Goal: Task Accomplishment & Management: Manage account settings

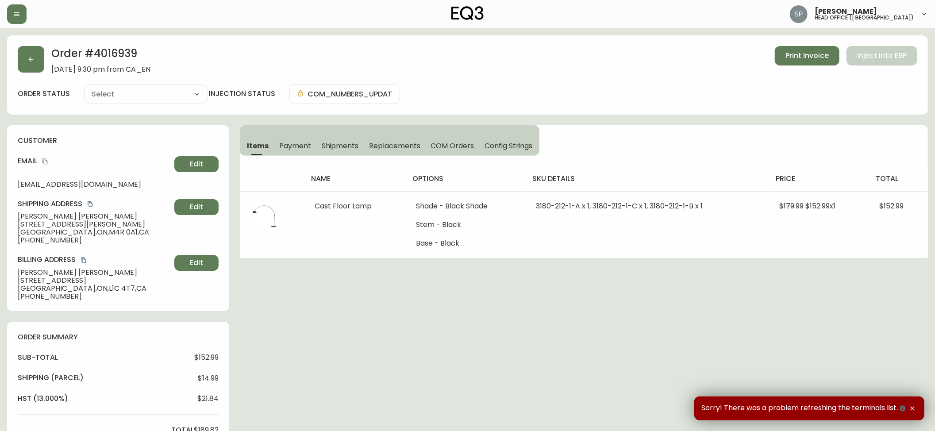
type input "Fully Shipped"
select select "FULLY_SHIPPED"
click at [20, 11] on button "button" at bounding box center [16, 13] width 19 height 19
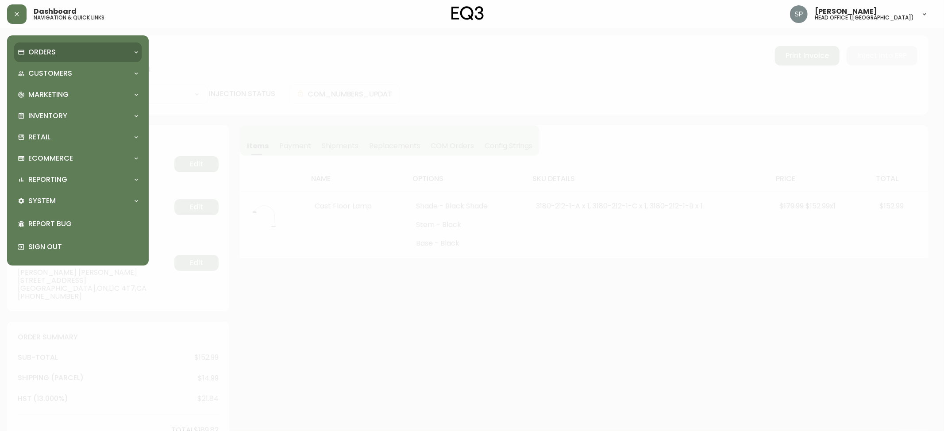
click at [46, 52] on p "Orders" at bounding box center [41, 52] width 27 height 10
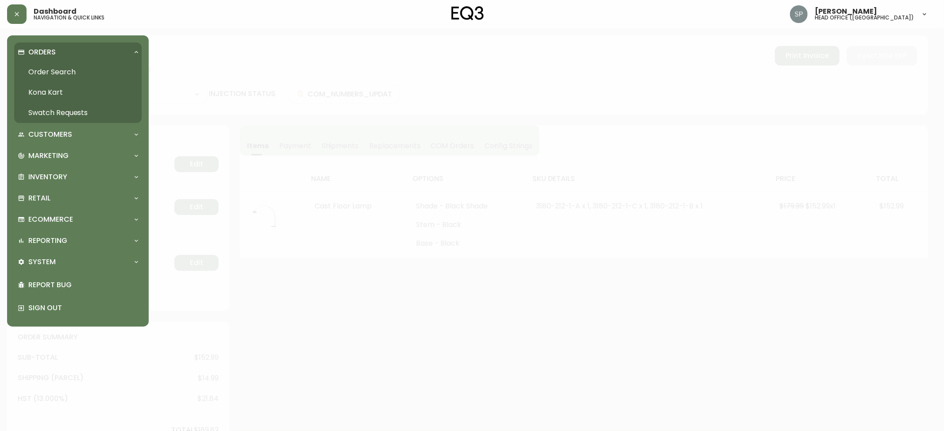
click at [61, 72] on link "Order Search" at bounding box center [78, 72] width 128 height 20
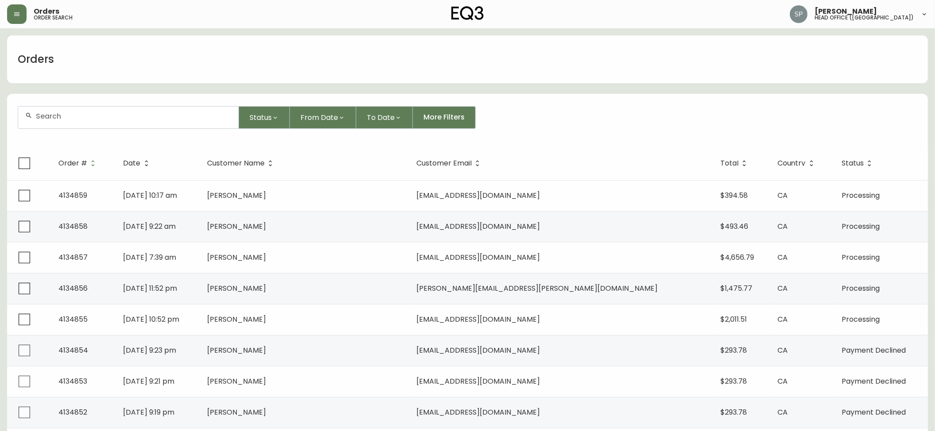
click at [80, 118] on input "text" at bounding box center [134, 116] width 196 height 8
paste input "8563613"
type input "8563613"
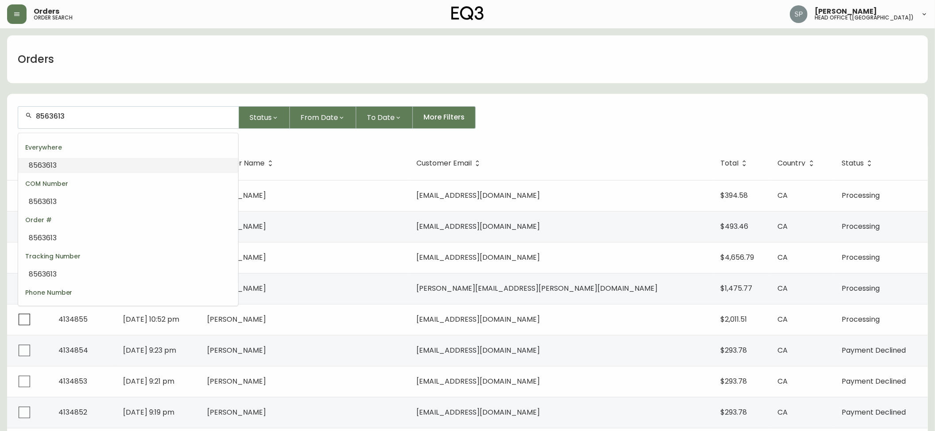
click at [98, 162] on li "8563613" at bounding box center [128, 165] width 220 height 15
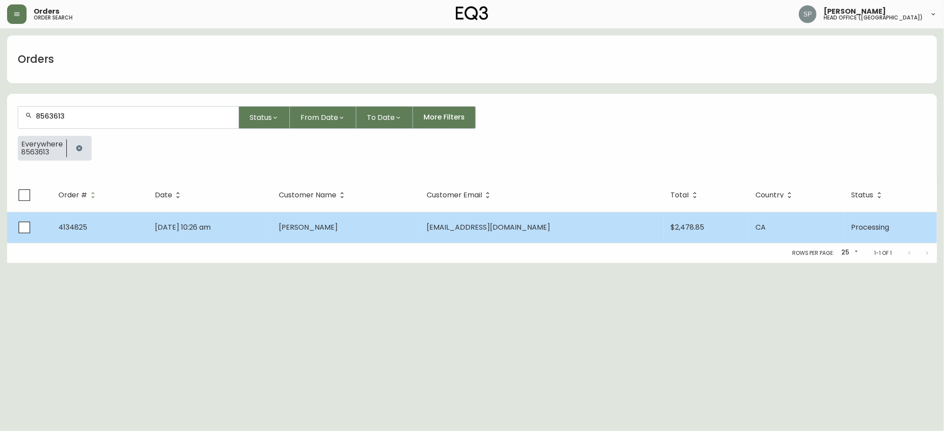
click at [224, 216] on td "[DATE] 10:26 am" at bounding box center [210, 227] width 124 height 31
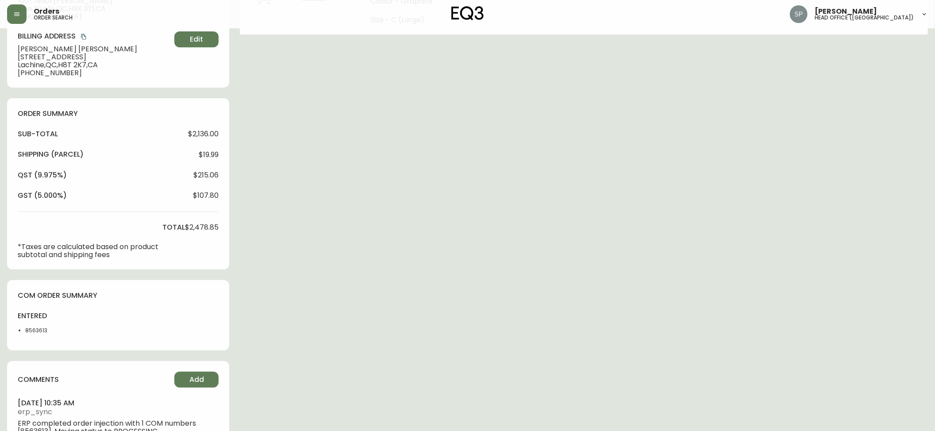
type input "Processing"
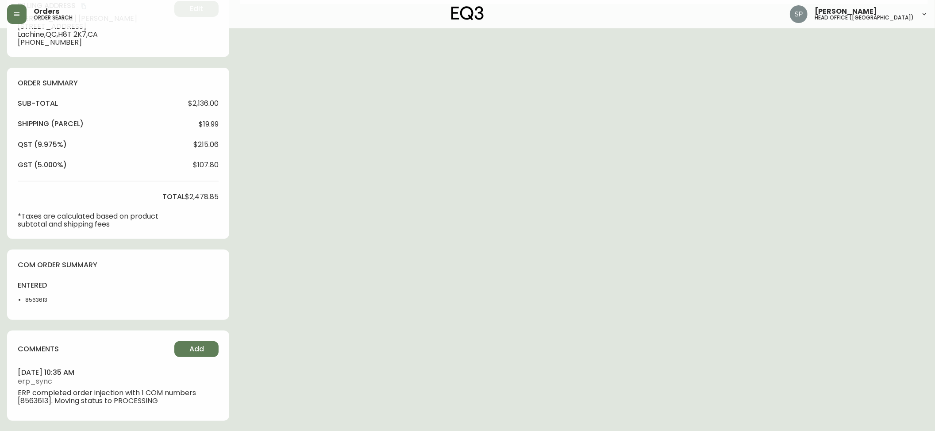
select select "PROCESSING"
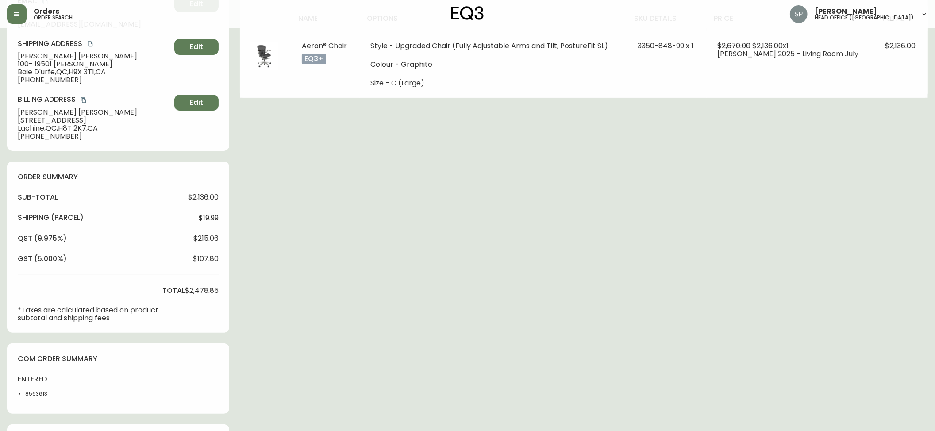
scroll to position [0, 0]
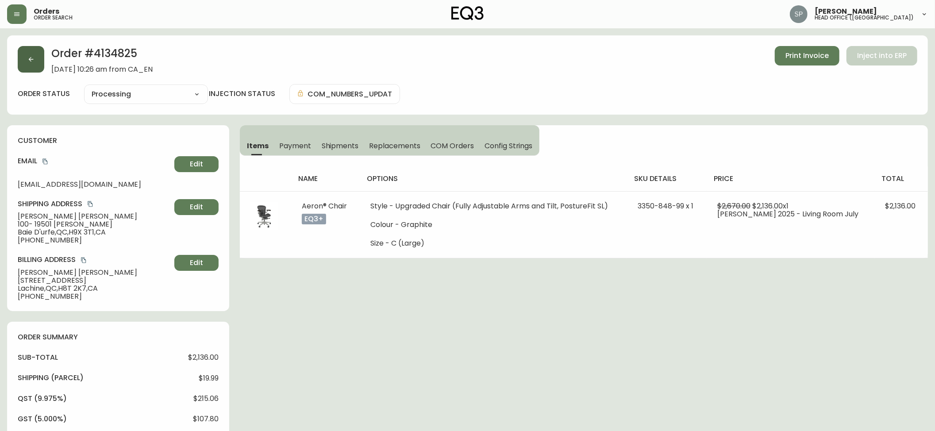
click at [30, 64] on button "button" at bounding box center [31, 59] width 27 height 27
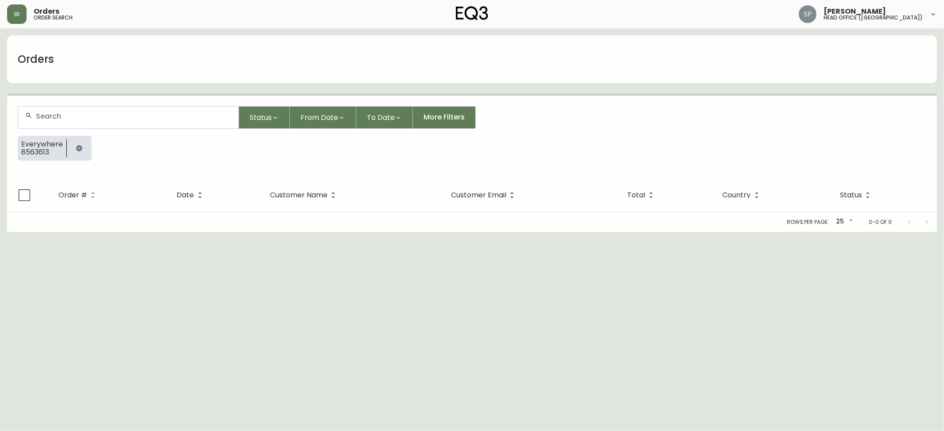
click at [148, 110] on div at bounding box center [128, 118] width 220 height 22
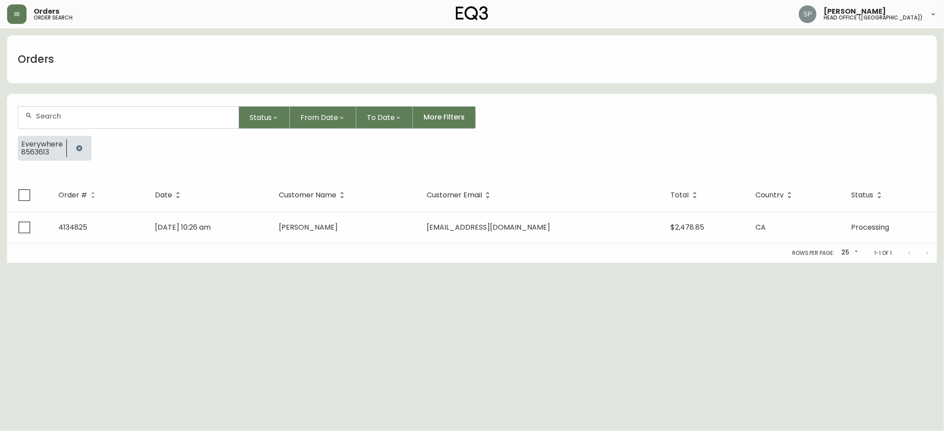
paste input "4134799"
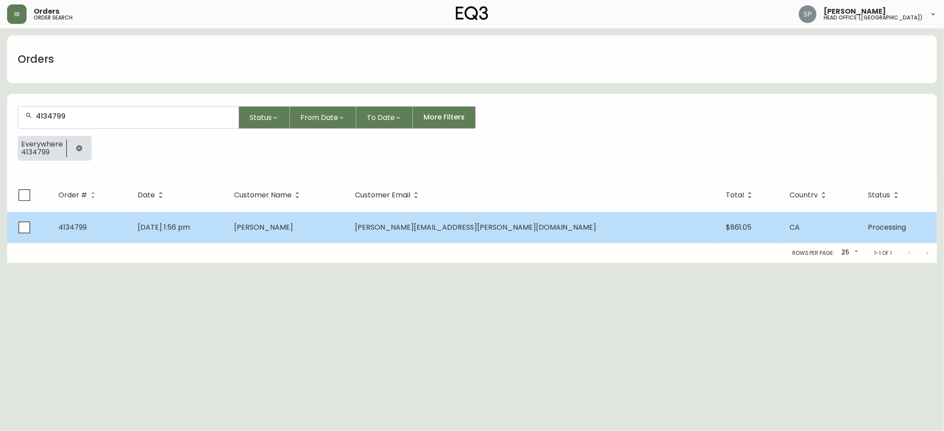
type input "4134799"
click at [227, 222] on td "[DATE] 1:56 pm" at bounding box center [179, 227] width 97 height 31
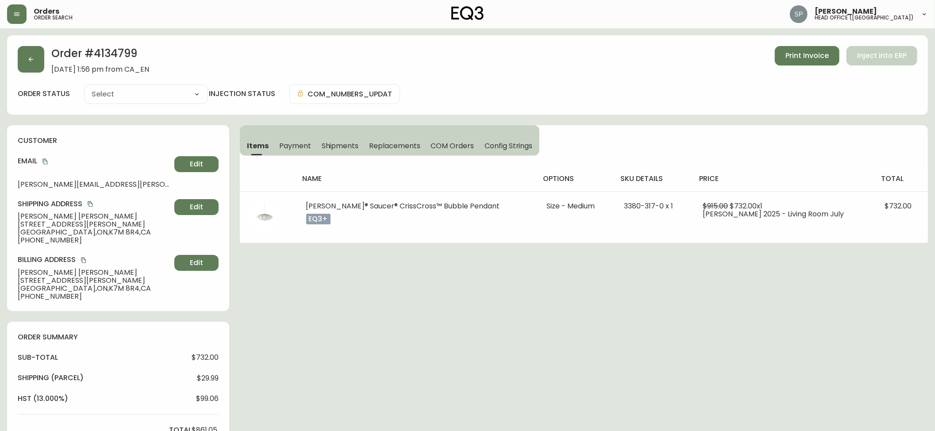
type input "Processing"
select select "PROCESSING"
click at [36, 70] on button "button" at bounding box center [31, 59] width 27 height 27
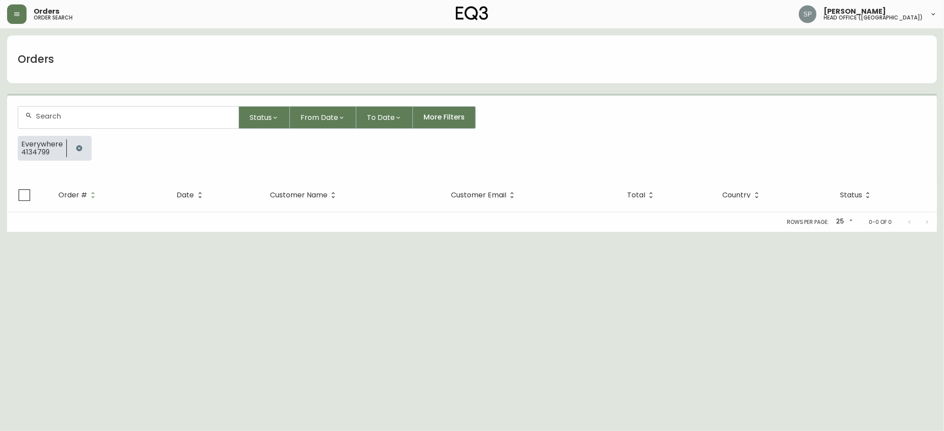
click at [89, 113] on input "text" at bounding box center [134, 116] width 196 height 8
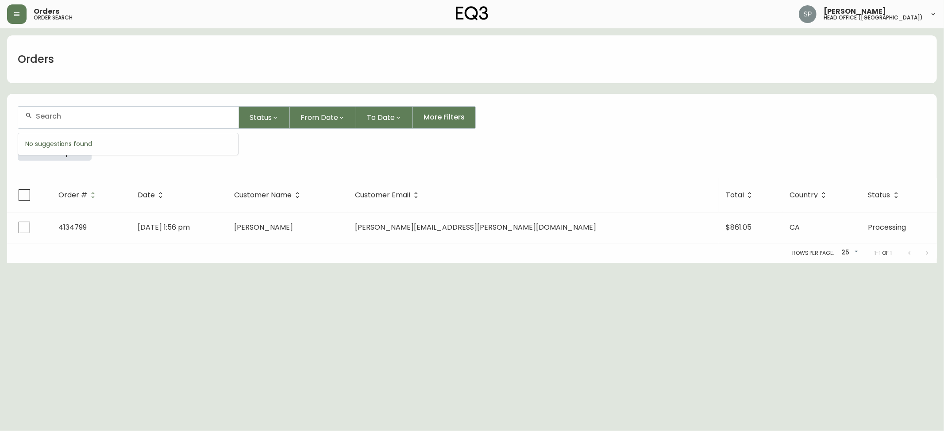
paste input "4134767"
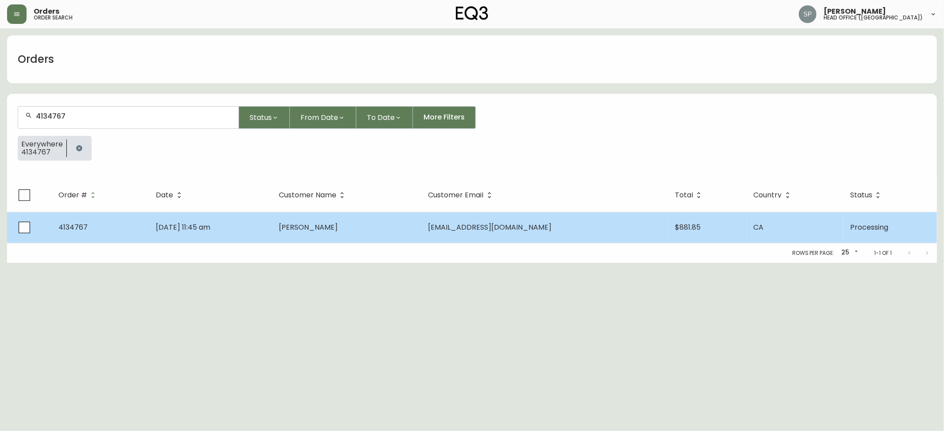
type input "4134767"
click at [323, 228] on td "Felipe Caldera" at bounding box center [346, 227] width 149 height 31
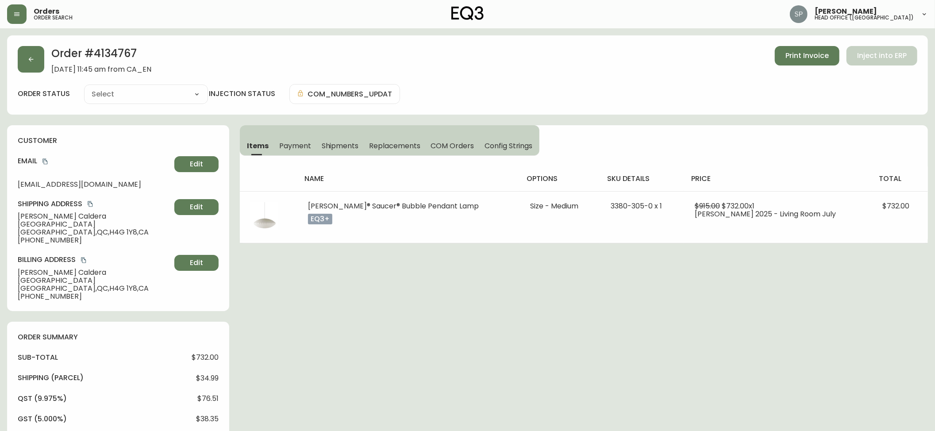
type input "Processing"
select select "PROCESSING"
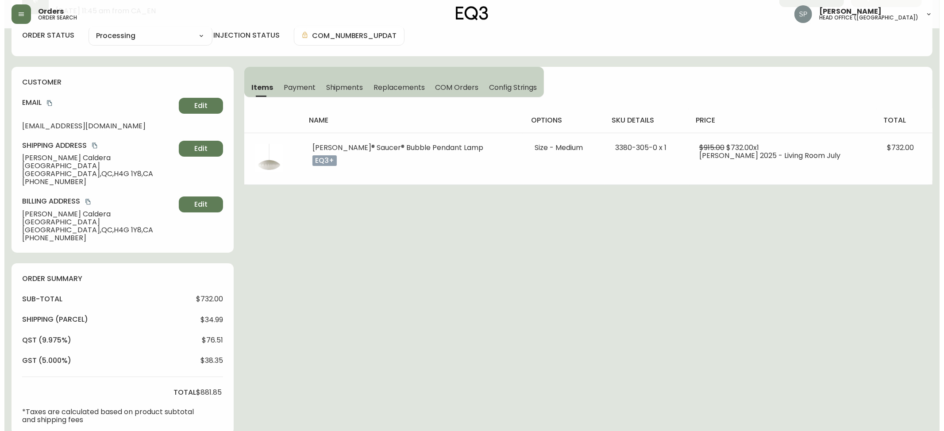
scroll to position [310, 0]
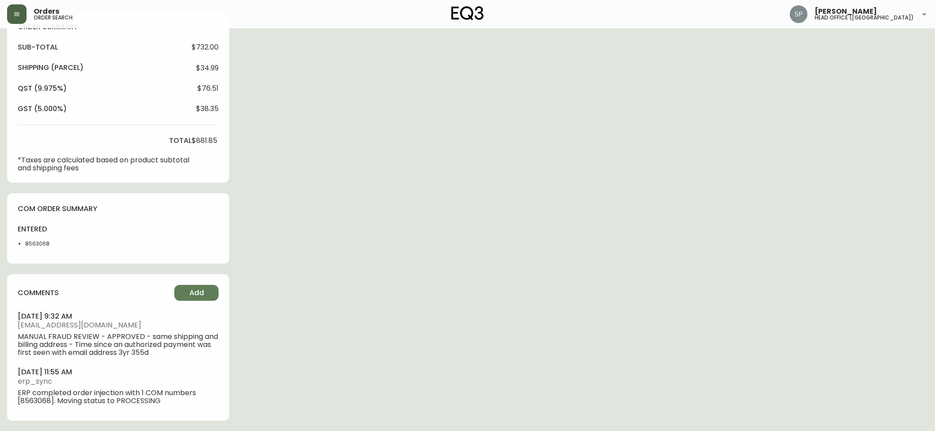
click at [16, 12] on icon "button" at bounding box center [16, 14] width 7 height 7
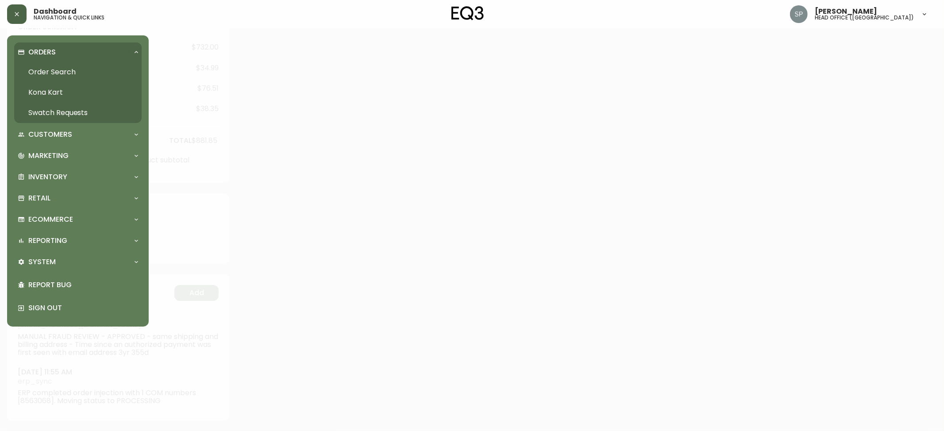
click at [63, 77] on link "Order Search" at bounding box center [78, 72] width 128 height 20
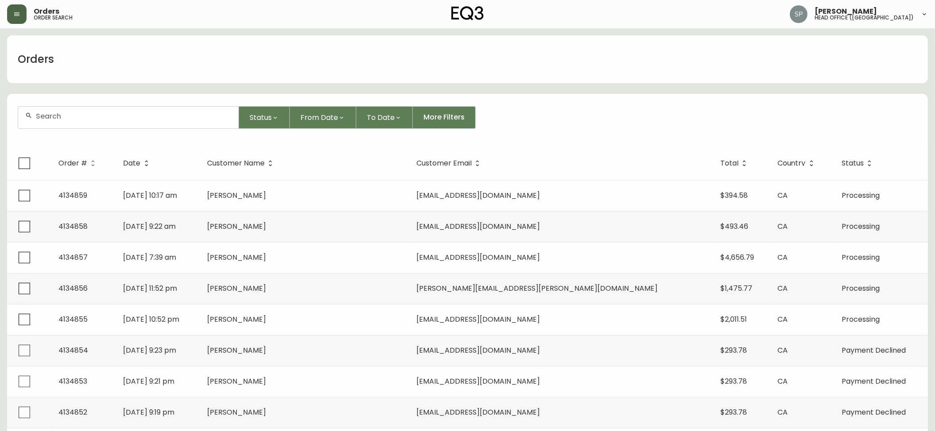
drag, startPoint x: 95, startPoint y: 97, endPoint x: 103, endPoint y: 106, distance: 12.6
click at [99, 103] on form "Status From Date To Date More Filters" at bounding box center [467, 121] width 921 height 51
click at [107, 114] on input "text" at bounding box center [134, 116] width 196 height 8
paste input "4134726"
type input "4134726"
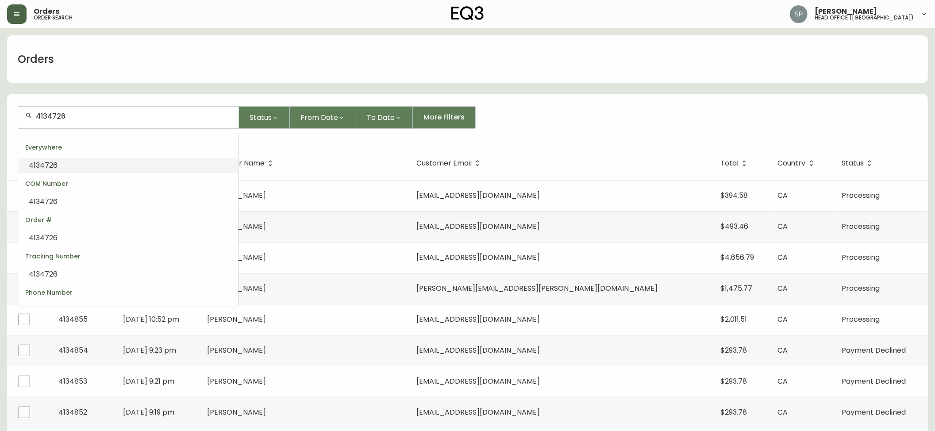
click at [81, 165] on li "4134726" at bounding box center [128, 165] width 220 height 15
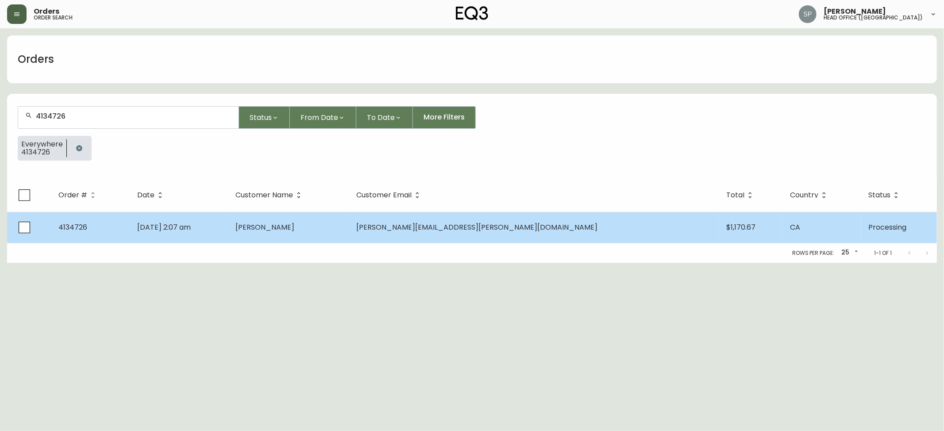
click at [294, 222] on span "[PERSON_NAME]" at bounding box center [265, 227] width 59 height 10
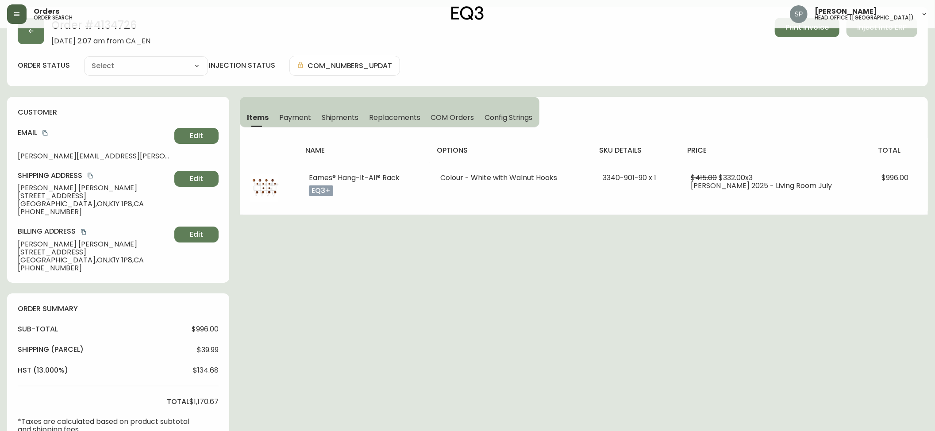
type input "Processing"
select select "PROCESSING"
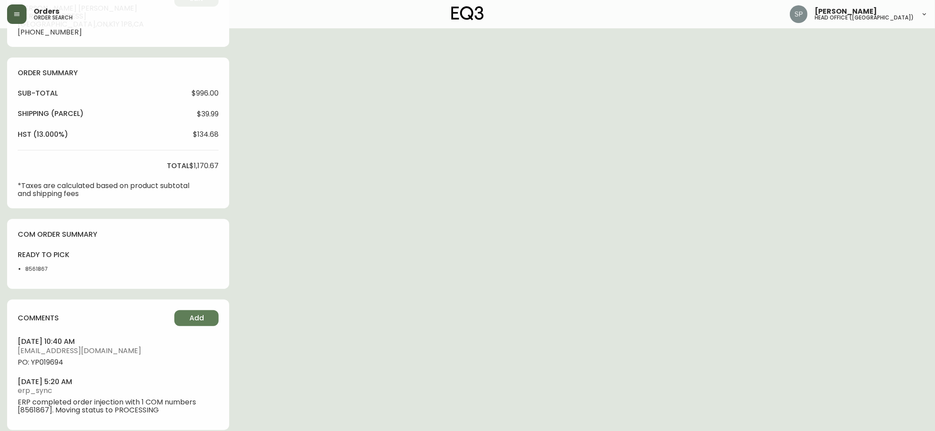
click at [60, 365] on span "PO: YP019694" at bounding box center [118, 363] width 201 height 8
copy span "YP019694"
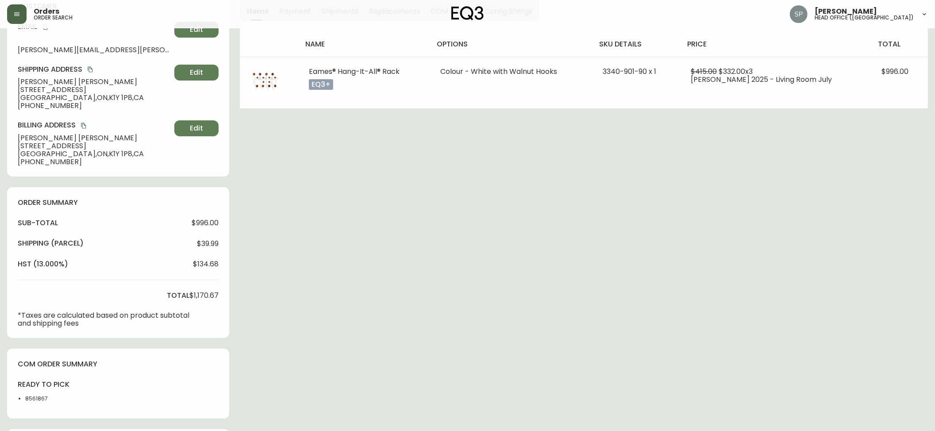
scroll to position [0, 0]
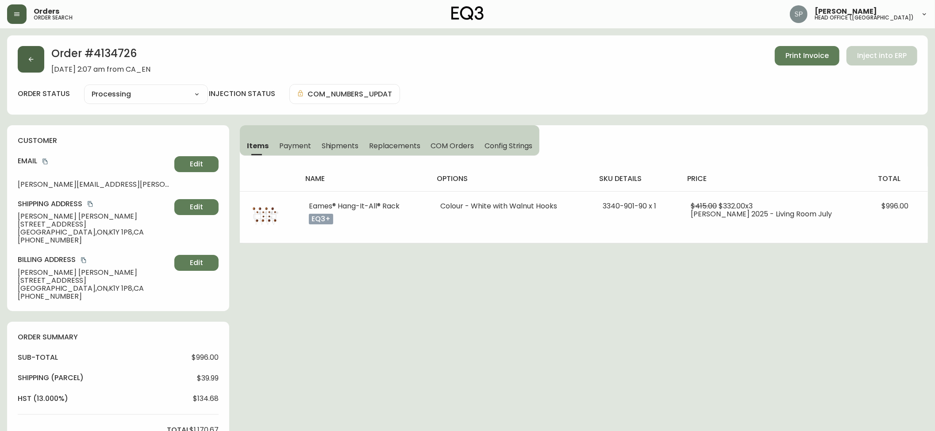
click at [32, 62] on icon "button" at bounding box center [30, 59] width 7 height 7
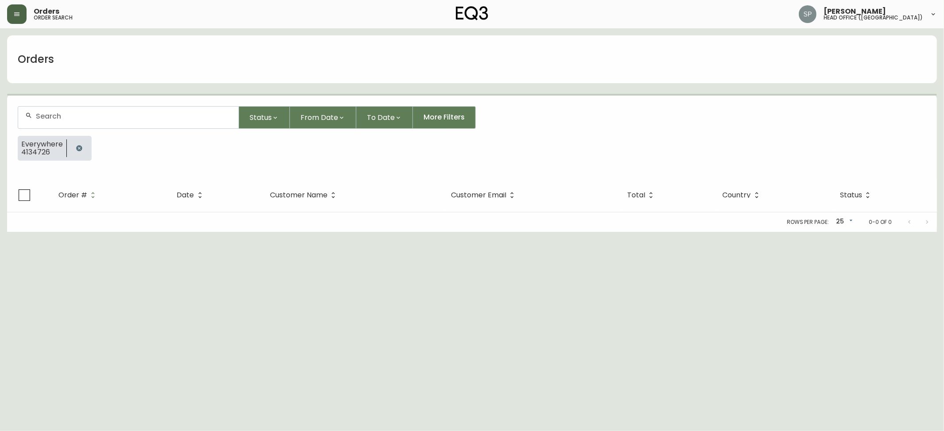
click at [94, 124] on div at bounding box center [128, 118] width 220 height 22
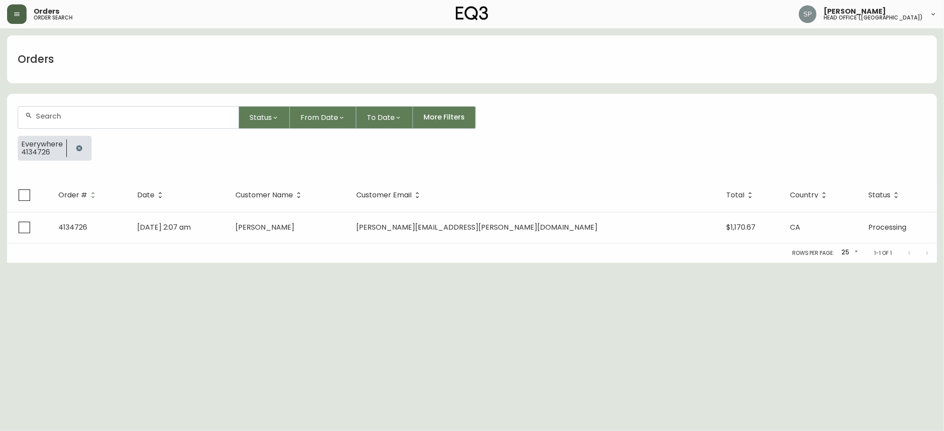
paste input "4134734"
type input "4134734"
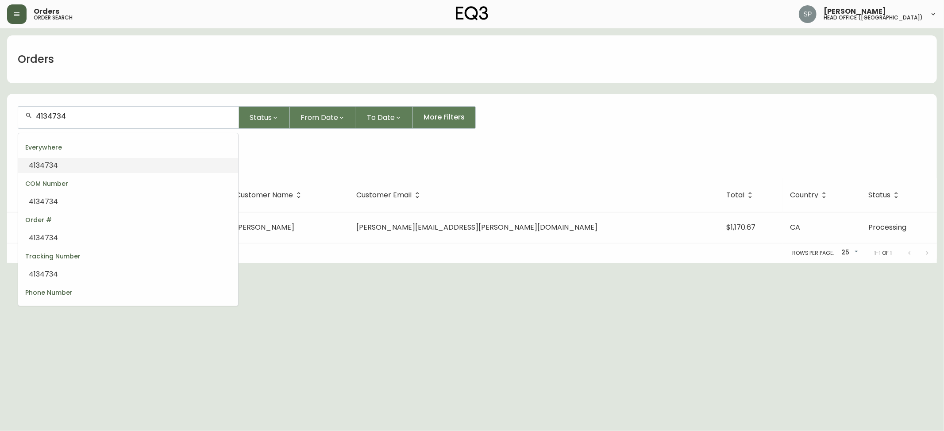
click at [94, 160] on li "4134734" at bounding box center [128, 165] width 220 height 15
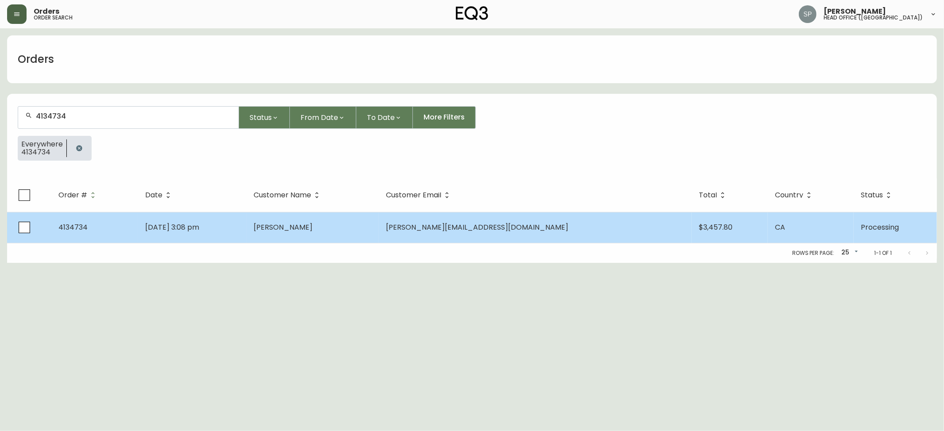
click at [244, 234] on td "[DATE] 3:08 pm" at bounding box center [192, 227] width 108 height 31
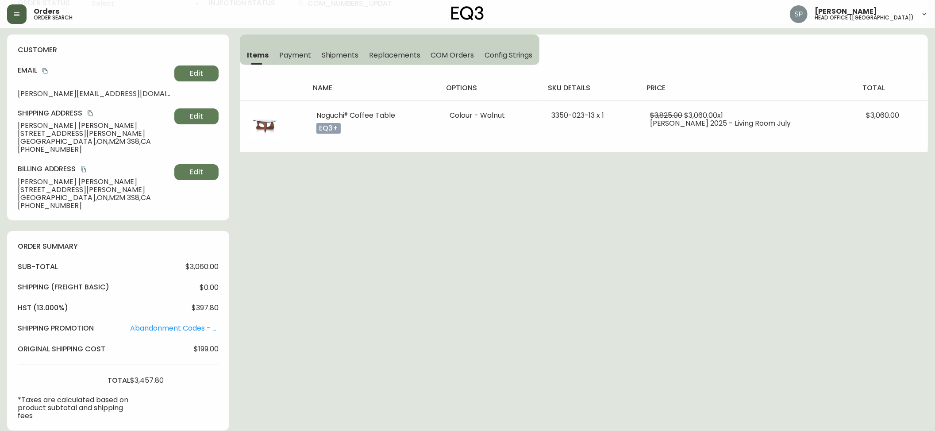
type input "Processing"
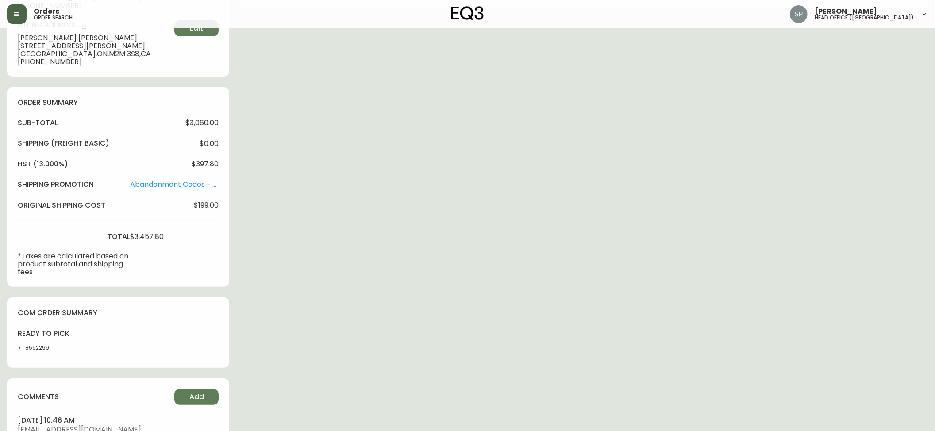
select select "PROCESSING"
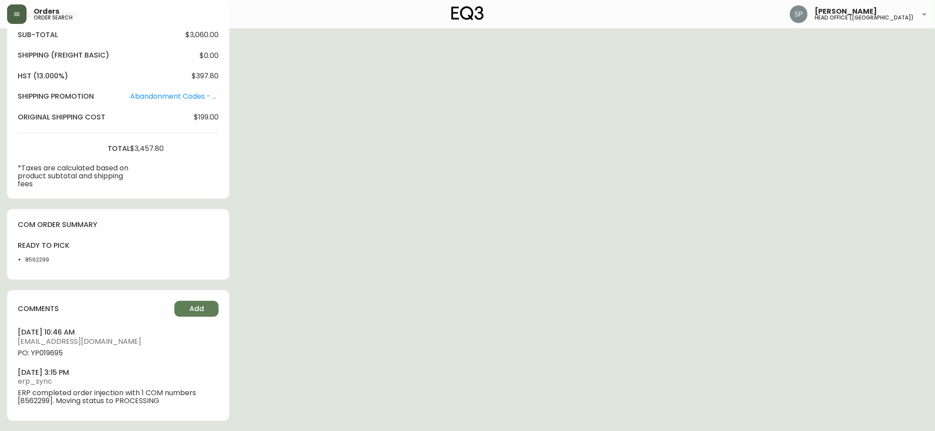
click at [51, 350] on span "PO: YP019695" at bounding box center [118, 353] width 201 height 8
click at [52, 350] on span "PO: YP019695" at bounding box center [118, 353] width 201 height 8
copy span "YP019695"
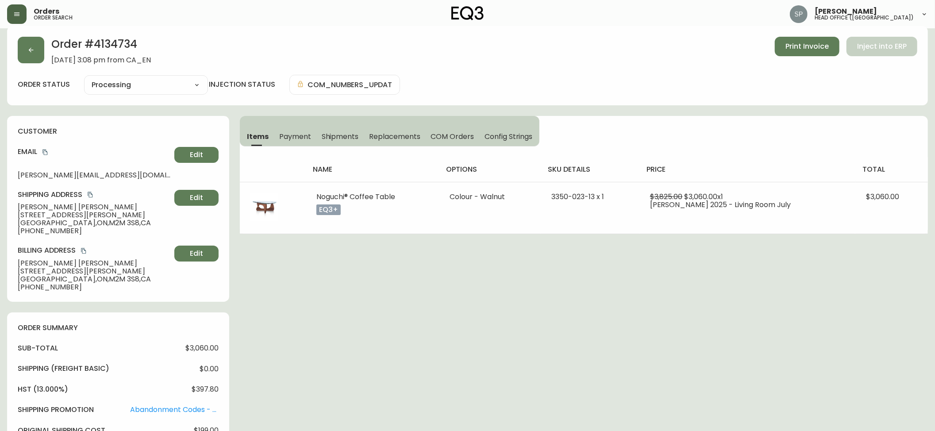
scroll to position [0, 0]
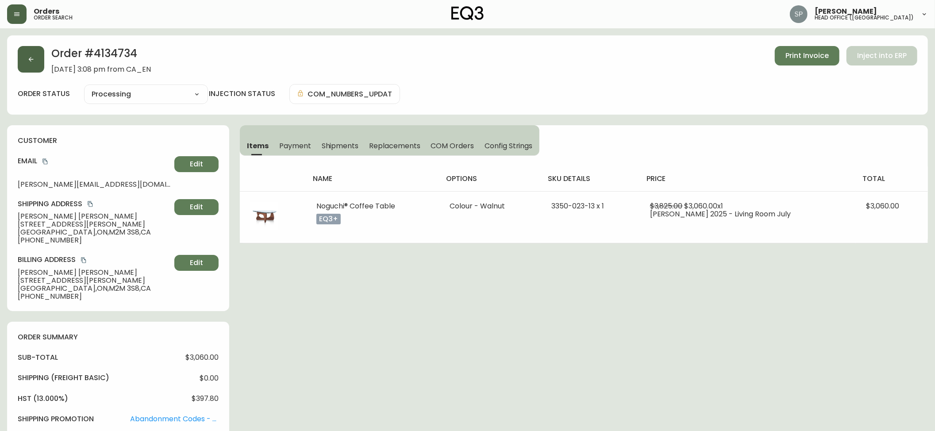
click at [39, 61] on button "button" at bounding box center [31, 59] width 27 height 27
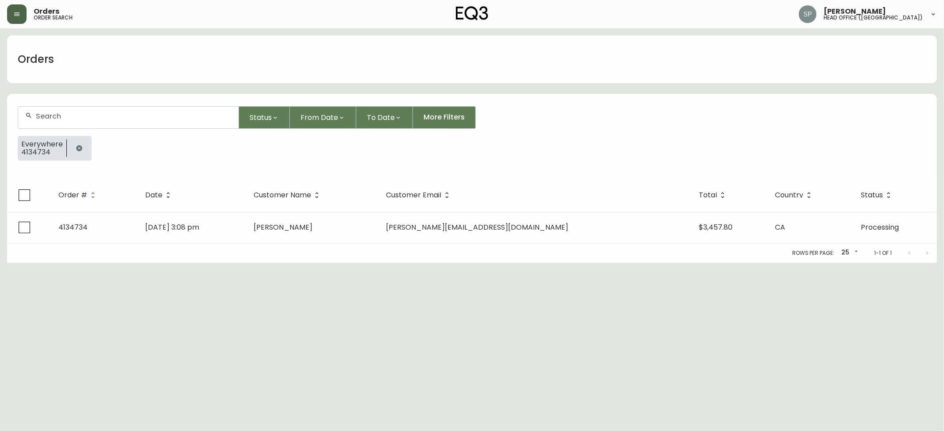
click at [85, 117] on input "text" at bounding box center [134, 116] width 196 height 8
paste input "4134740"
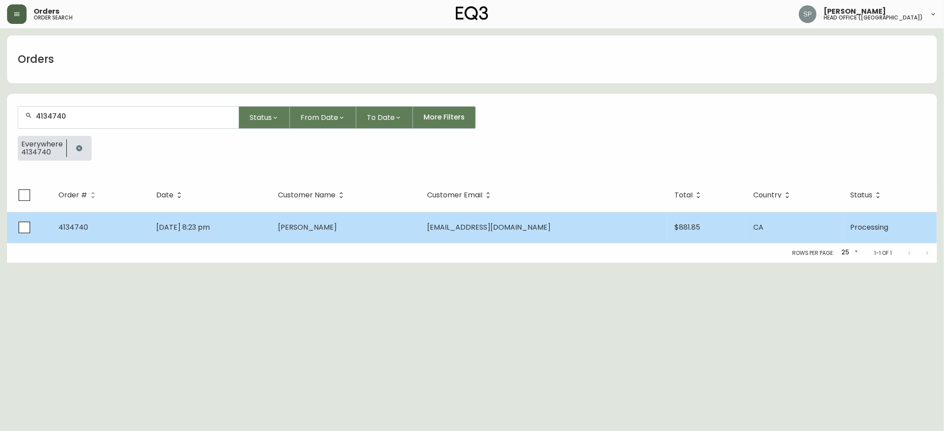
type input "4134740"
click at [317, 224] on span "[PERSON_NAME]" at bounding box center [307, 227] width 59 height 10
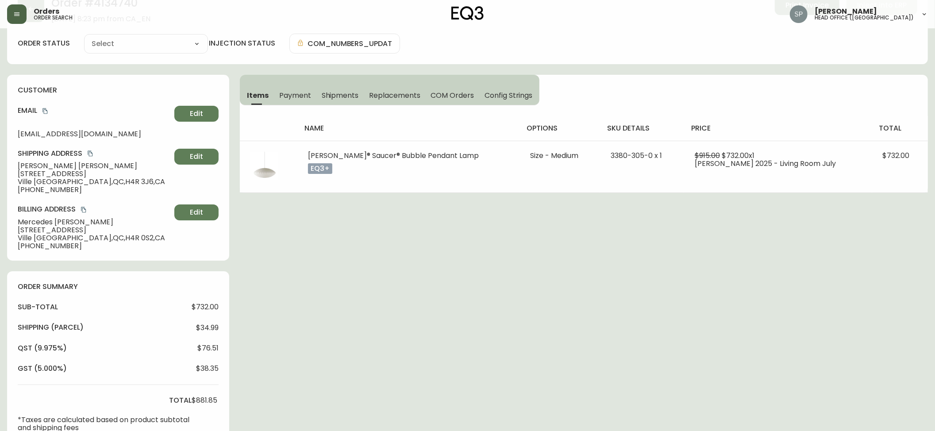
type input "Processing"
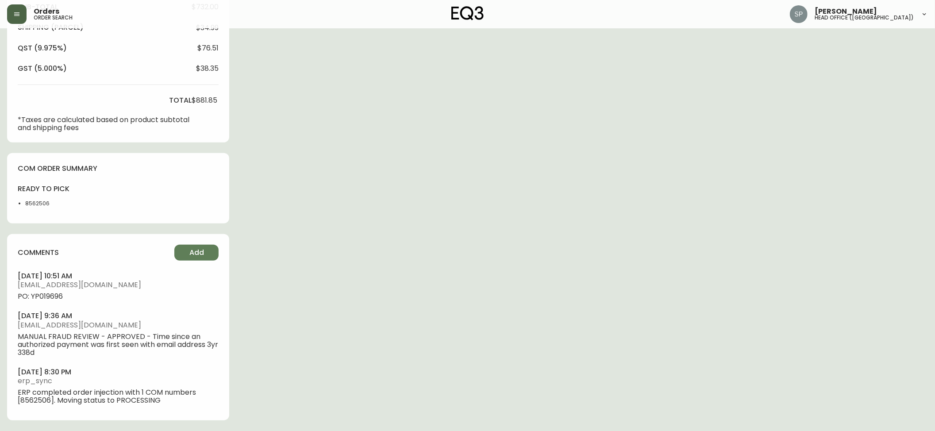
select select "PROCESSING"
click at [50, 298] on span "PO: YP019696" at bounding box center [118, 297] width 201 height 8
copy span "YP019696"
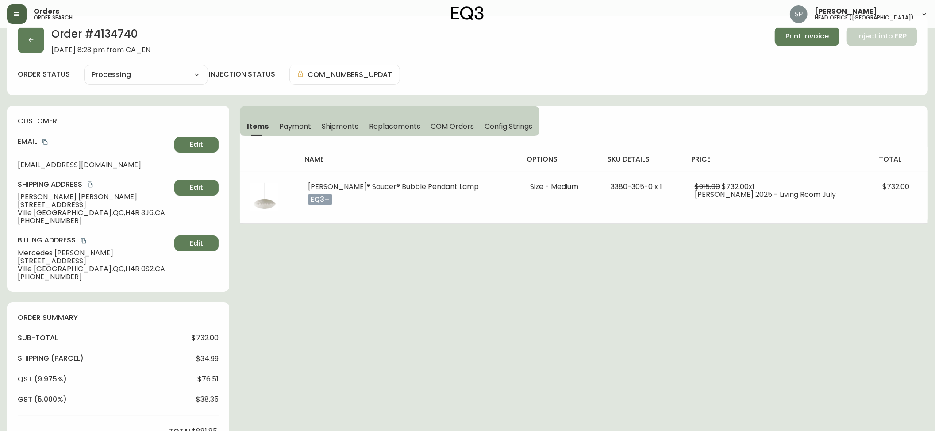
scroll to position [0, 0]
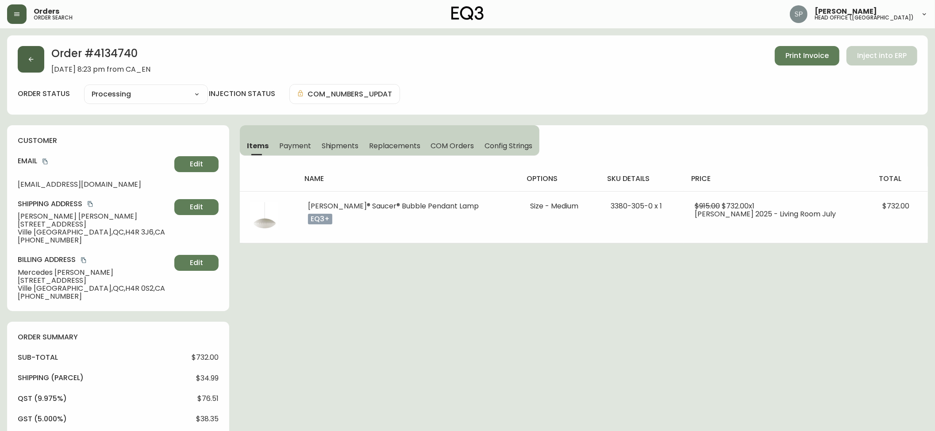
click at [31, 66] on button "button" at bounding box center [31, 59] width 27 height 27
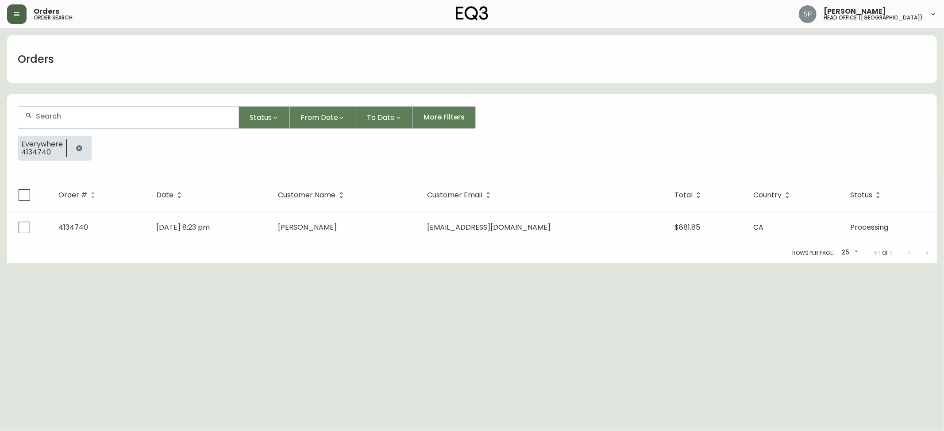
drag, startPoint x: 97, startPoint y: 110, endPoint x: 102, endPoint y: 115, distance: 7.2
click at [97, 111] on div at bounding box center [128, 118] width 220 height 22
paste input "4134708"
type input "4134708"
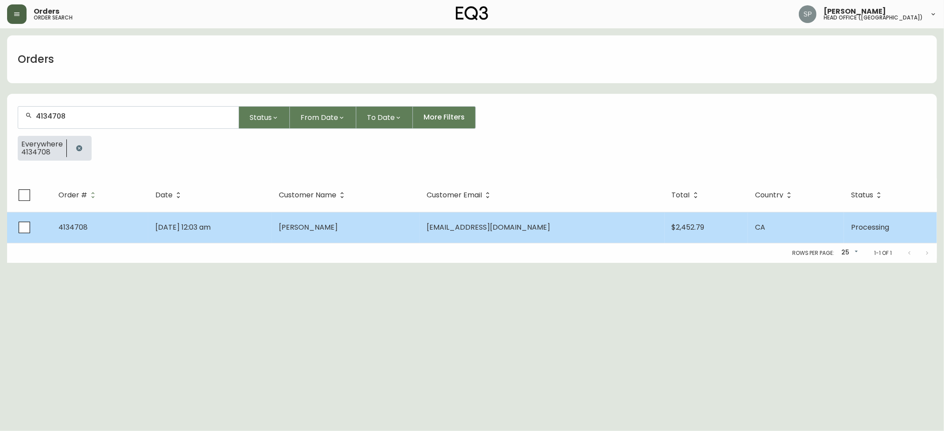
drag, startPoint x: 185, startPoint y: 206, endPoint x: 198, endPoint y: 215, distance: 16.3
click at [190, 210] on th "Date" at bounding box center [210, 195] width 124 height 34
click at [204, 220] on td "[DATE] 12:03 am" at bounding box center [210, 227] width 124 height 31
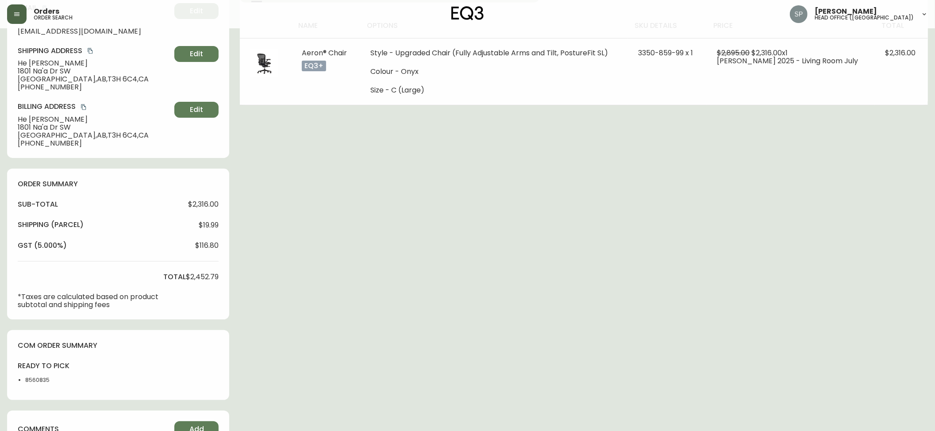
type input "Processing"
select select "PROCESSING"
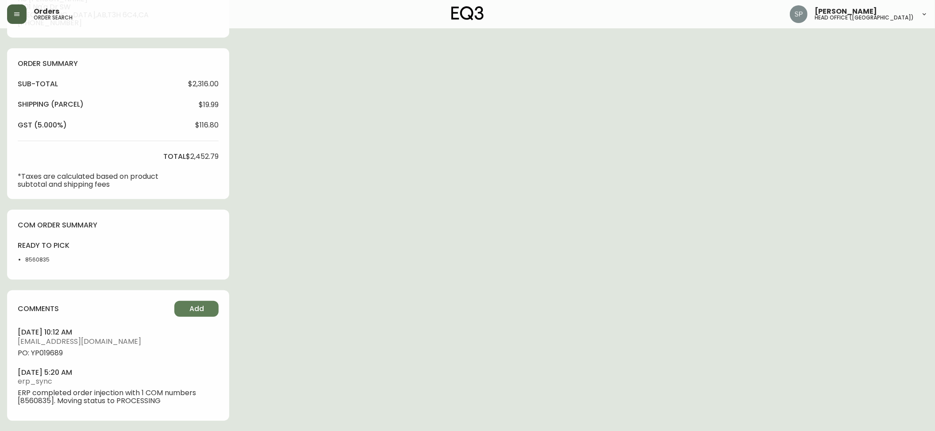
click at [59, 353] on span "PO: YP019689" at bounding box center [118, 353] width 201 height 8
copy span "YP019689"
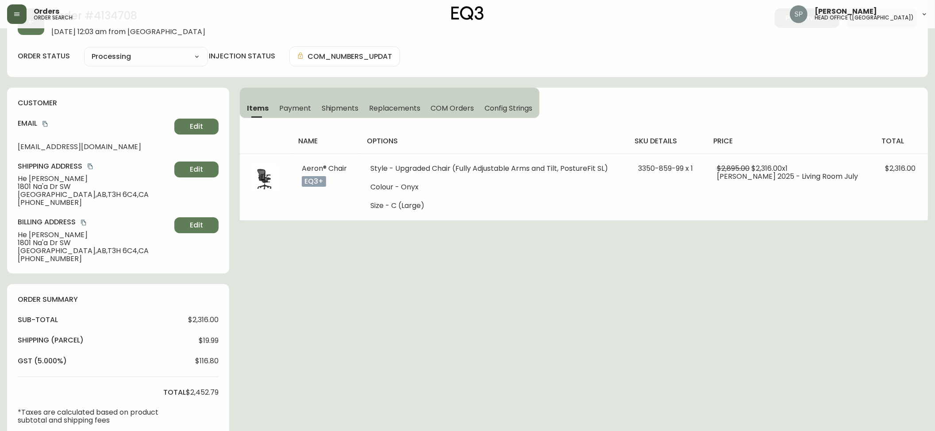
scroll to position [0, 0]
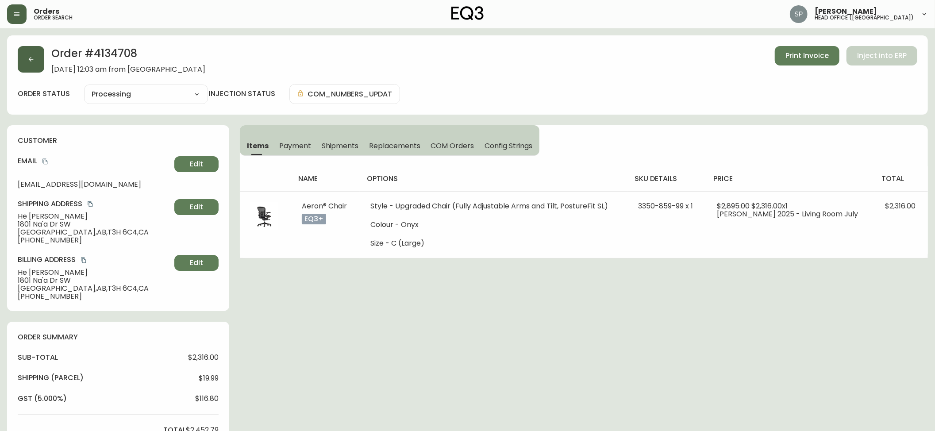
click at [19, 65] on button "button" at bounding box center [31, 59] width 27 height 27
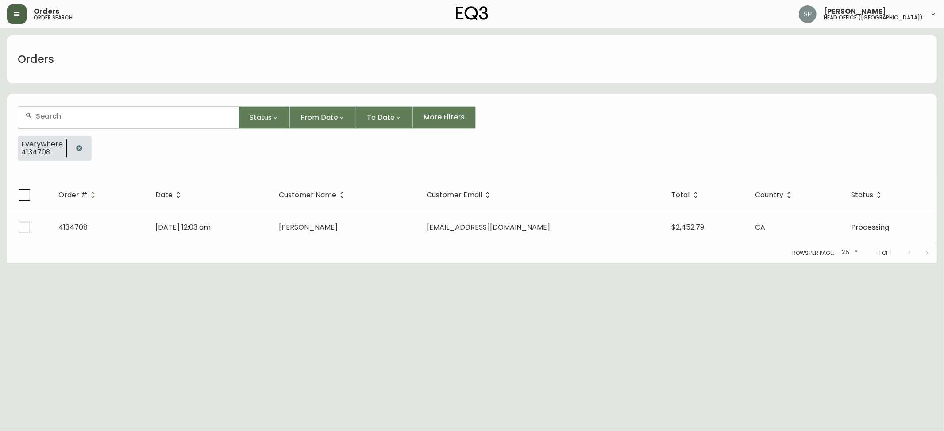
click at [123, 104] on form "Status From Date To Date More Filters Everywhere 4134708" at bounding box center [472, 137] width 930 height 83
click at [124, 118] on input "text" at bounding box center [134, 116] width 196 height 8
paste input "4134711"
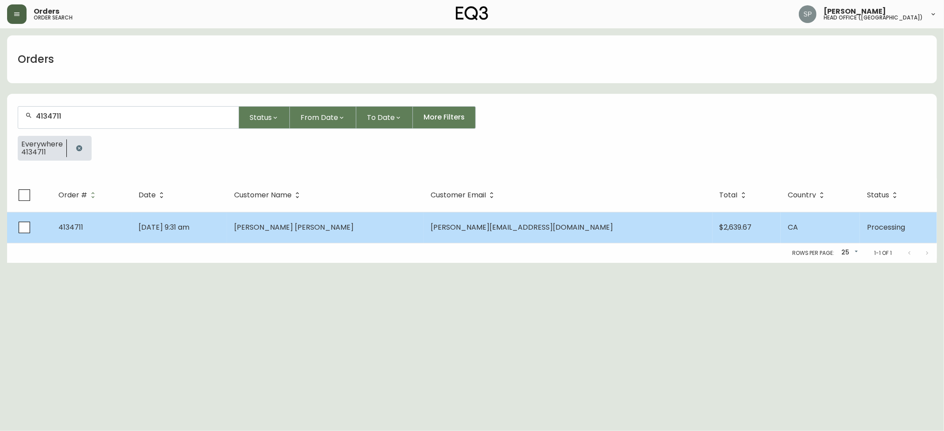
type input "4134711"
click at [300, 230] on td "[PERSON_NAME] [PERSON_NAME]" at bounding box center [325, 227] width 197 height 31
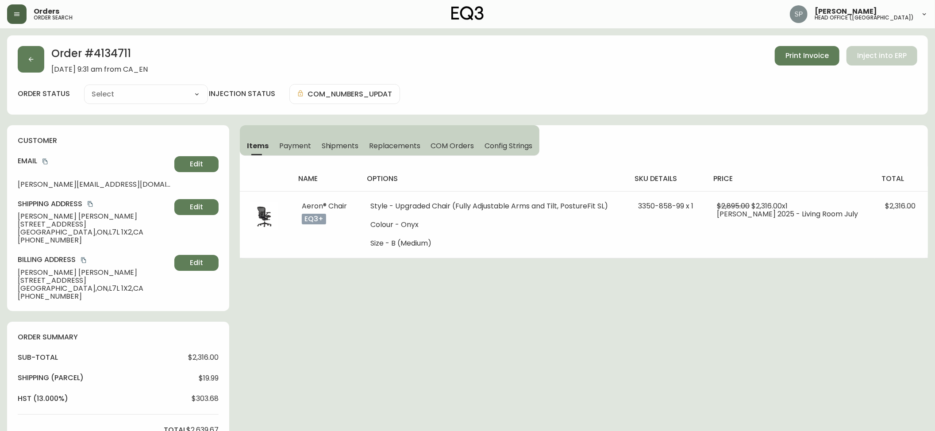
type input "Processing"
select select "PROCESSING"
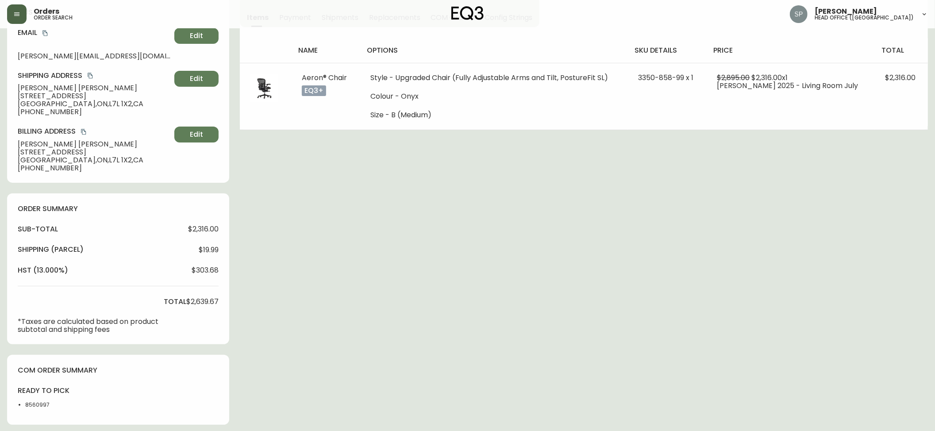
scroll to position [274, 0]
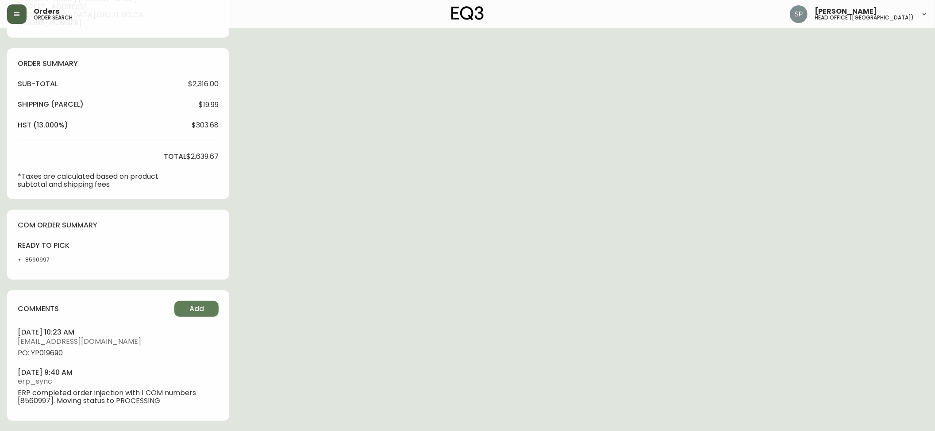
click at [57, 350] on span "PO: YP019690" at bounding box center [118, 353] width 201 height 8
copy span "YP019690"
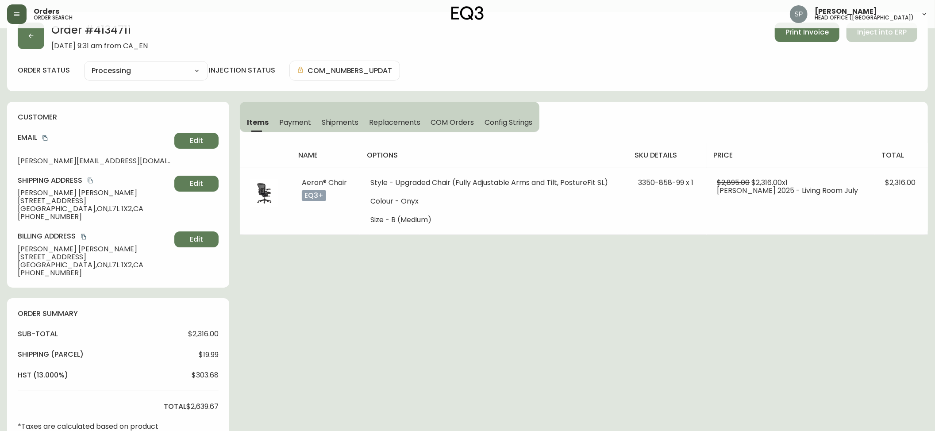
scroll to position [0, 0]
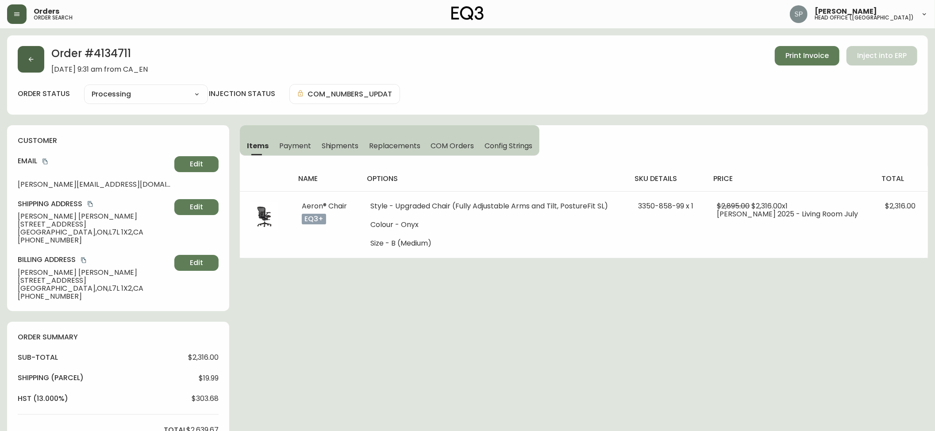
click at [31, 68] on button "button" at bounding box center [31, 59] width 27 height 27
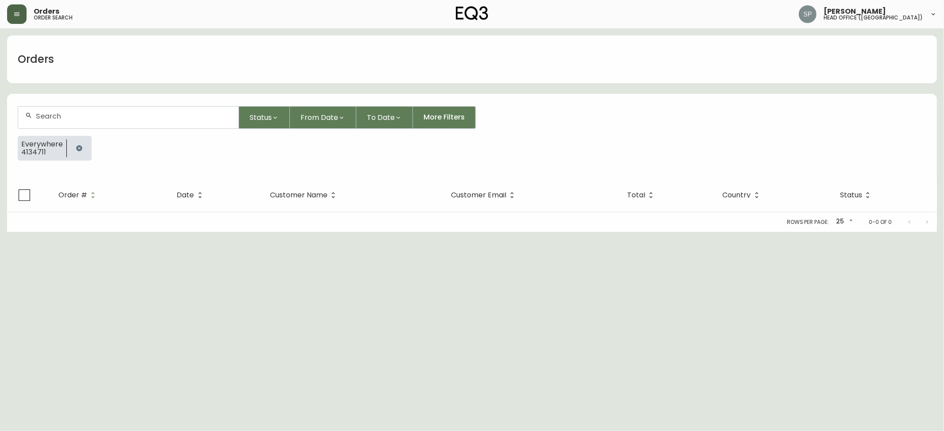
click at [82, 109] on div at bounding box center [128, 118] width 220 height 22
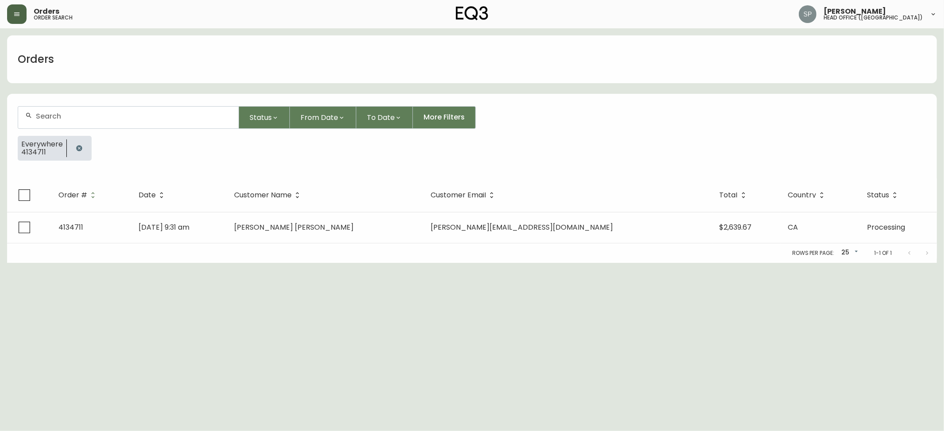
paste input "4134716"
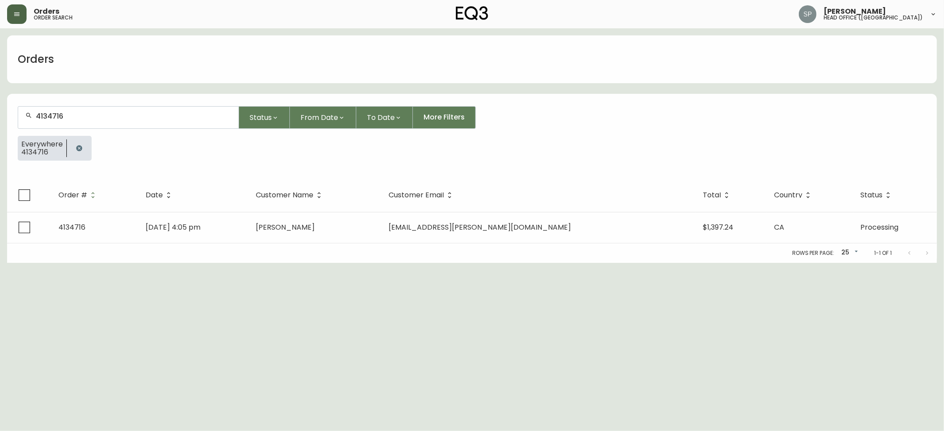
type input "4134716"
click at [249, 211] on th "Date" at bounding box center [194, 195] width 110 height 34
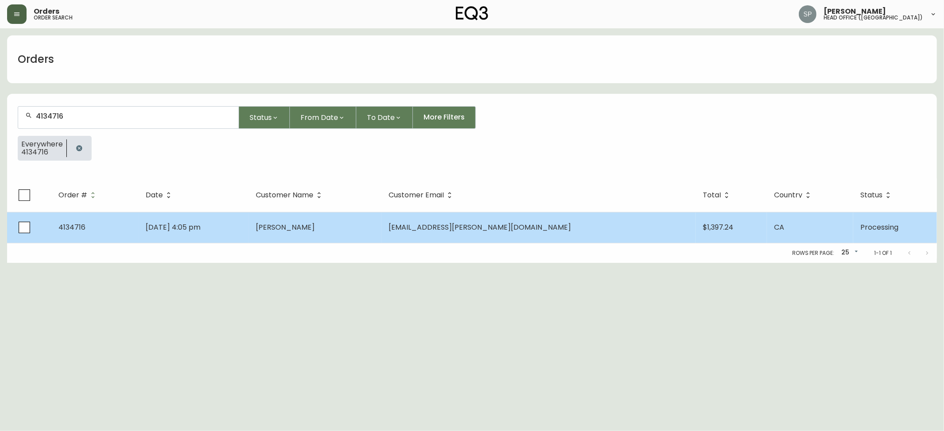
click at [249, 230] on td "[DATE] 4:05 pm" at bounding box center [194, 227] width 110 height 31
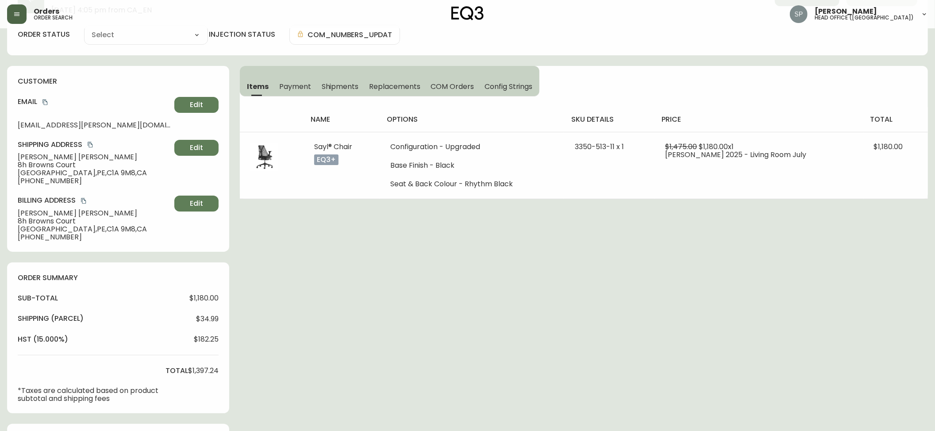
type input "Processing"
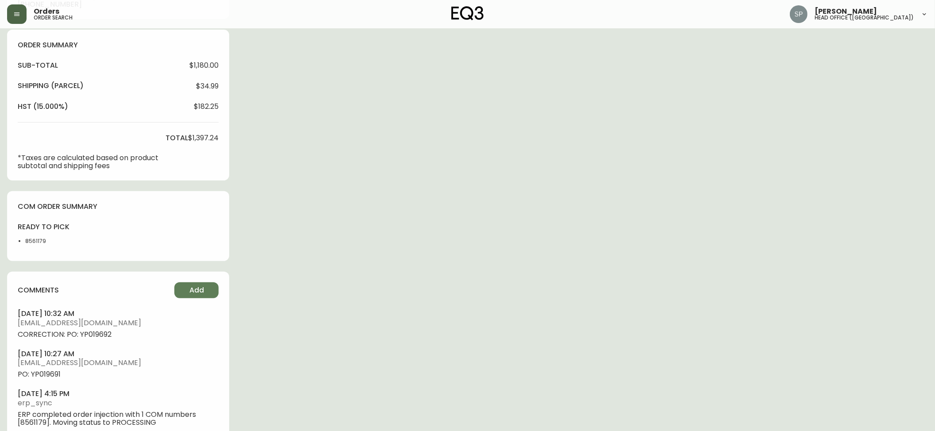
select select "PROCESSING"
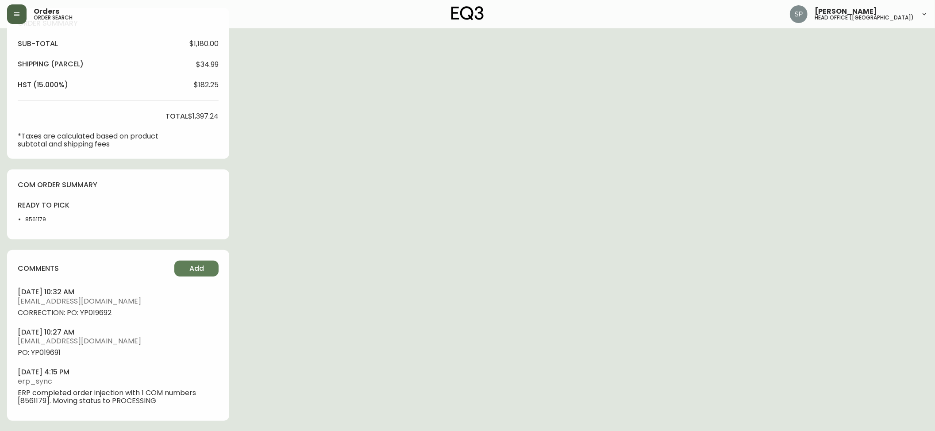
click at [90, 312] on span "CORRECTION: PO: YP019692" at bounding box center [118, 313] width 201 height 8
copy span "YP019692"
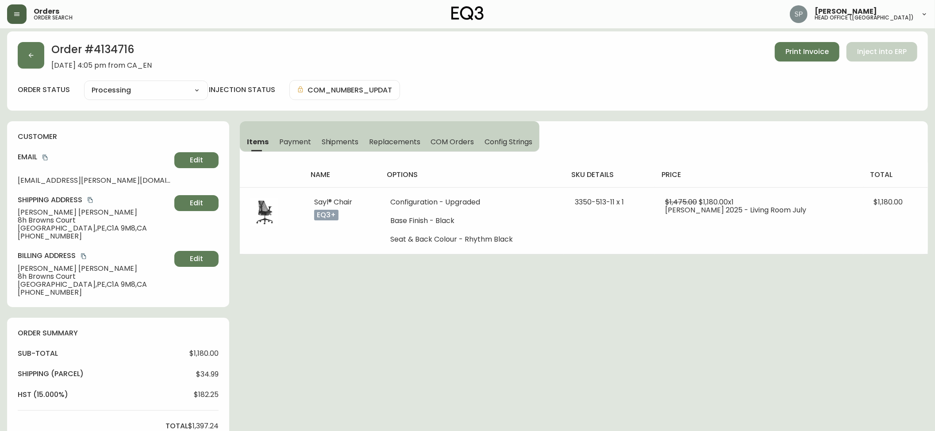
scroll to position [0, 0]
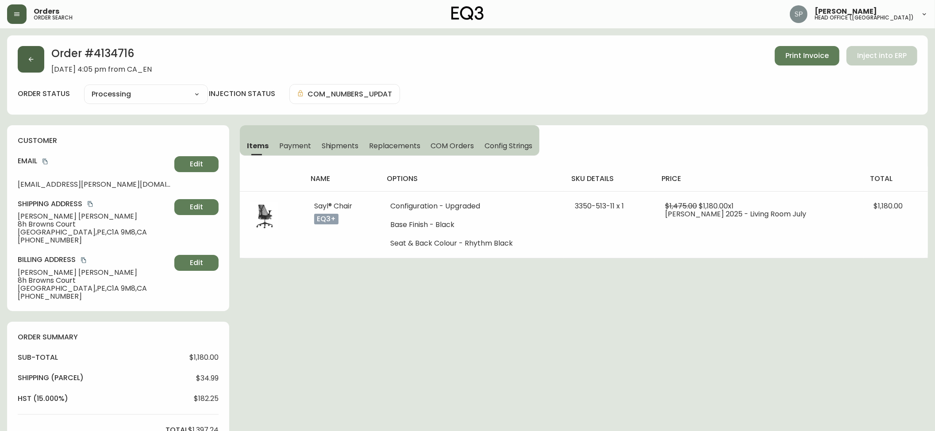
click at [31, 63] on button "button" at bounding box center [31, 59] width 27 height 27
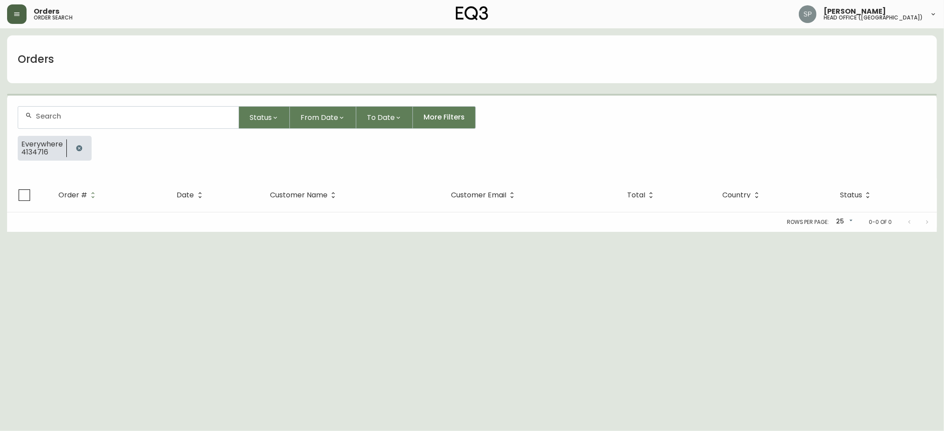
click at [89, 116] on input "text" at bounding box center [134, 116] width 196 height 8
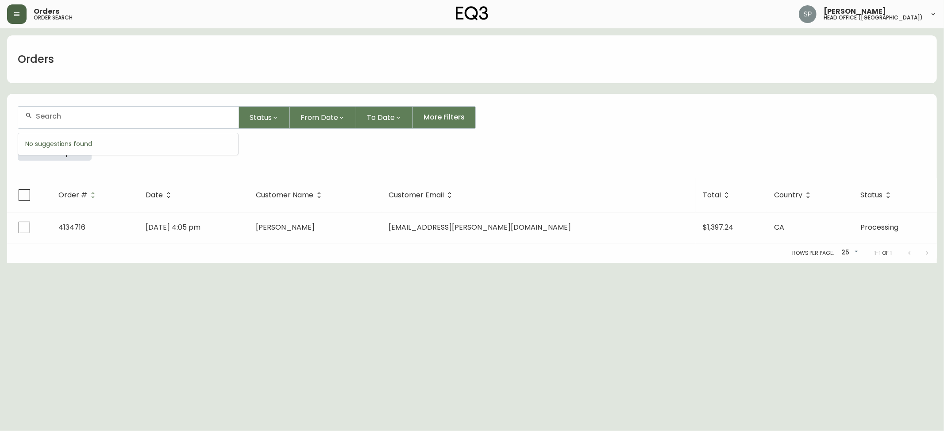
paste input "4134720"
type input "4134720"
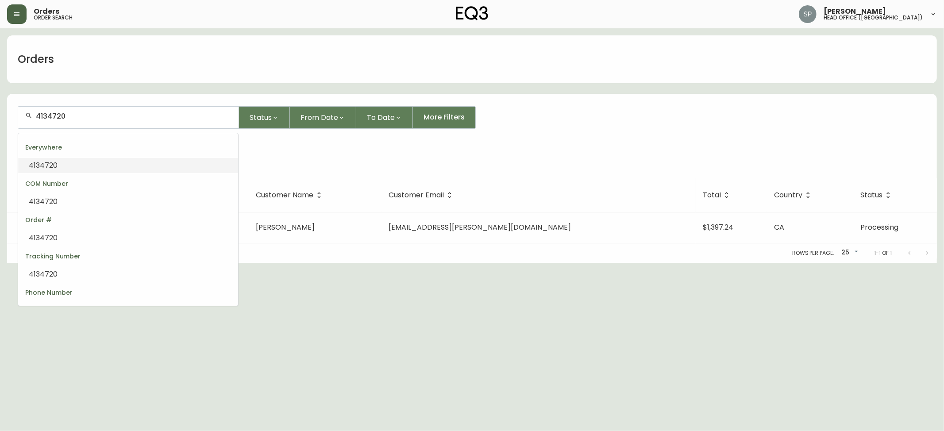
click at [126, 165] on li "4134720" at bounding box center [128, 165] width 220 height 15
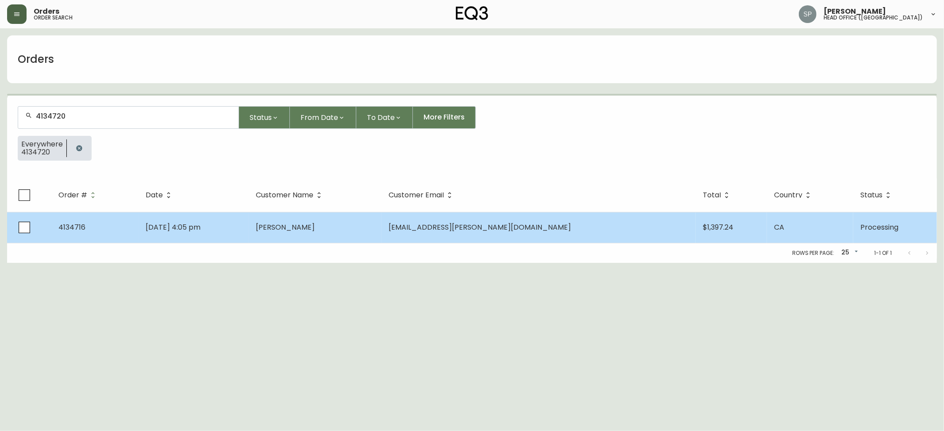
click at [249, 226] on td "[DATE] 4:05 pm" at bounding box center [194, 227] width 110 height 31
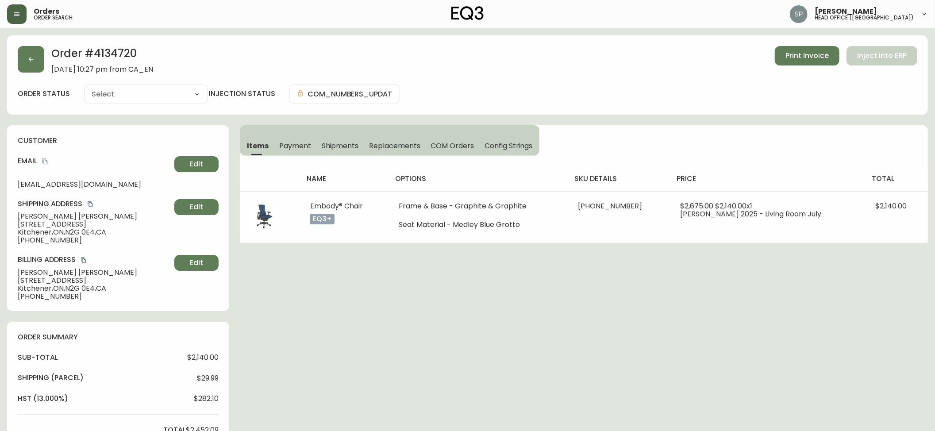
type input "Processing"
select select "PROCESSING"
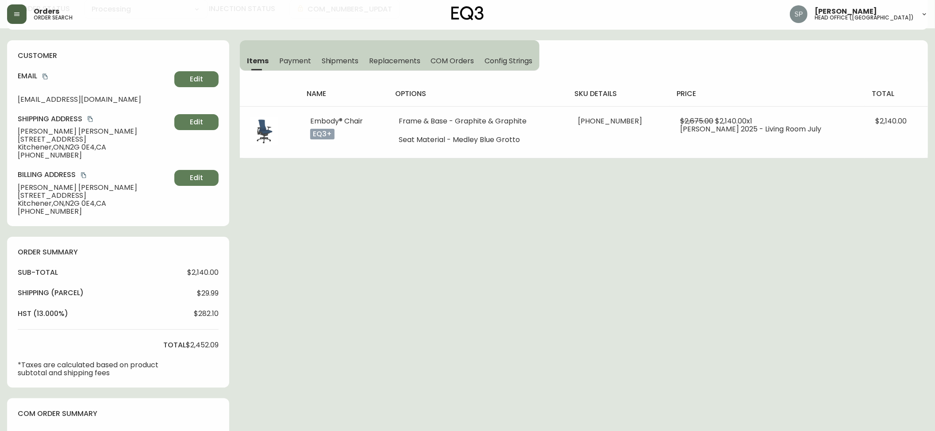
scroll to position [274, 0]
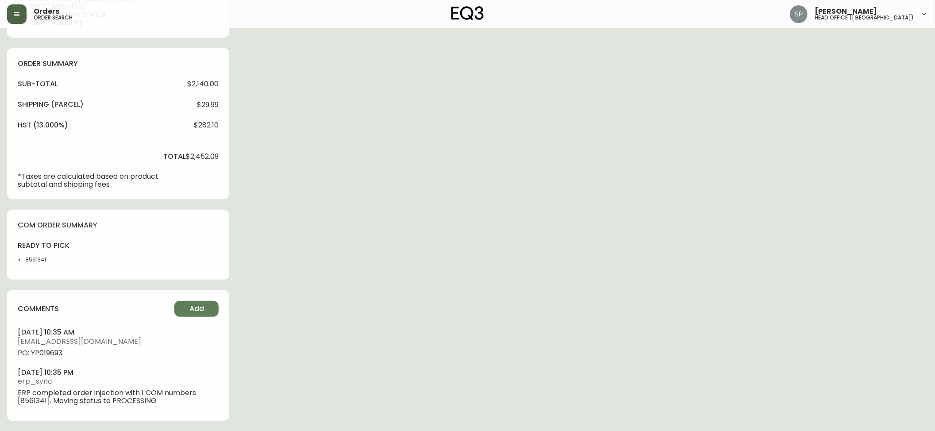
click at [55, 356] on span "PO: YP019693" at bounding box center [118, 353] width 201 height 8
copy span "YP019693"
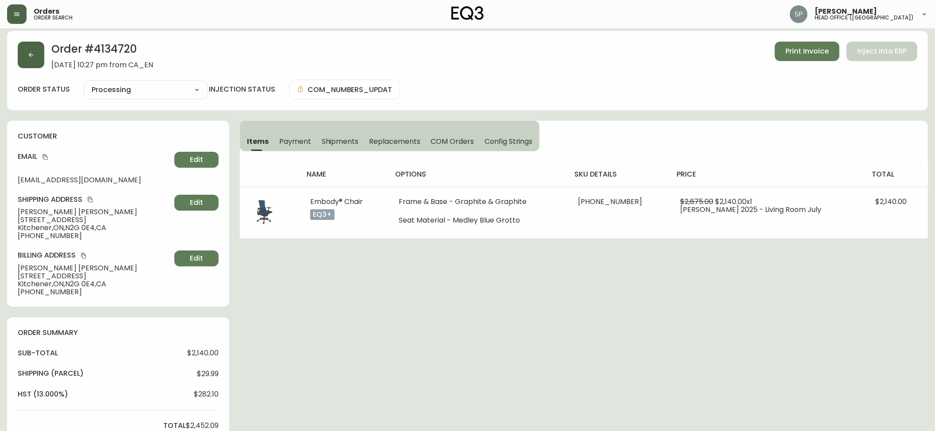
scroll to position [0, 0]
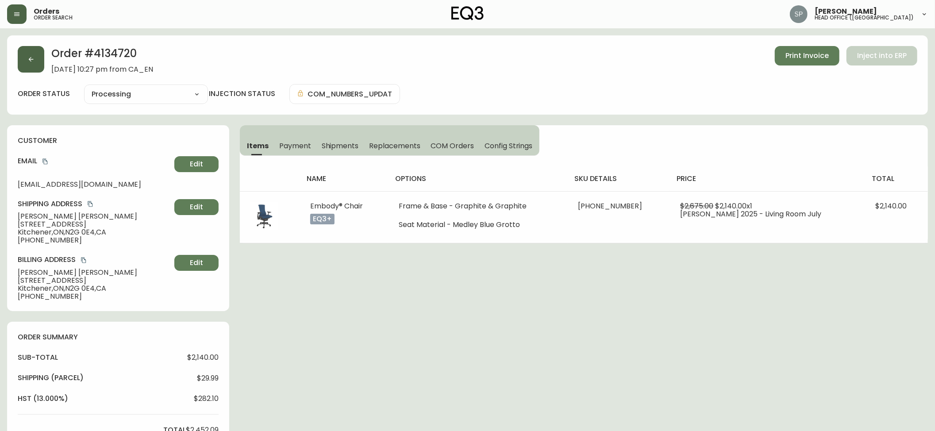
click at [33, 55] on button "button" at bounding box center [31, 59] width 27 height 27
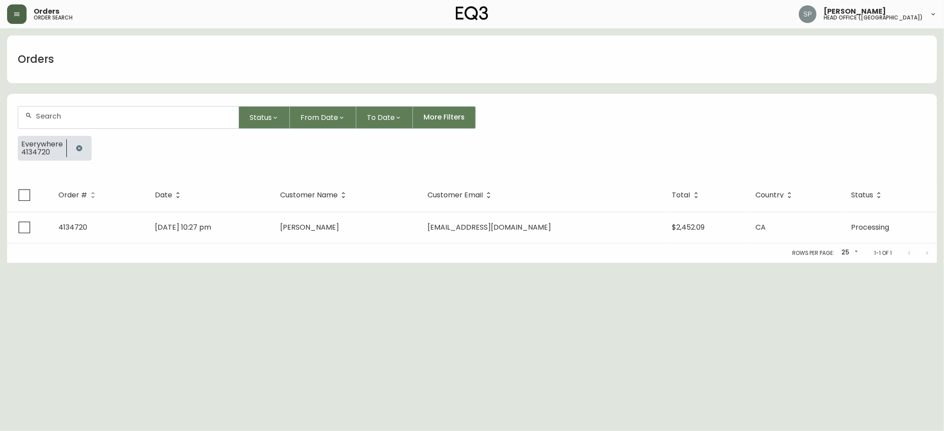
click at [103, 120] on input "text" at bounding box center [134, 116] width 196 height 8
paste input "4134697"
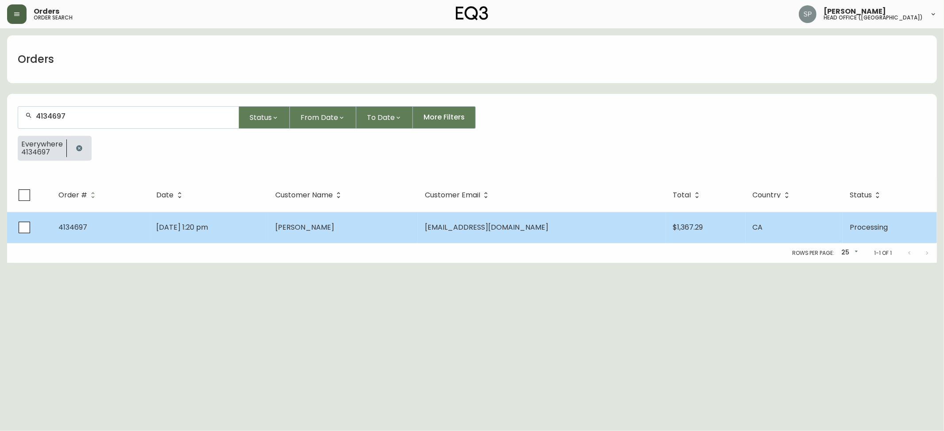
type input "4134697"
click at [268, 232] on td "Aug 18 2025, 1:20 pm" at bounding box center [209, 227] width 119 height 31
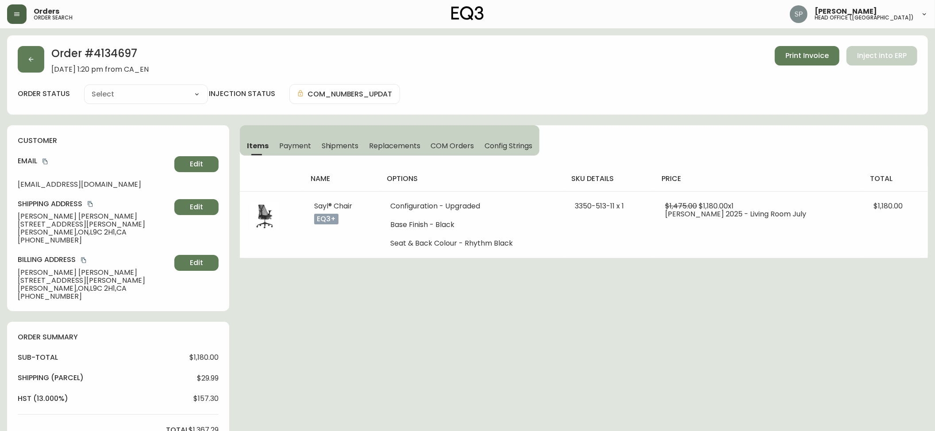
type input "Processing"
select select "PROCESSING"
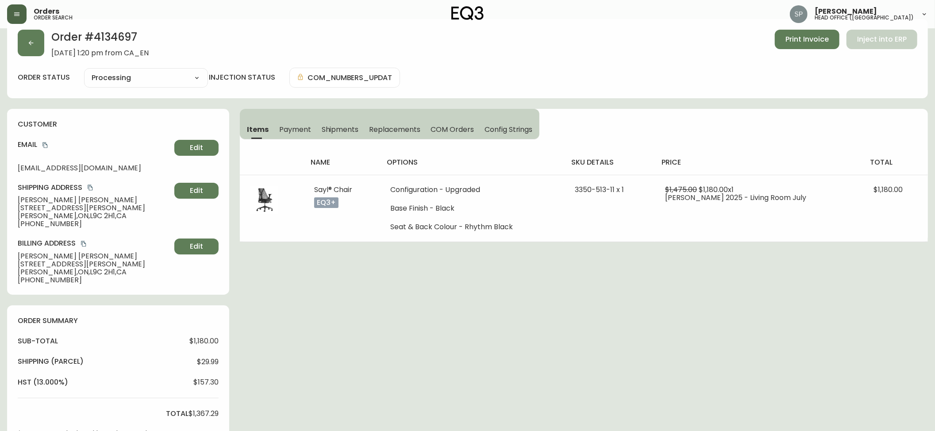
scroll to position [274, 0]
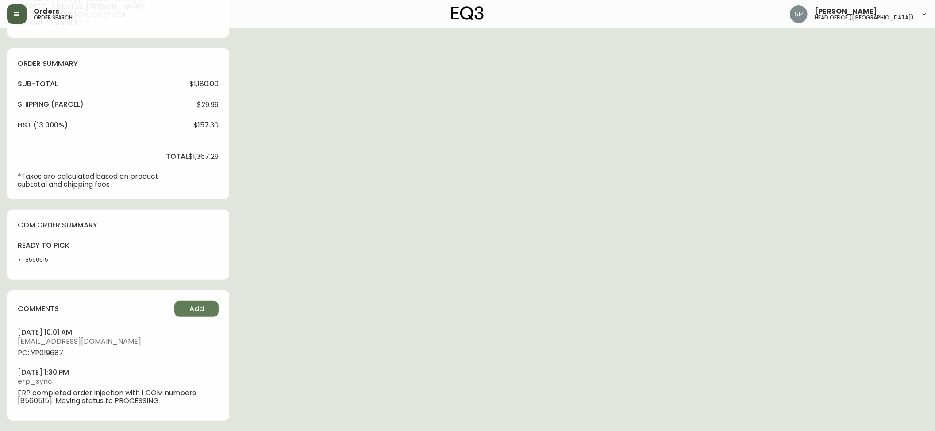
click at [50, 355] on span "PO: YP019687" at bounding box center [118, 353] width 201 height 8
copy span "YP019687"
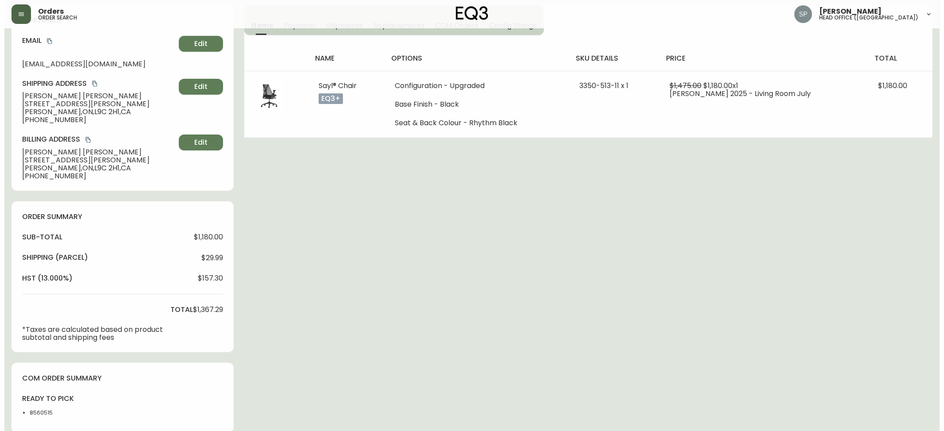
scroll to position [0, 0]
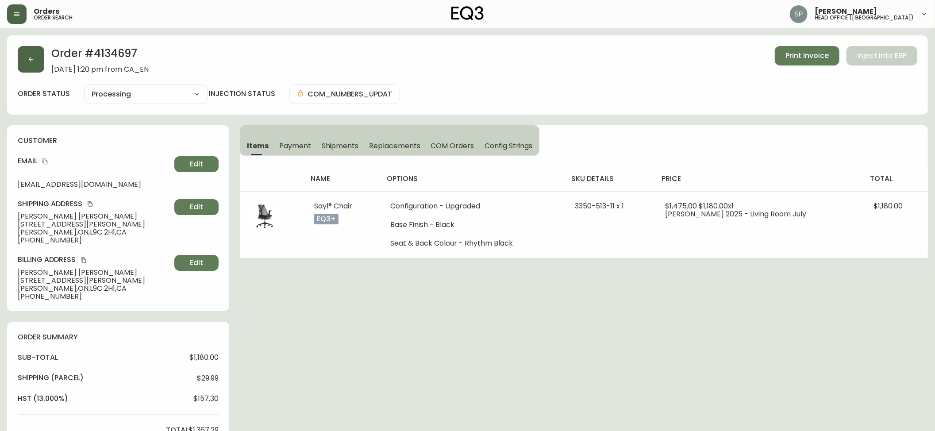
click at [34, 66] on button "button" at bounding box center [31, 59] width 27 height 27
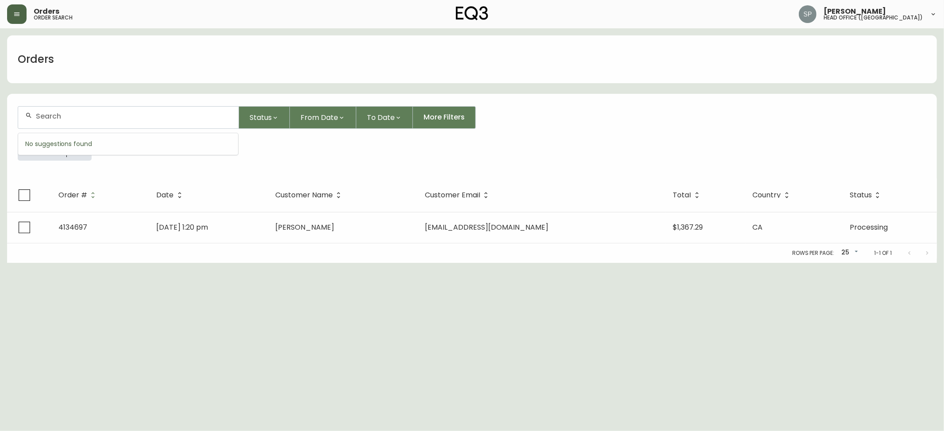
click at [85, 120] on input "text" at bounding box center [134, 116] width 196 height 8
type input "4134698"
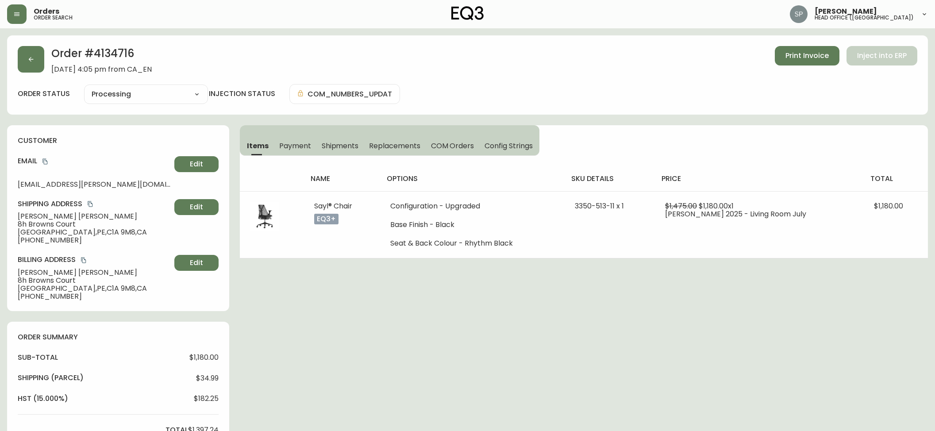
select select "PROCESSING"
click at [14, 20] on button "button" at bounding box center [16, 13] width 19 height 19
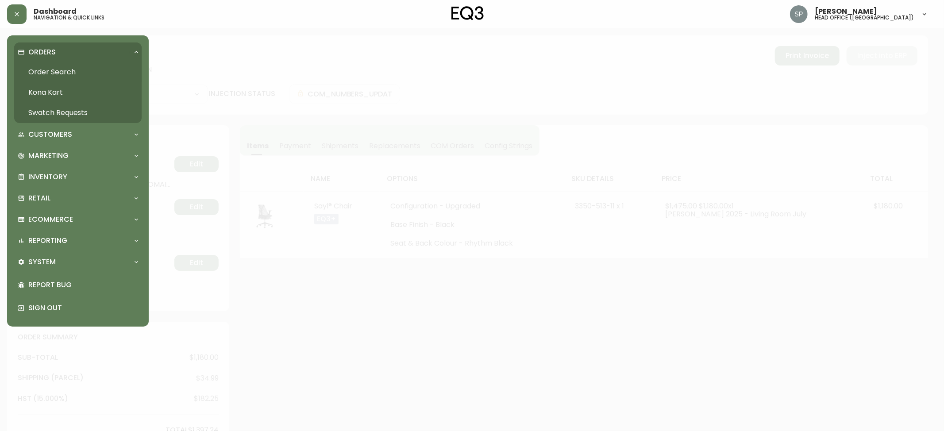
click at [57, 72] on link "Order Search" at bounding box center [78, 72] width 128 height 20
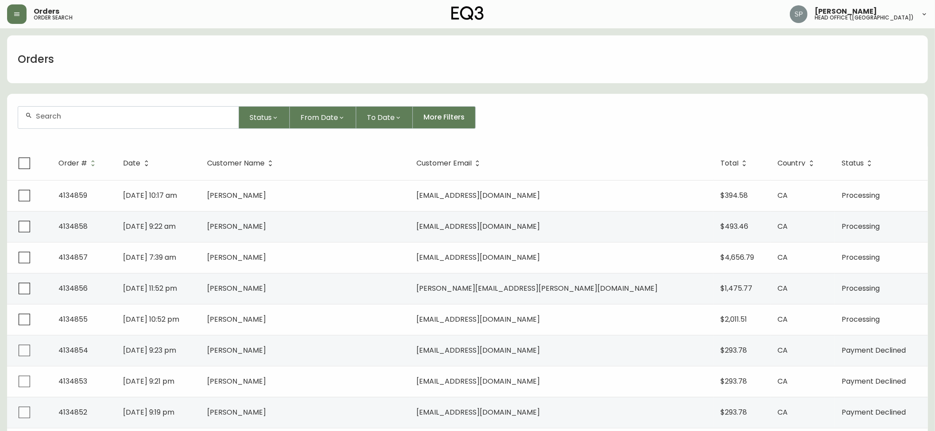
click at [89, 116] on input "text" at bounding box center [134, 116] width 196 height 8
paste input "4134698"
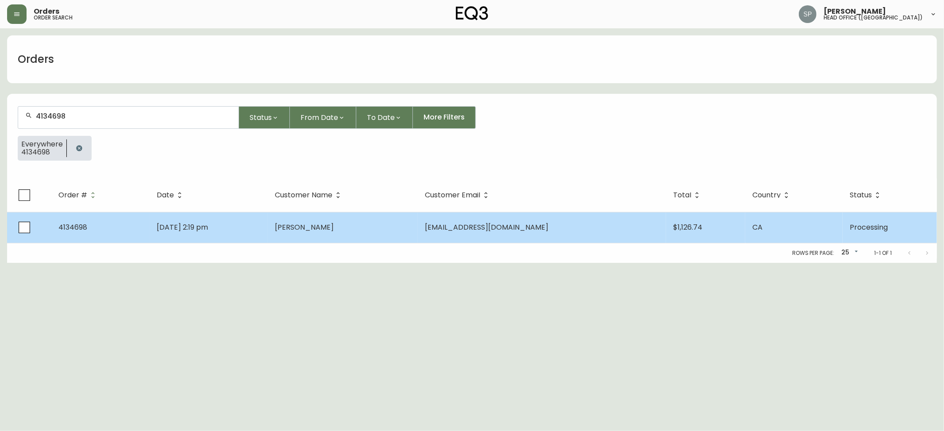
type input "4134698"
click at [256, 225] on td "[DATE] 2:19 pm" at bounding box center [209, 227] width 118 height 31
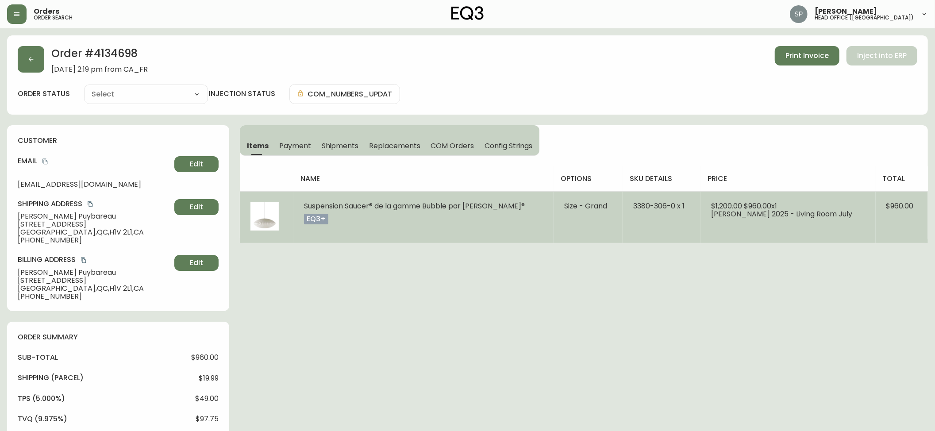
type input "Processing"
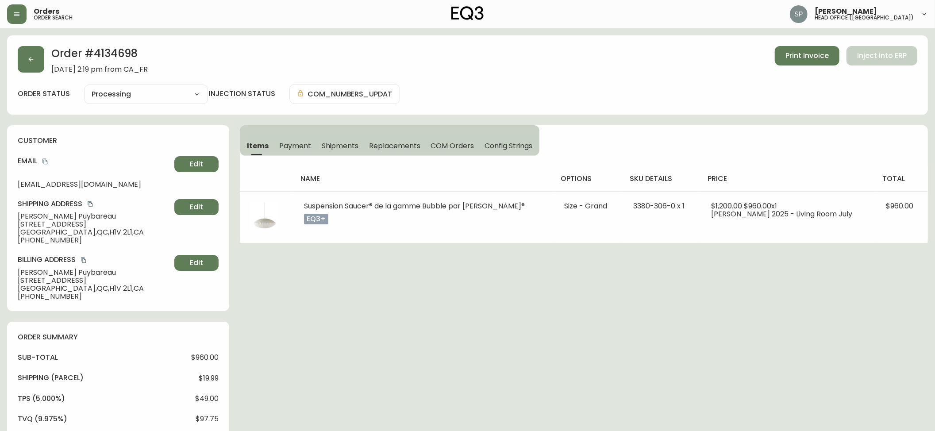
select select "PROCESSING"
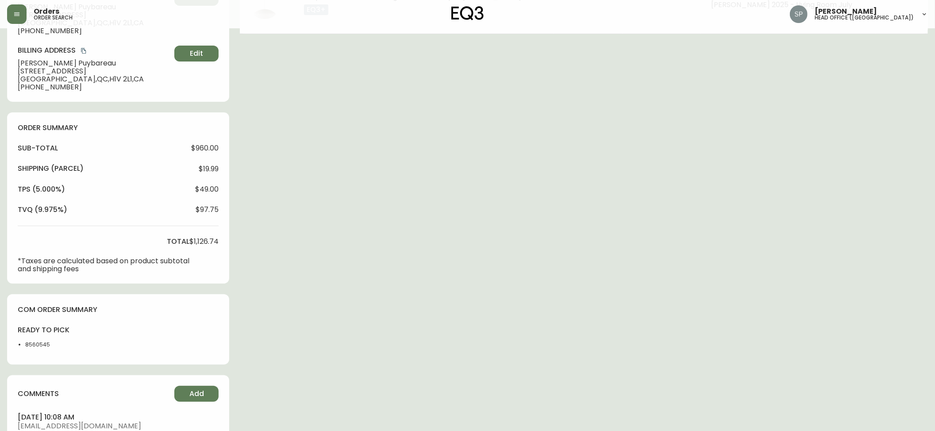
scroll to position [236, 0]
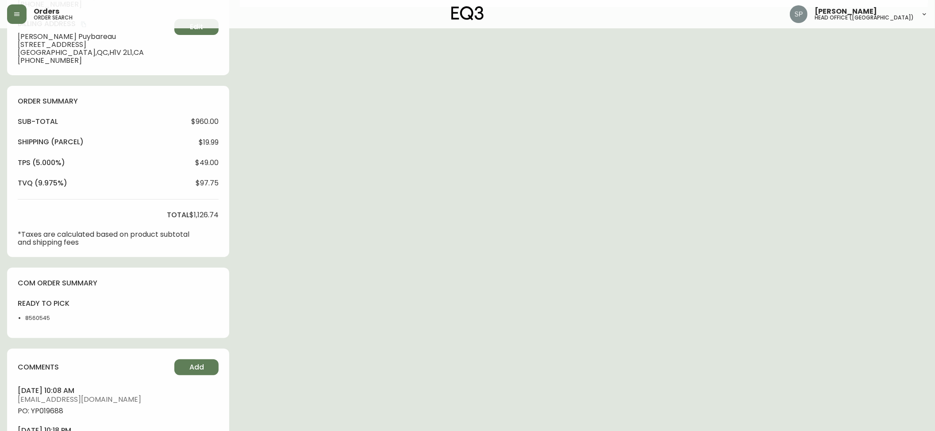
click at [49, 413] on span "PO: YP019688" at bounding box center [118, 411] width 201 height 8
copy span "YP019688"
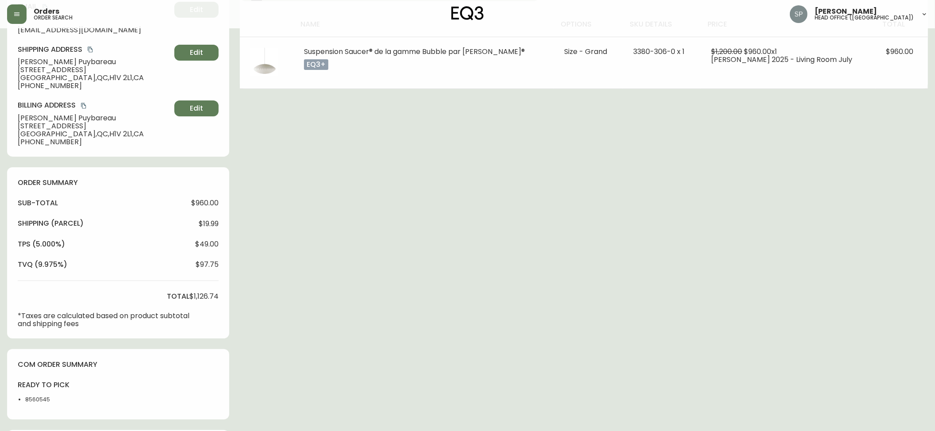
scroll to position [0, 0]
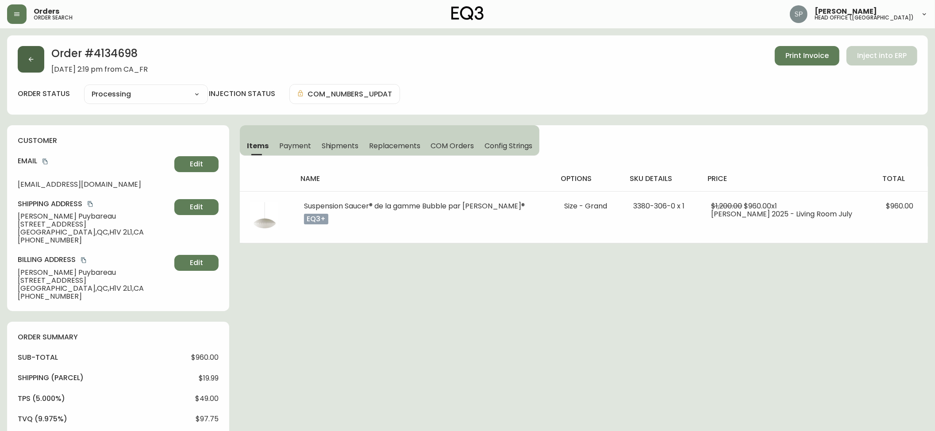
click at [32, 62] on icon "button" at bounding box center [30, 59] width 7 height 7
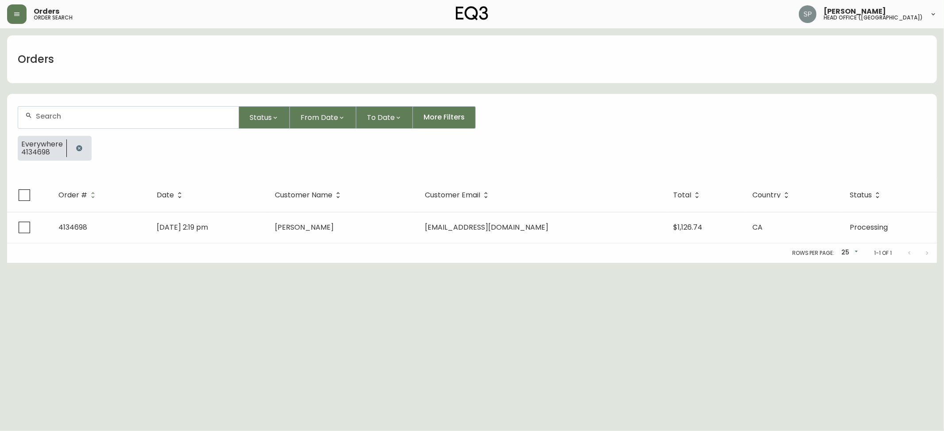
click at [121, 108] on div at bounding box center [128, 118] width 220 height 22
paste input "4134682"
type input "4134682"
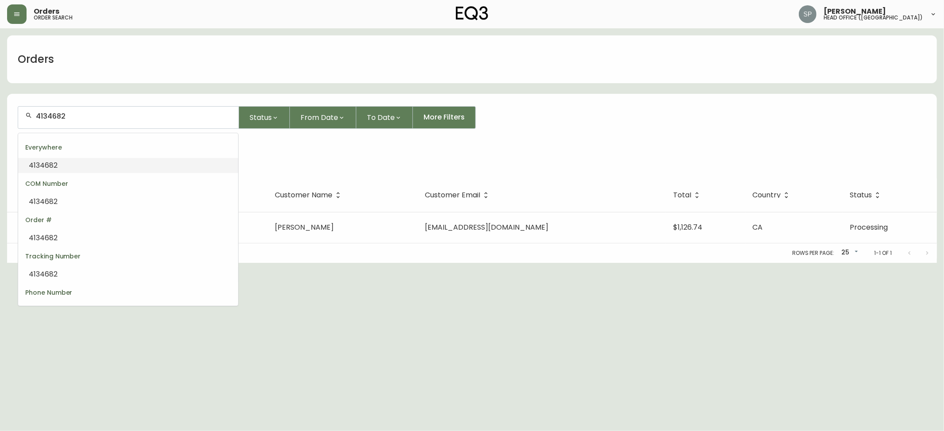
click at [104, 168] on li "4134682" at bounding box center [128, 165] width 220 height 15
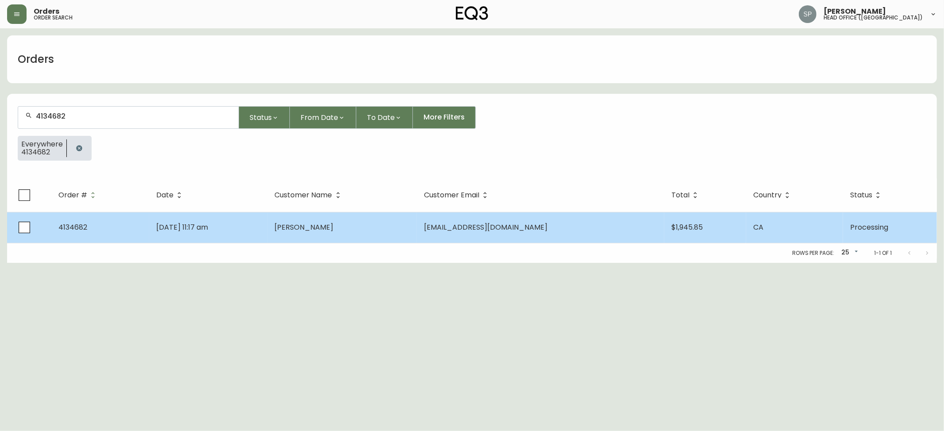
click at [241, 231] on td "[DATE] 11:17 am" at bounding box center [208, 227] width 119 height 31
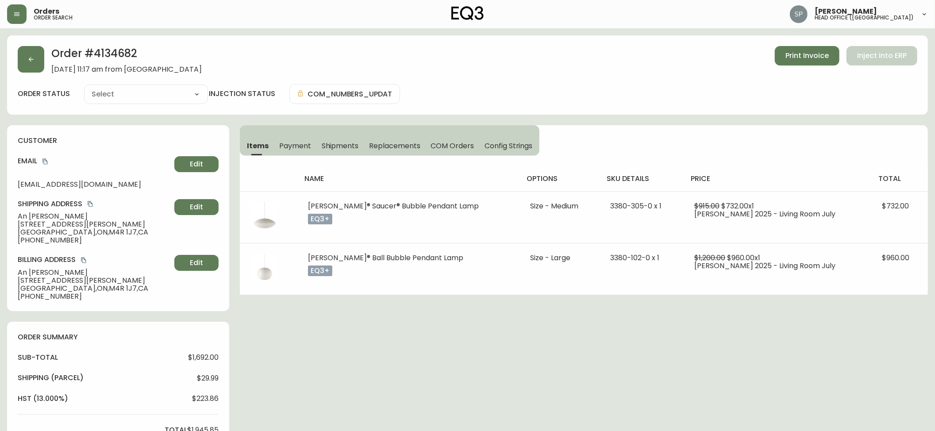
type input "Processing"
select select "PROCESSING"
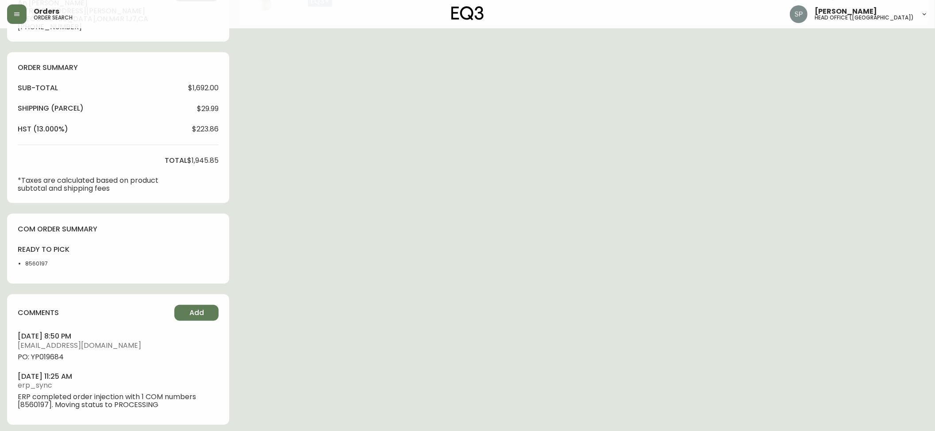
scroll to position [274, 0]
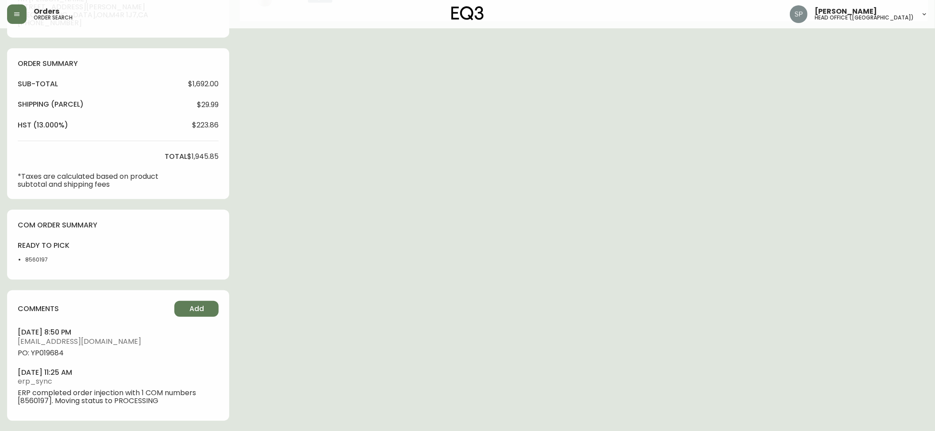
click at [55, 353] on span "PO: YP019684" at bounding box center [118, 353] width 201 height 8
copy span "YP019684"
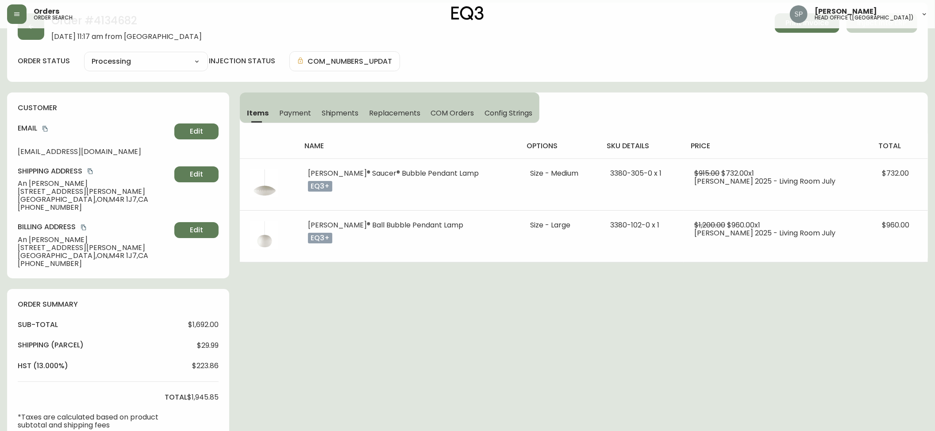
scroll to position [0, 0]
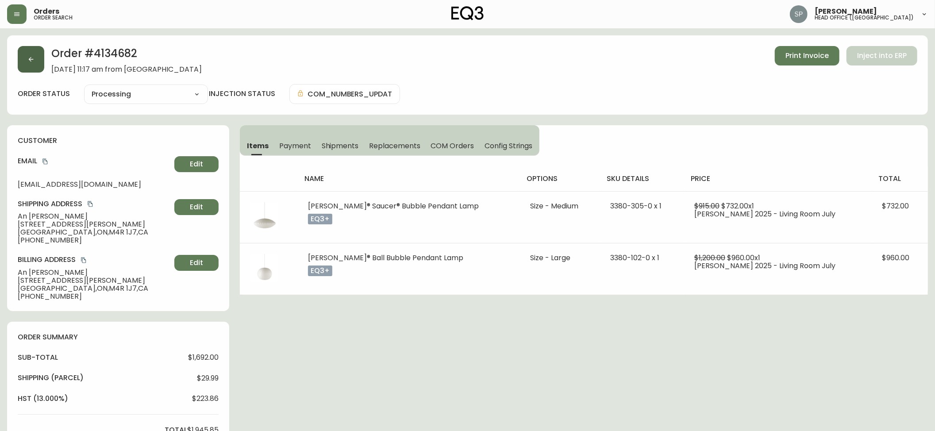
click at [35, 66] on button "button" at bounding box center [31, 59] width 27 height 27
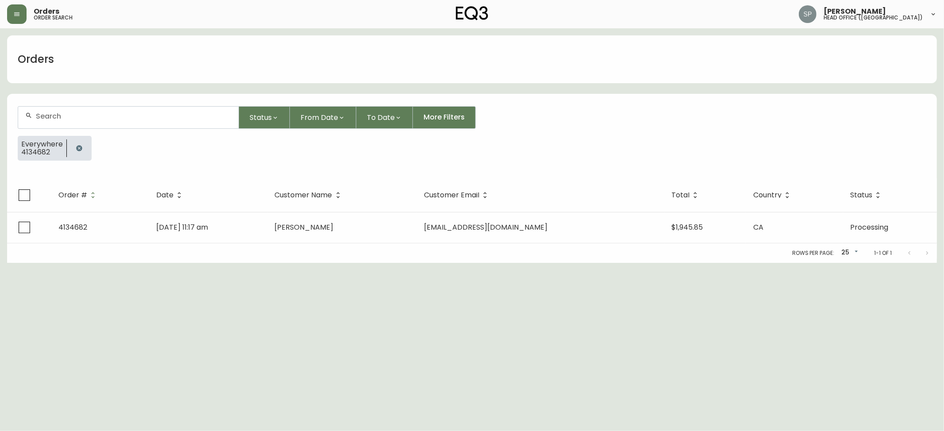
click at [89, 124] on div at bounding box center [128, 118] width 220 height 22
paste input "4134660"
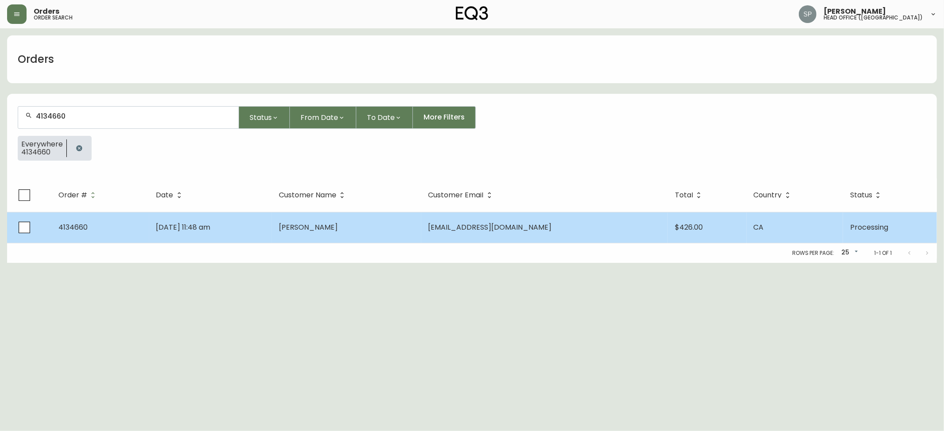
type input "4134660"
click at [212, 215] on td "[DATE] 11:48 am" at bounding box center [210, 227] width 123 height 31
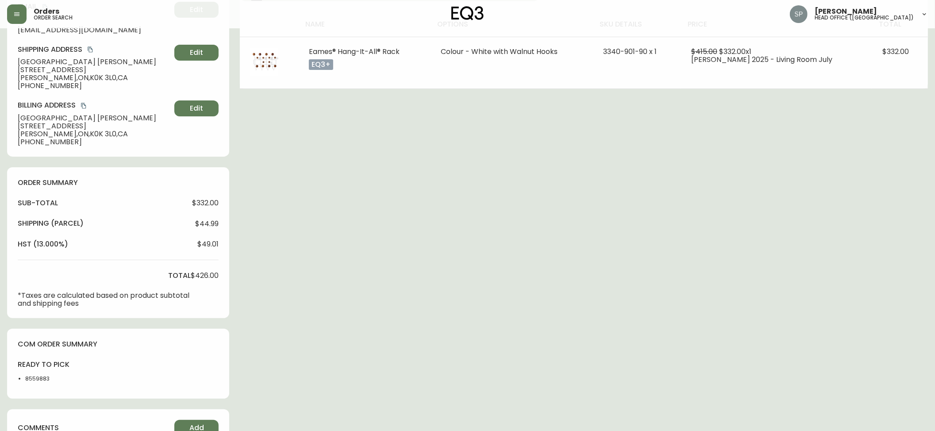
type input "Processing"
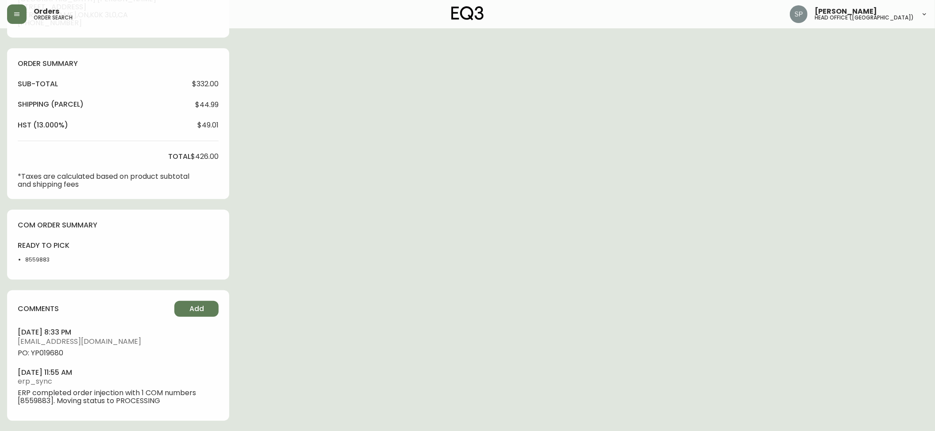
select select "PROCESSING"
click at [52, 349] on span "PO: YP019680" at bounding box center [118, 353] width 201 height 8
copy span "YP019680"
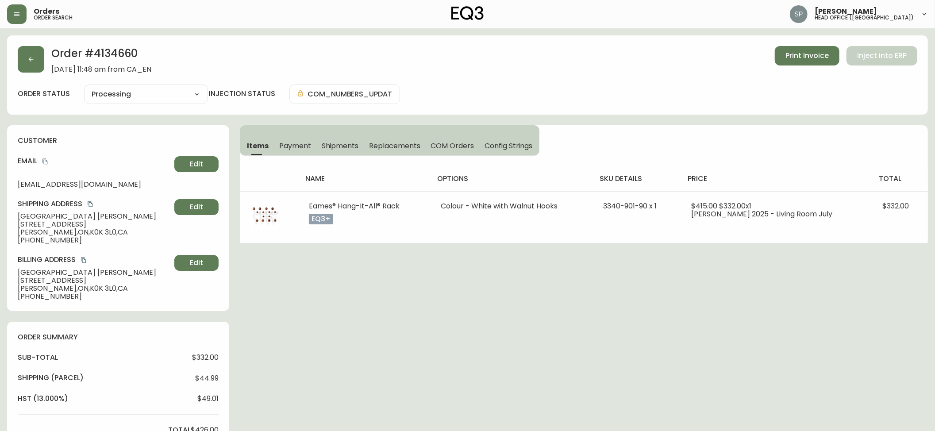
click at [31, 74] on div "Order # 4134660 [DATE] 11:48 am from [GEOGRAPHIC_DATA] Print Invoice Inject int…" at bounding box center [467, 74] width 921 height 79
click at [27, 70] on button "button" at bounding box center [31, 59] width 27 height 27
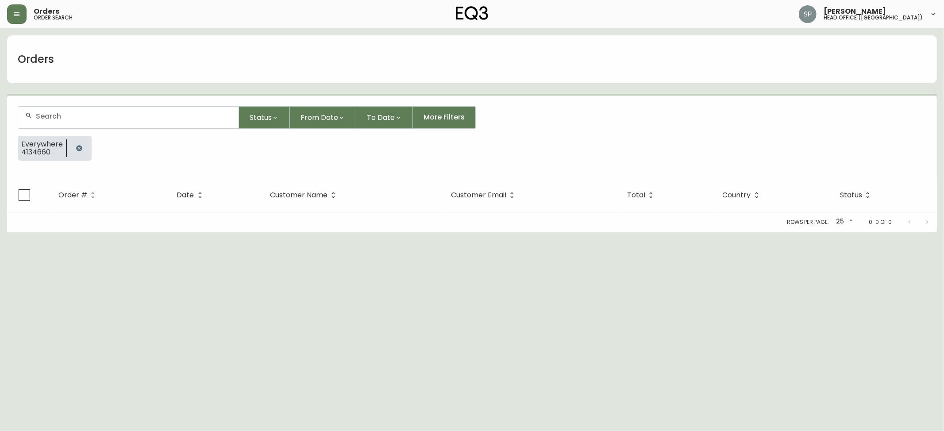
click at [73, 110] on div at bounding box center [128, 118] width 220 height 22
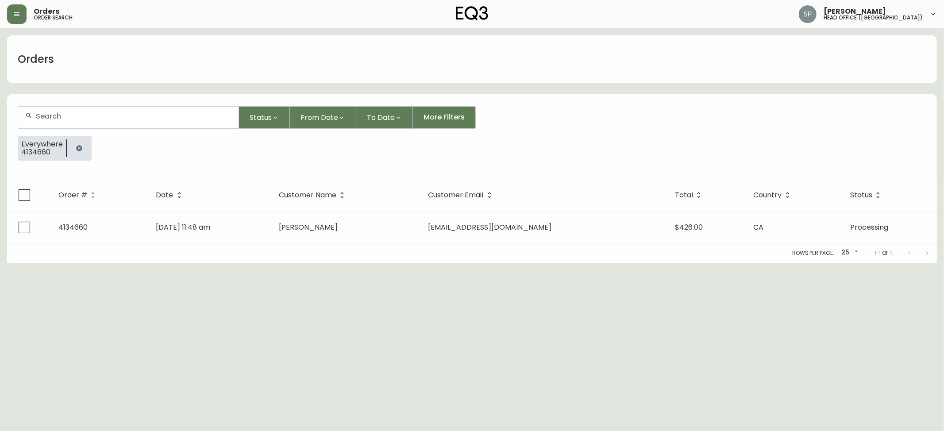
paste input "4134661"
type input "4134661"
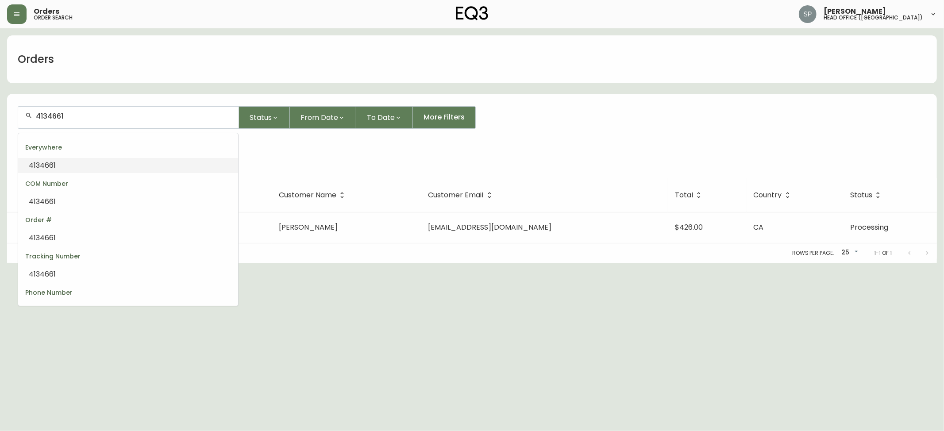
click at [77, 169] on li "4134661" at bounding box center [128, 165] width 220 height 15
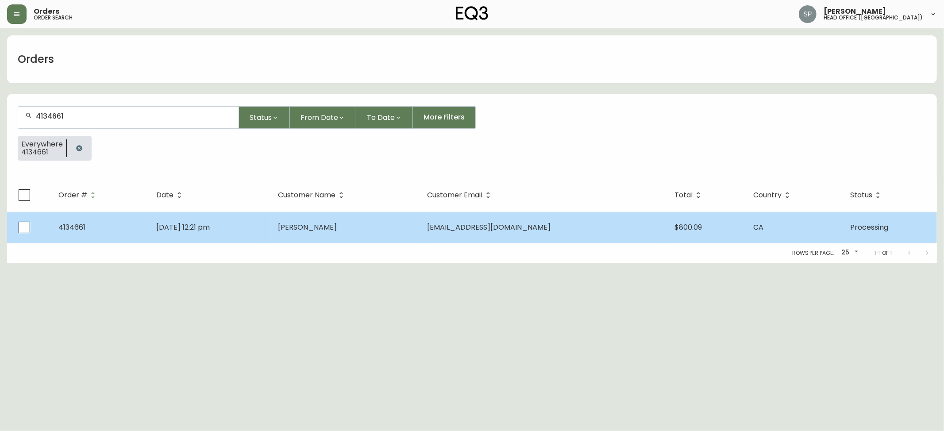
click at [188, 224] on span "[DATE] 12:21 pm" at bounding box center [183, 227] width 54 height 10
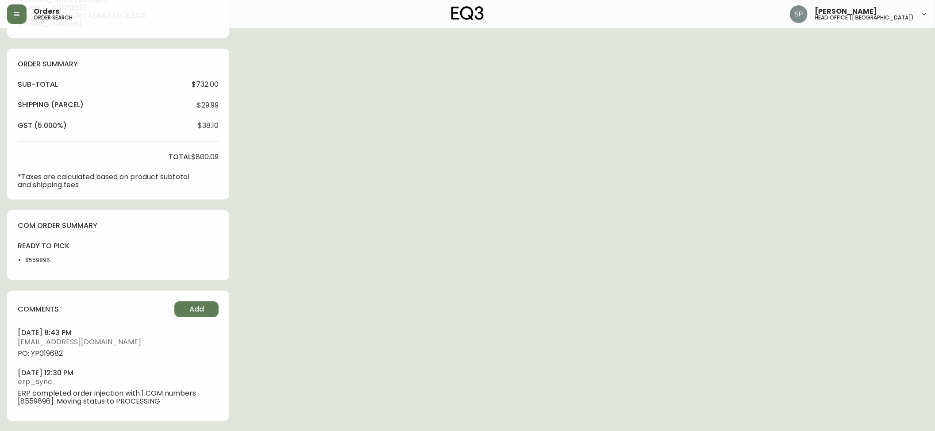
type input "Processing"
select select "PROCESSING"
click at [52, 356] on span "PO: YP019682" at bounding box center [118, 353] width 201 height 8
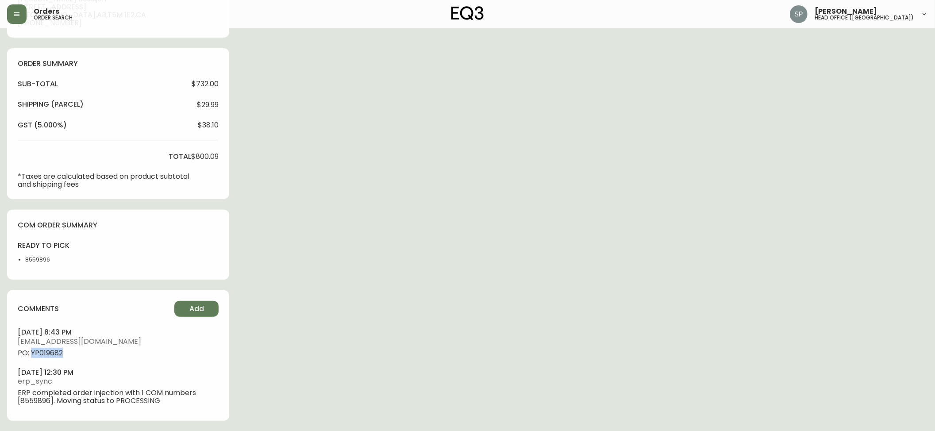
copy span "YP019682"
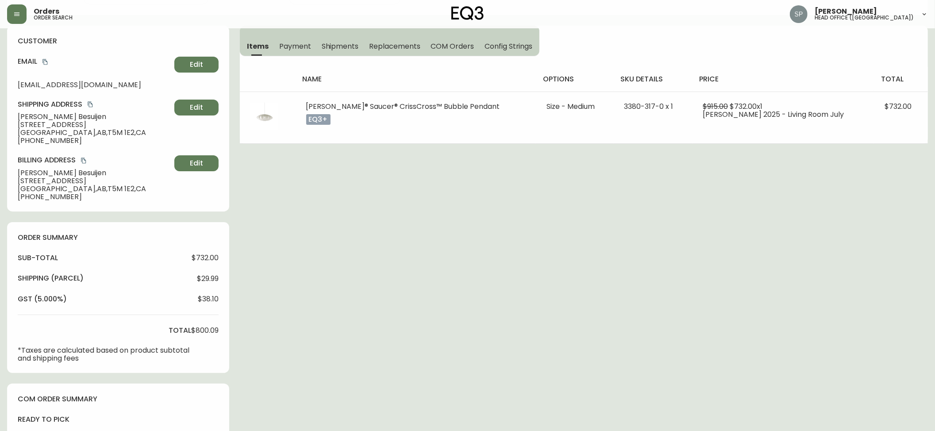
scroll to position [0, 0]
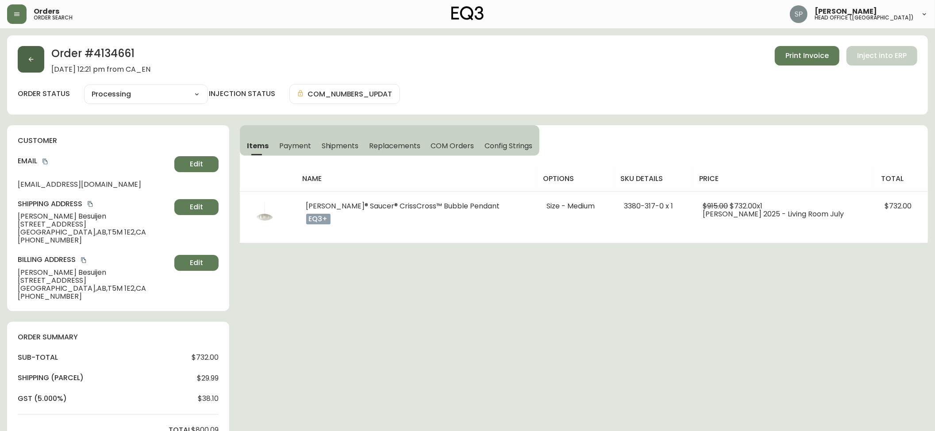
click at [39, 64] on button "button" at bounding box center [31, 59] width 27 height 27
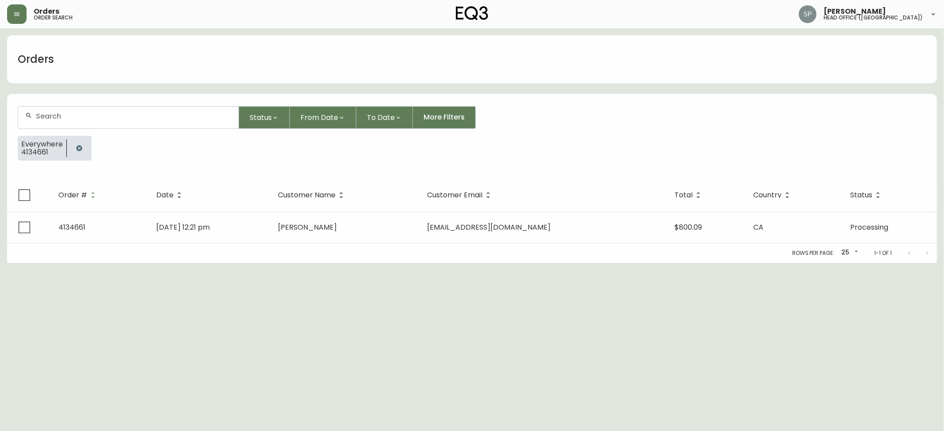
click at [91, 112] on div at bounding box center [128, 118] width 220 height 22
paste input "4134662"
type input "4134662"
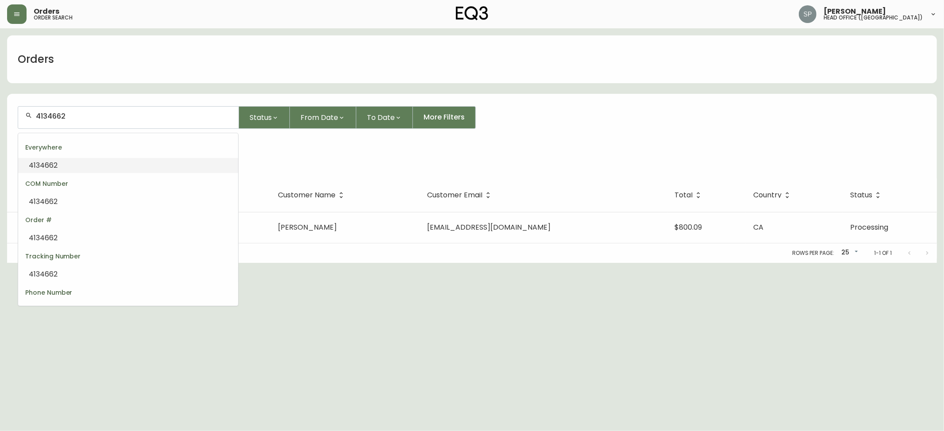
click at [81, 166] on li "4134662" at bounding box center [128, 165] width 220 height 15
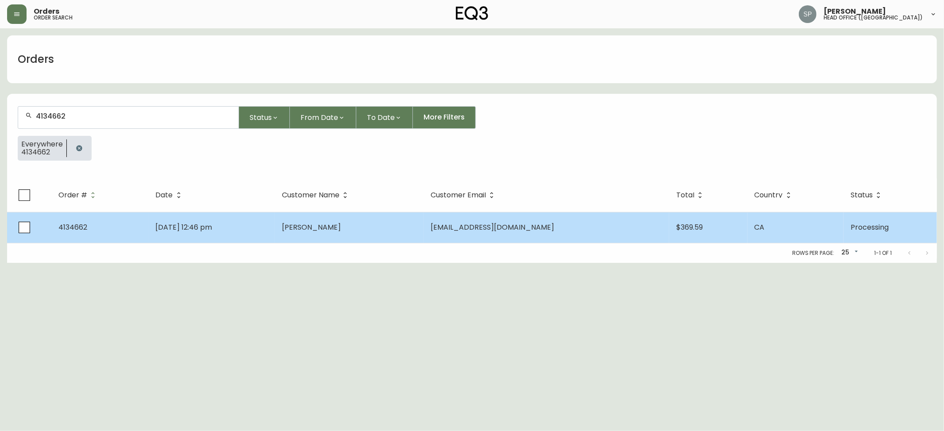
click at [211, 236] on td "[DATE] 12:46 pm" at bounding box center [212, 227] width 127 height 31
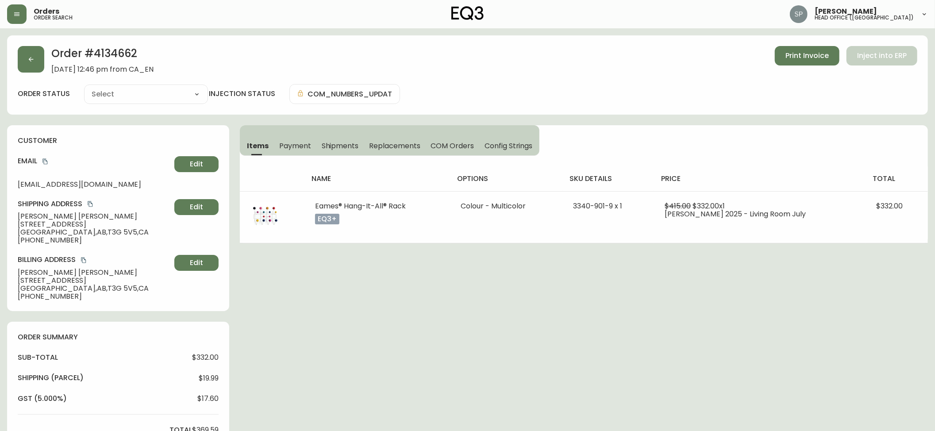
type input "Processing"
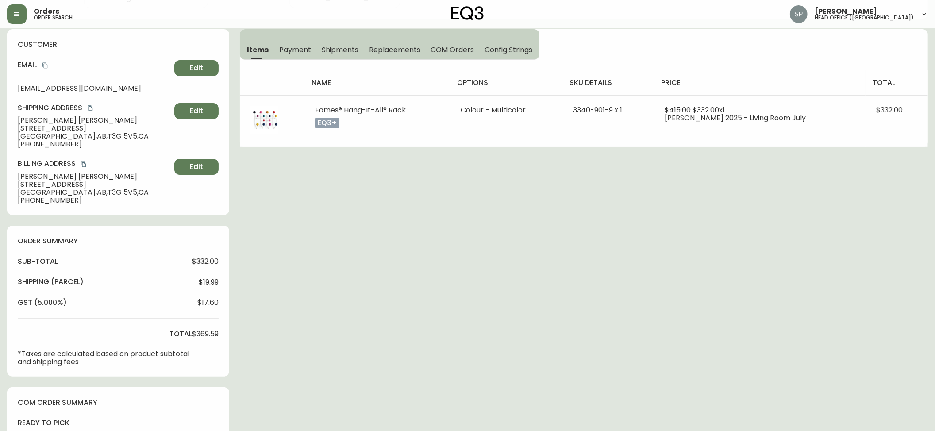
select select "PROCESSING"
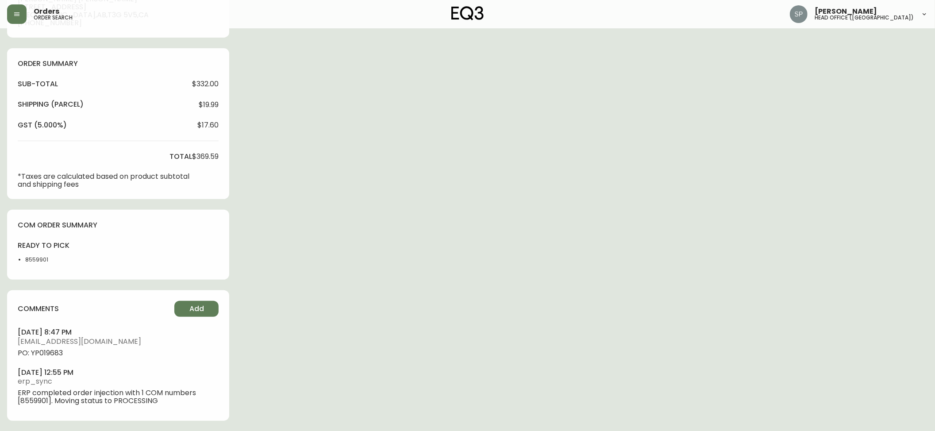
click at [52, 357] on span "PO: YP019683" at bounding box center [118, 353] width 201 height 8
copy span "YP019683"
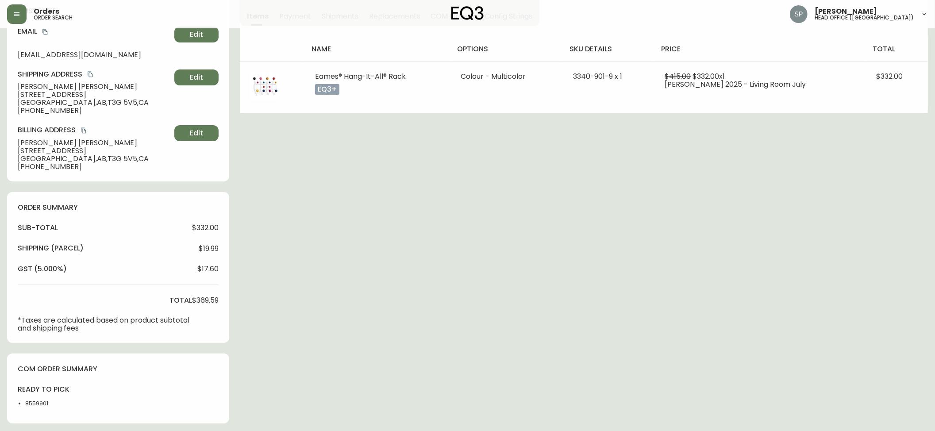
scroll to position [0, 0]
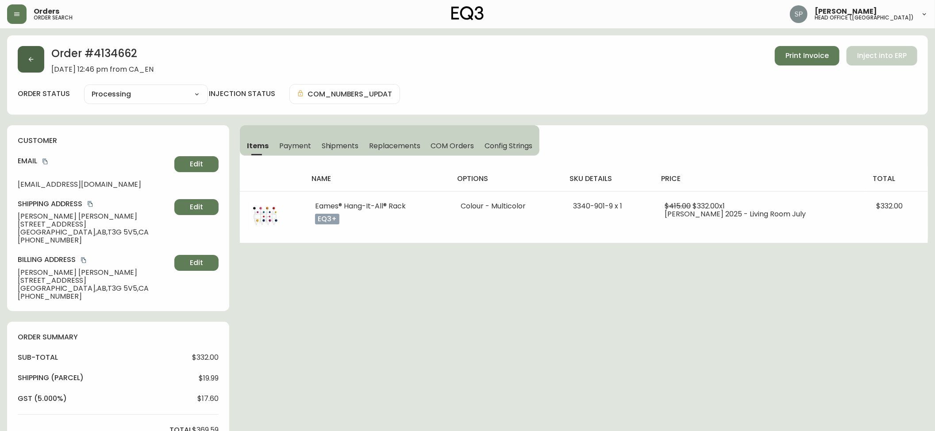
click at [33, 62] on icon "button" at bounding box center [30, 59] width 7 height 7
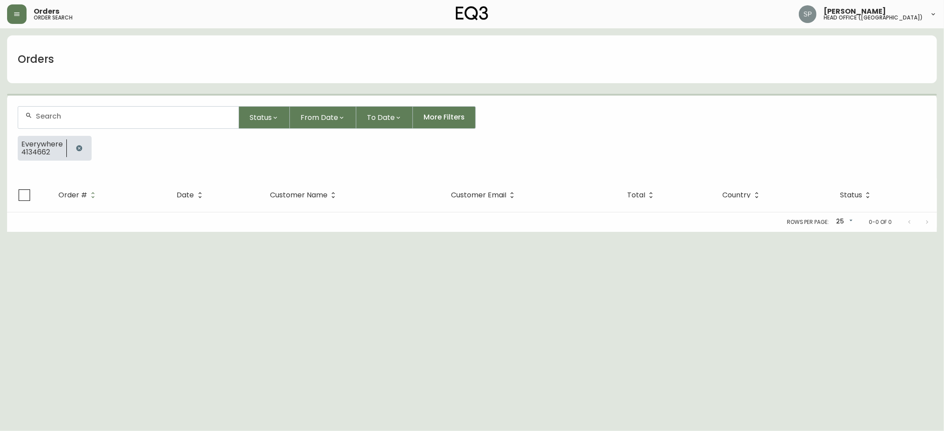
click at [89, 119] on input "text" at bounding box center [134, 116] width 196 height 8
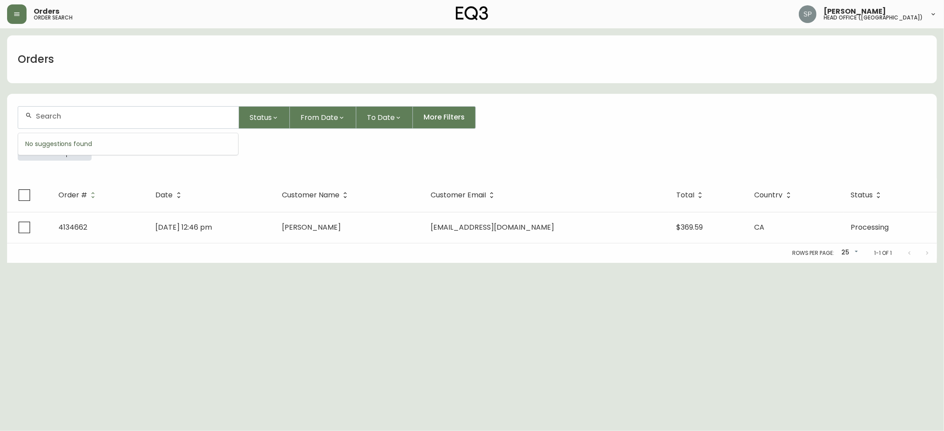
paste input "4134650"
type input "4134650"
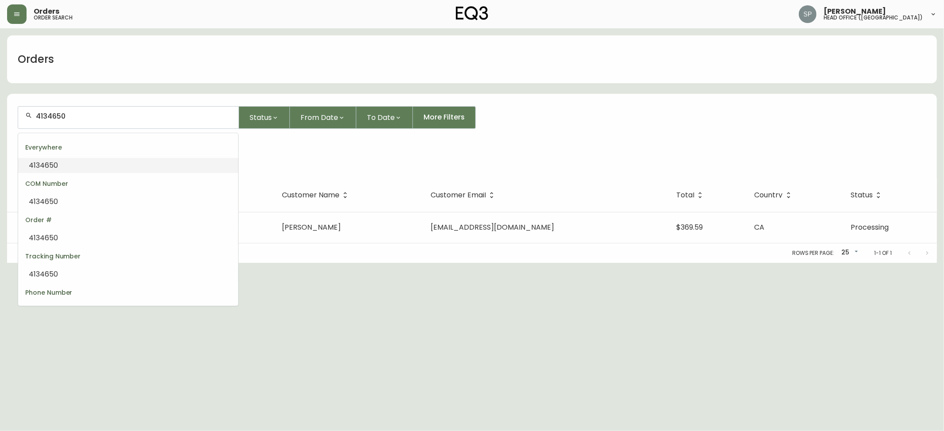
click at [90, 154] on div "Everywhere" at bounding box center [128, 147] width 220 height 21
click at [93, 161] on li "4134650" at bounding box center [128, 165] width 220 height 15
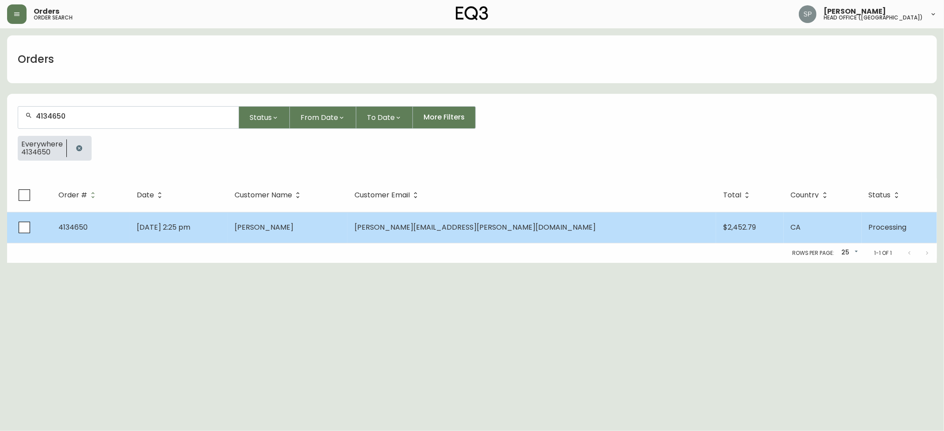
click at [167, 222] on span "[DATE] 2:25 pm" at bounding box center [164, 227] width 54 height 10
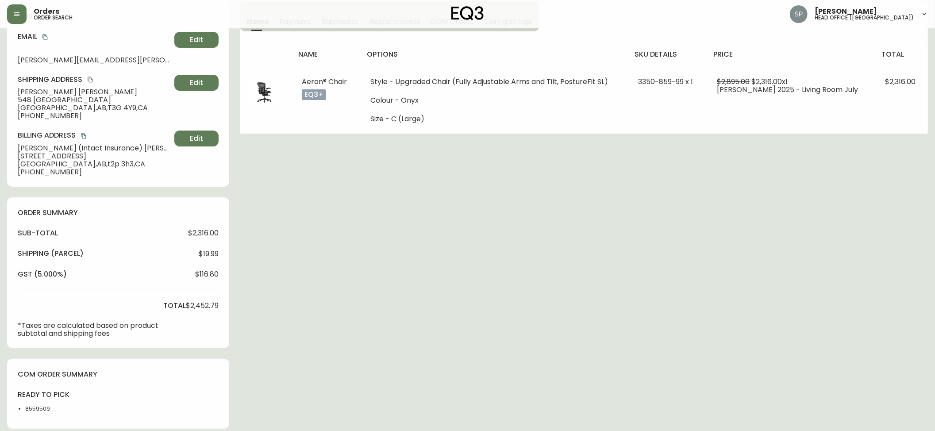
scroll to position [274, 0]
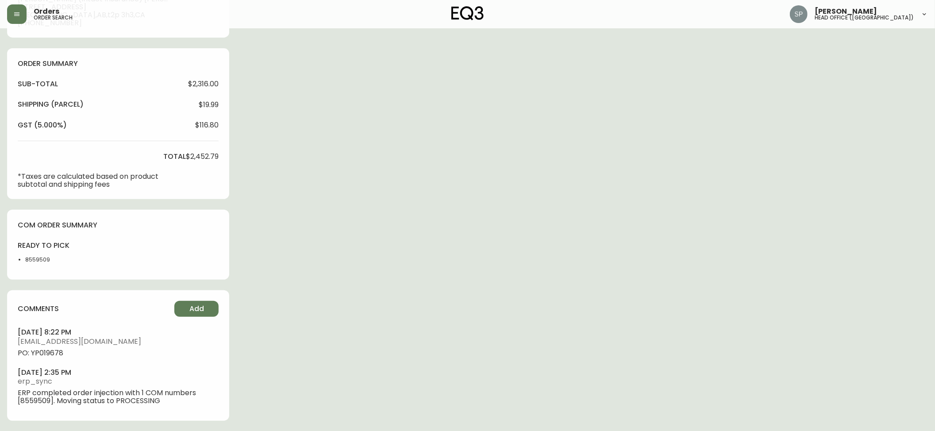
type input "Processing"
select select "PROCESSING"
click at [50, 356] on span "PO: YP019678" at bounding box center [118, 353] width 201 height 8
copy span "YP019678"
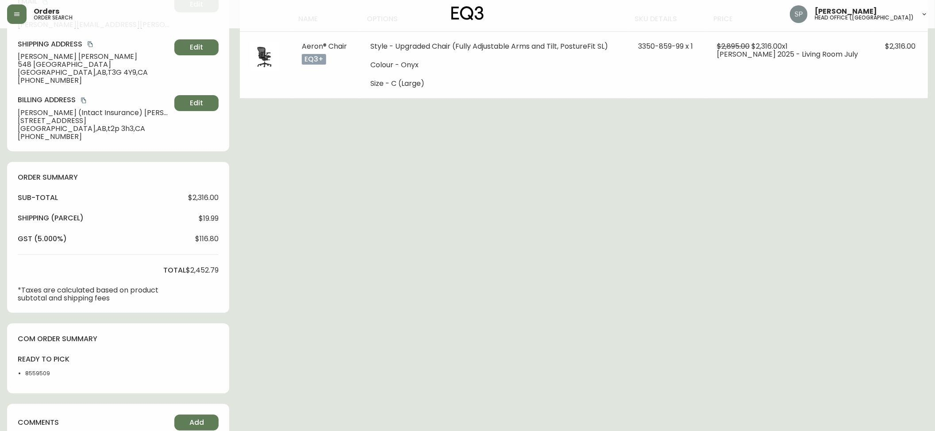
scroll to position [0, 0]
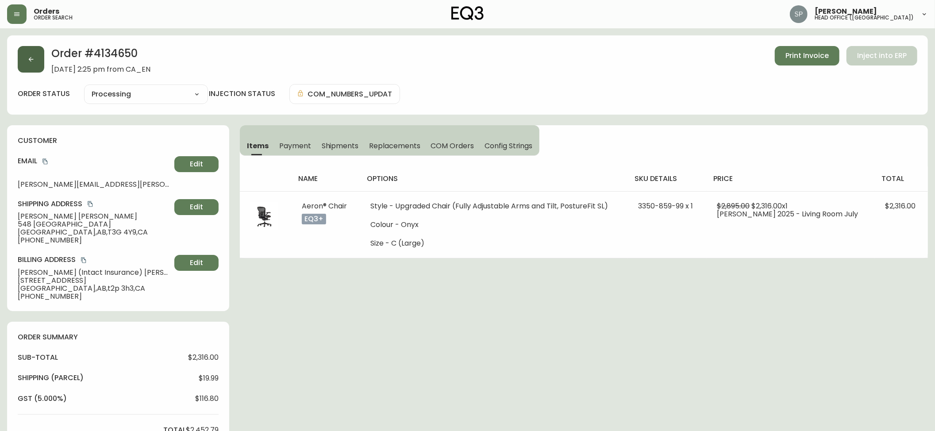
click at [24, 66] on button "button" at bounding box center [31, 59] width 27 height 27
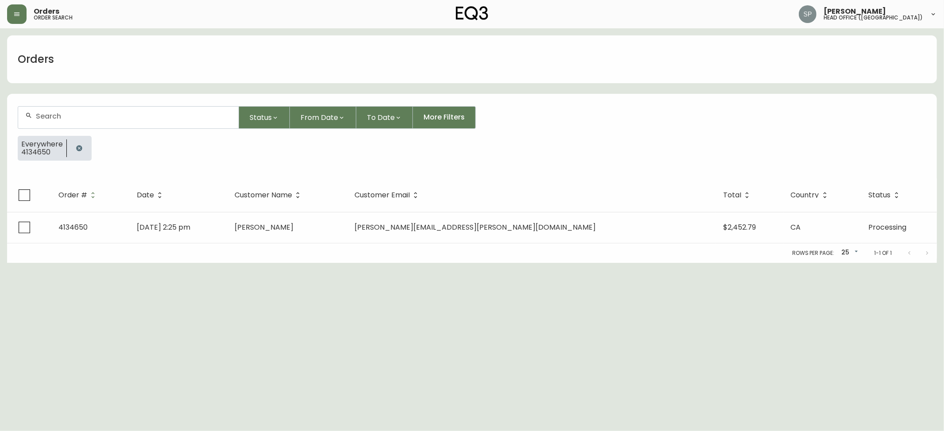
click at [116, 112] on div at bounding box center [128, 118] width 220 height 22
paste input "4134656"
type input "4134656"
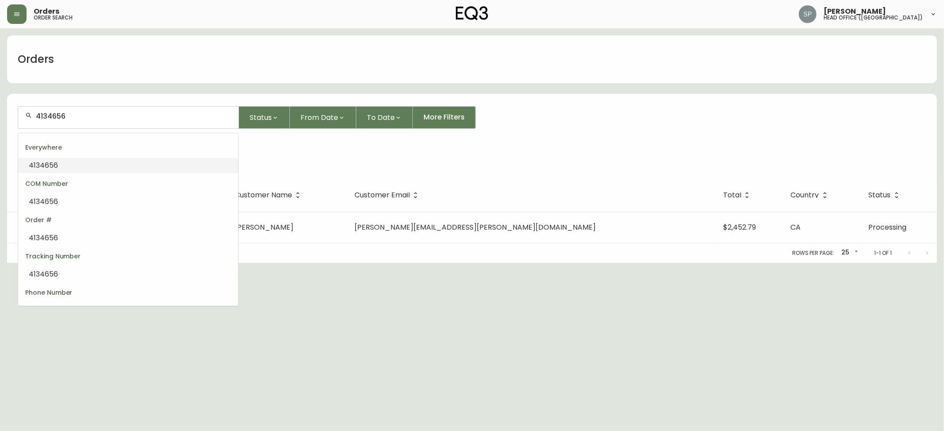
click at [57, 167] on span "4134656" at bounding box center [43, 165] width 29 height 10
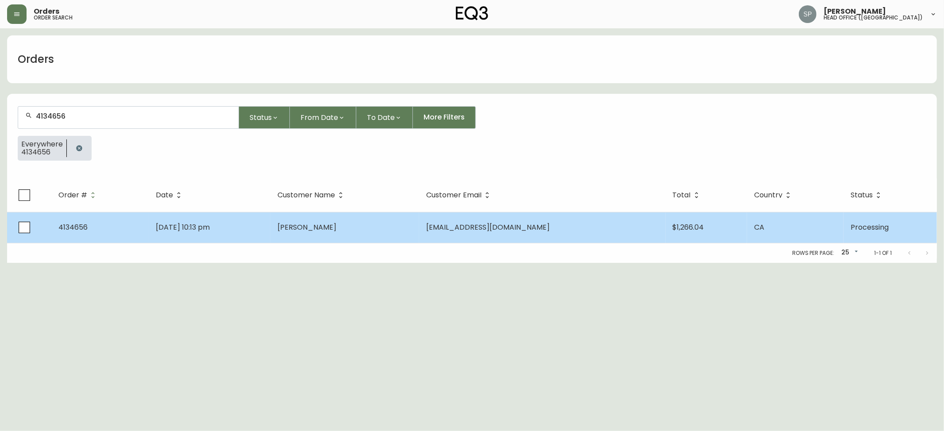
click at [210, 224] on span "[DATE] 10:13 pm" at bounding box center [183, 227] width 54 height 10
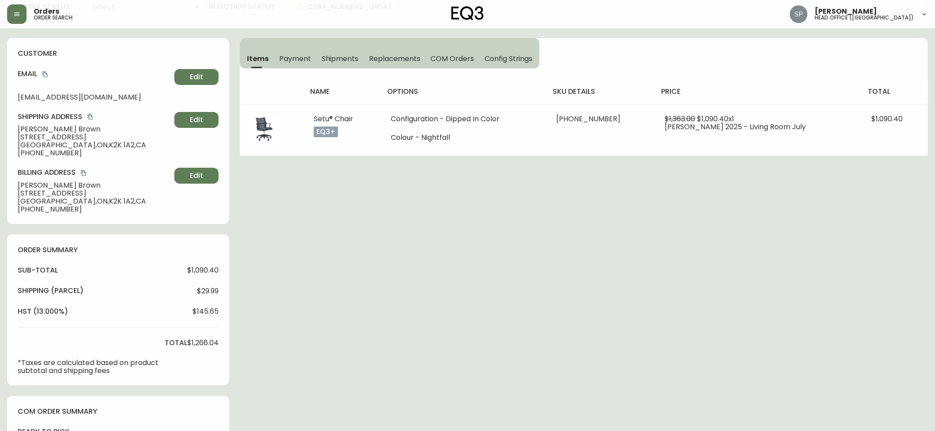
type input "Processing"
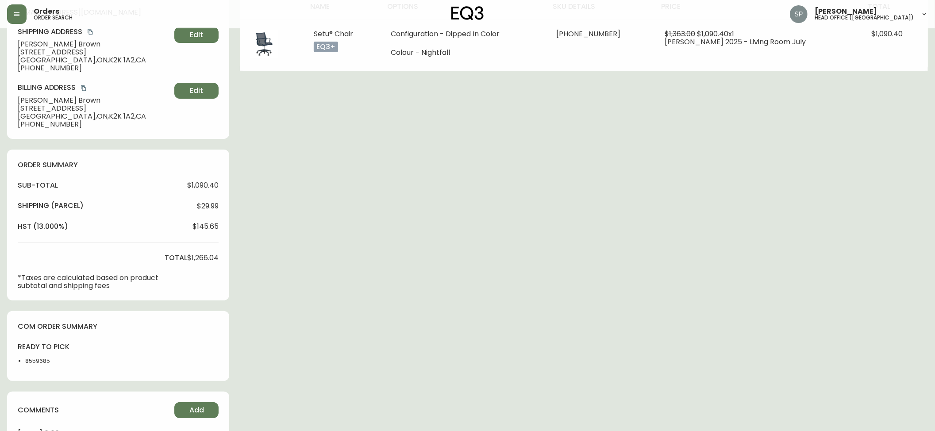
scroll to position [314, 0]
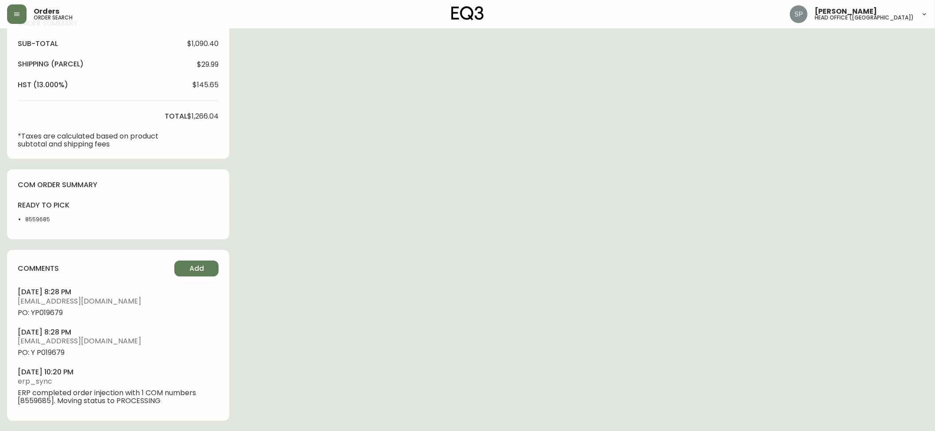
select select "PROCESSING"
click at [50, 313] on span "PO: YP019679" at bounding box center [118, 313] width 201 height 8
copy span "YP019679"
drag, startPoint x: 271, startPoint y: 256, endPoint x: 136, endPoint y: 103, distance: 203.6
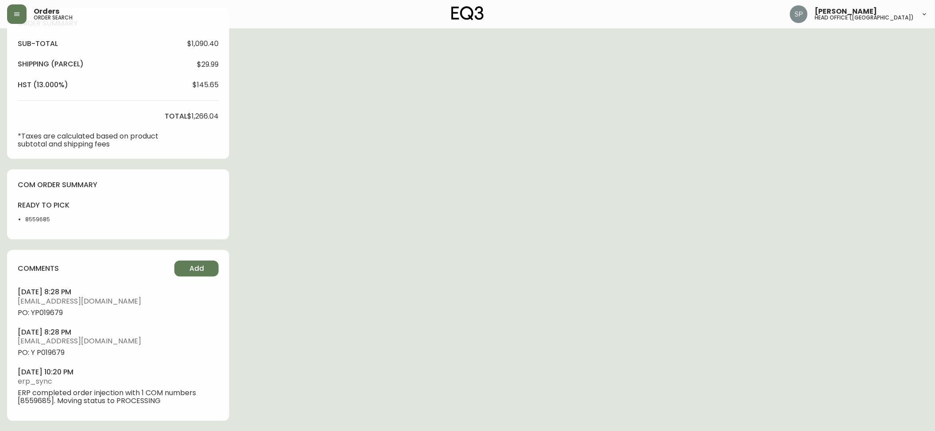
click at [271, 256] on div "Order # 4134656 [DATE] 10:13 pm from CA_EN Print Invoice Inject into ERP order …" at bounding box center [467, 77] width 921 height 710
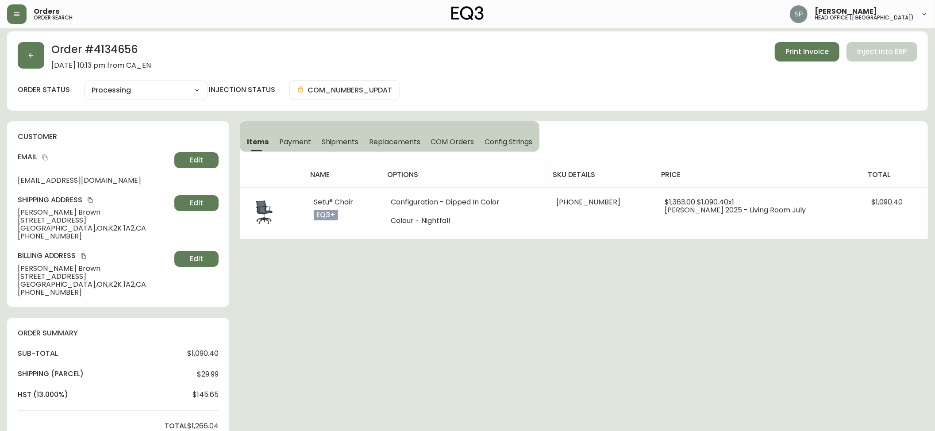
scroll to position [0, 0]
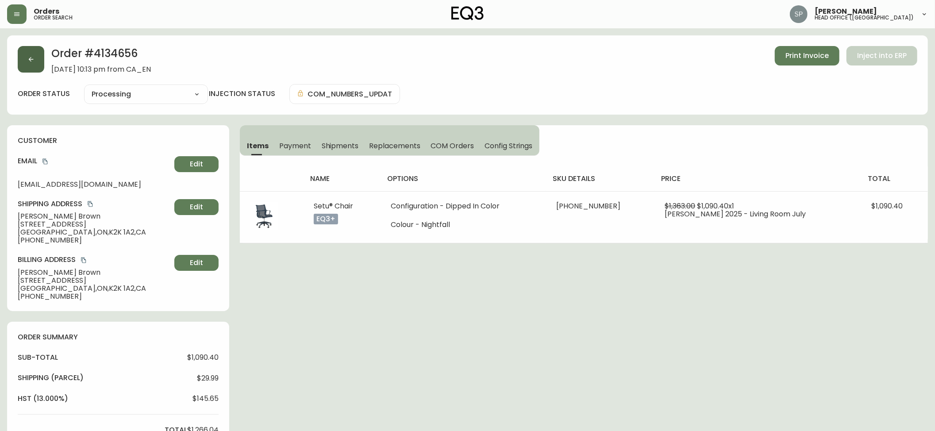
click at [41, 58] on button "button" at bounding box center [31, 59] width 27 height 27
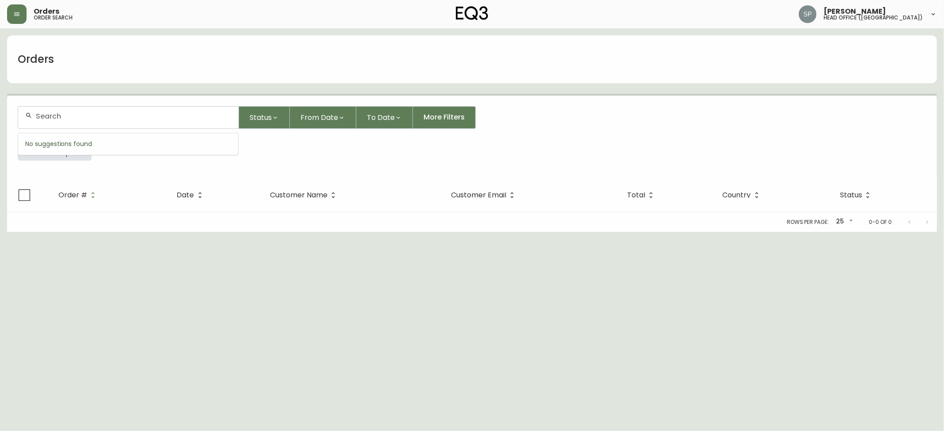
click at [149, 112] on input "text" at bounding box center [134, 116] width 196 height 8
paste input "4134825"
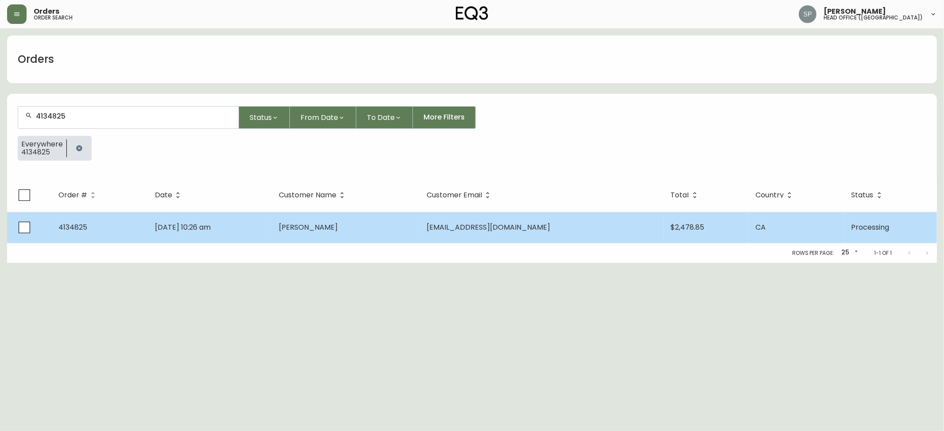
type input "4134825"
click at [335, 230] on span "[PERSON_NAME]" at bounding box center [308, 227] width 59 height 10
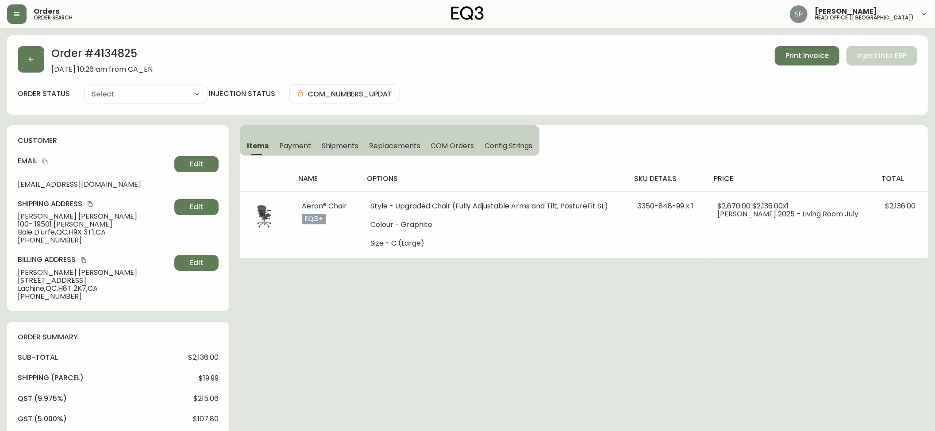
type input "Processing"
select select "PROCESSING"
click at [34, 61] on icon "button" at bounding box center [30, 59] width 7 height 7
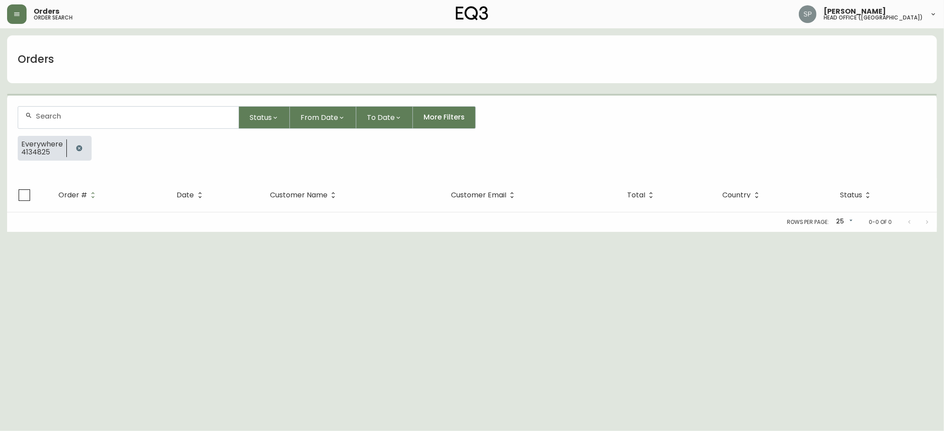
click at [144, 112] on input "text" at bounding box center [134, 116] width 196 height 8
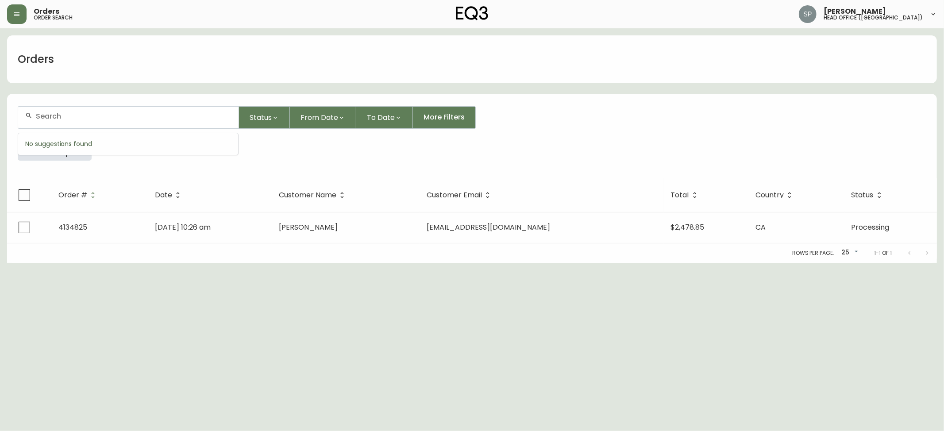
paste input "8563849"
type input "8563849"
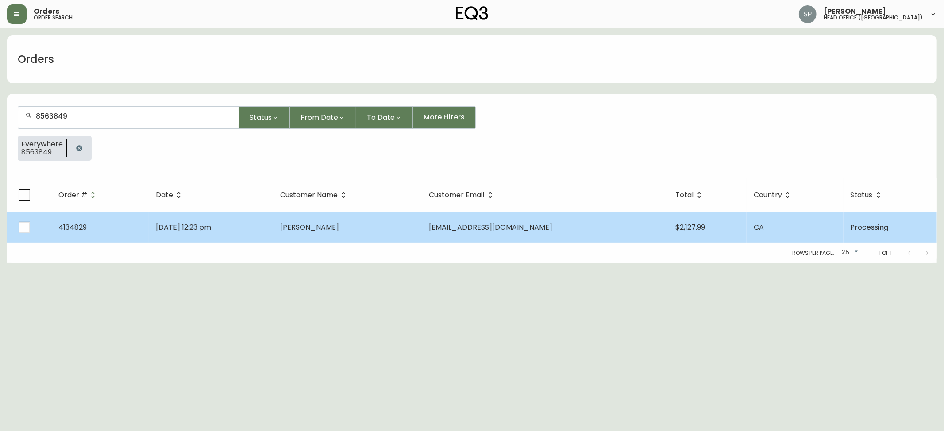
click at [273, 227] on td "[DATE] 12:23 pm" at bounding box center [211, 227] width 124 height 31
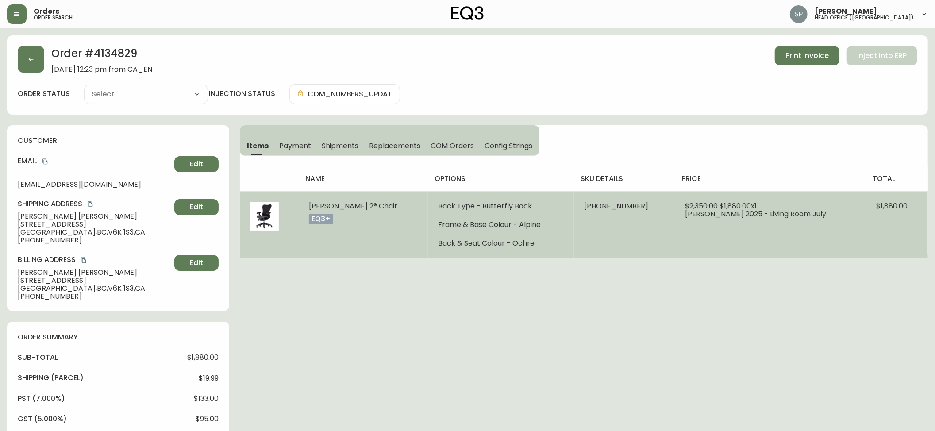
type input "Processing"
select select "PROCESSING"
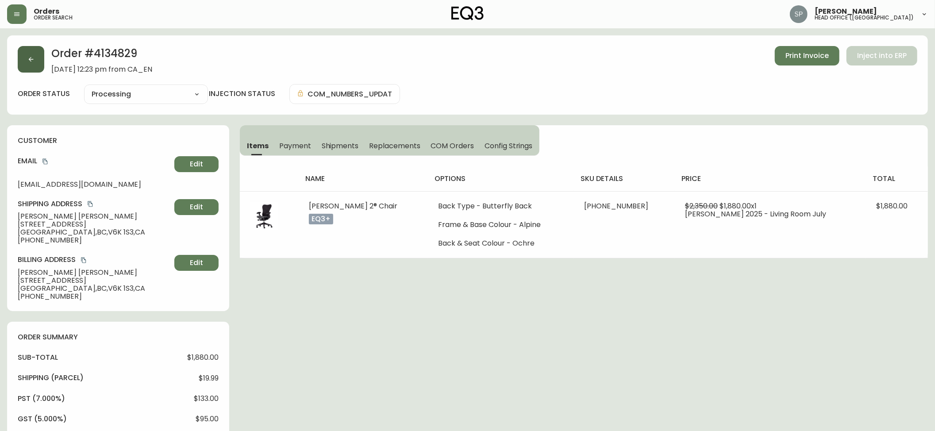
click at [34, 55] on button "button" at bounding box center [31, 59] width 27 height 27
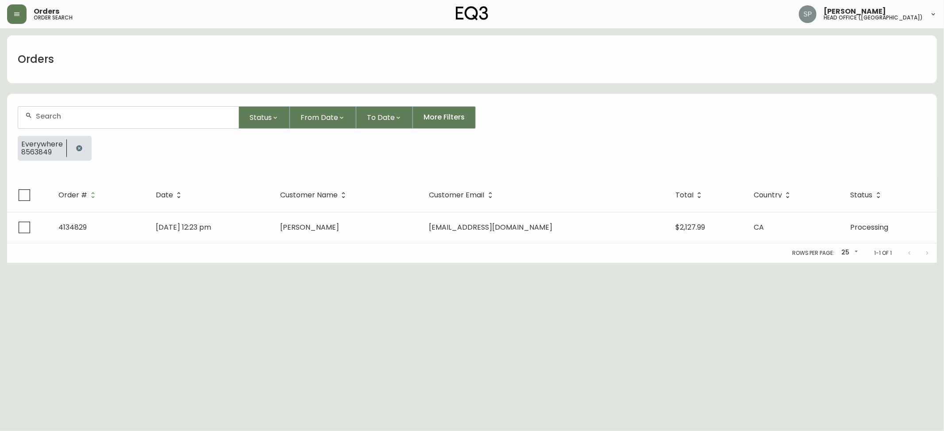
click at [94, 103] on form "Status From Date To Date More Filters Everywhere 8563849" at bounding box center [472, 137] width 930 height 83
click at [107, 118] on input "text" at bounding box center [134, 116] width 196 height 8
paste input "8563887"
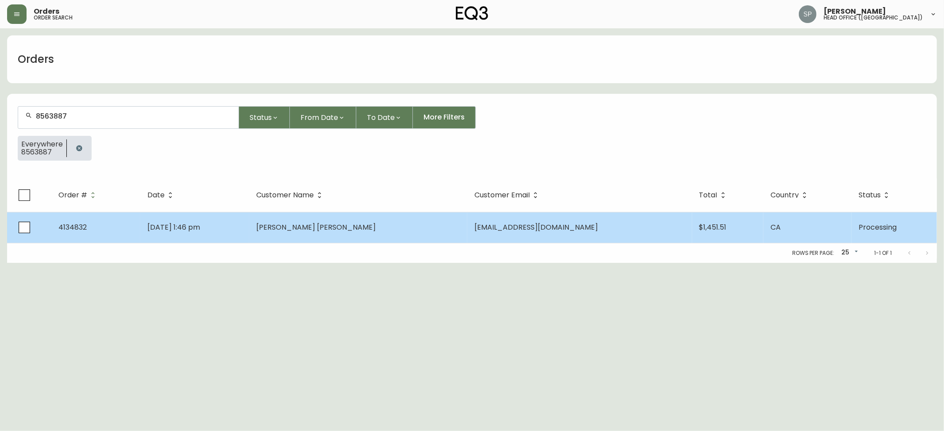
type input "8563887"
click at [365, 223] on span "[PERSON_NAME] [PERSON_NAME]" at bounding box center [316, 227] width 120 height 10
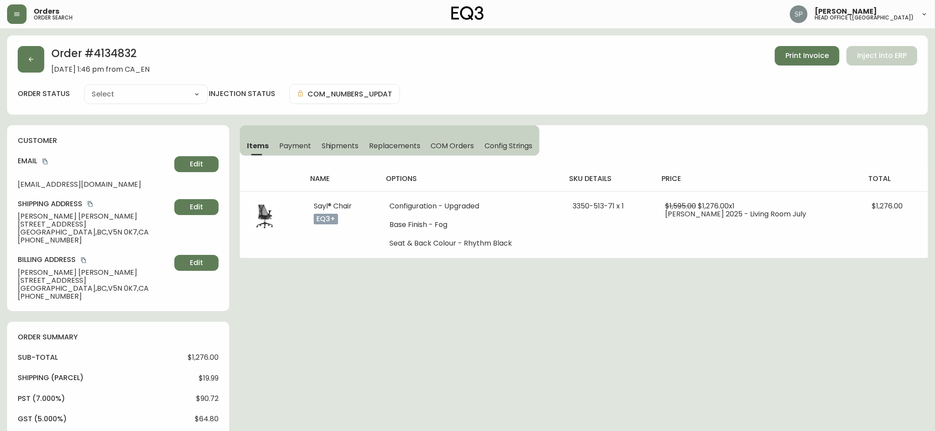
type input "Processing"
select select "PROCESSING"
click at [31, 62] on icon "button" at bounding box center [30, 59] width 7 height 7
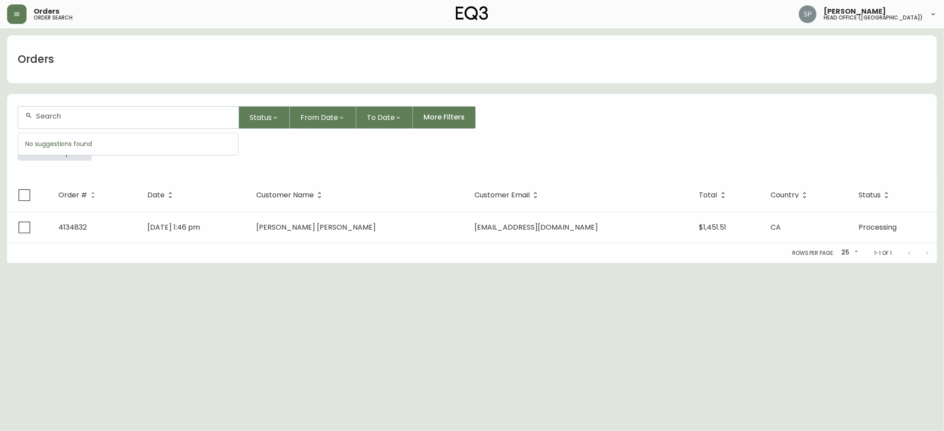
click at [149, 120] on input "text" at bounding box center [134, 116] width 196 height 8
paste input "8564006"
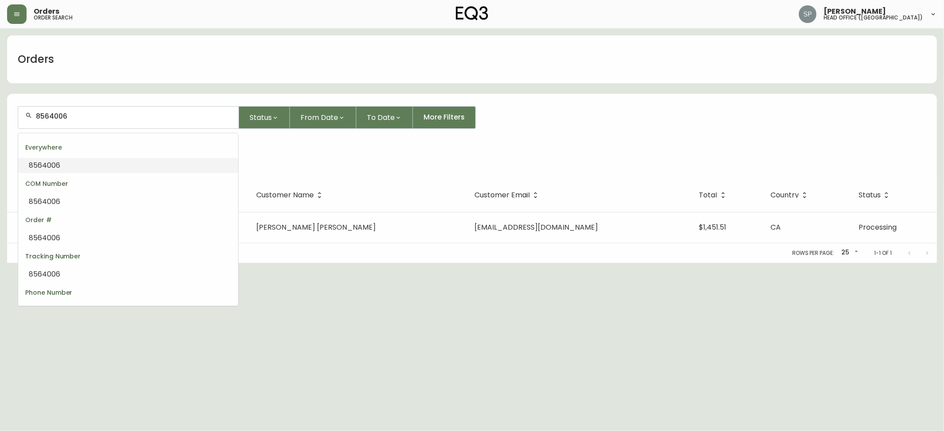
click at [62, 167] on li "8564006" at bounding box center [128, 165] width 220 height 15
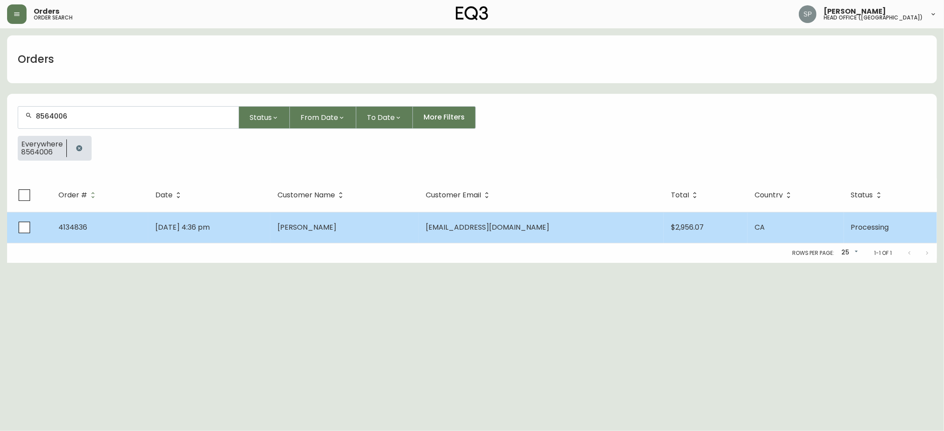
type input "8564006"
click at [259, 229] on td "[DATE] 4:36 pm" at bounding box center [209, 227] width 122 height 31
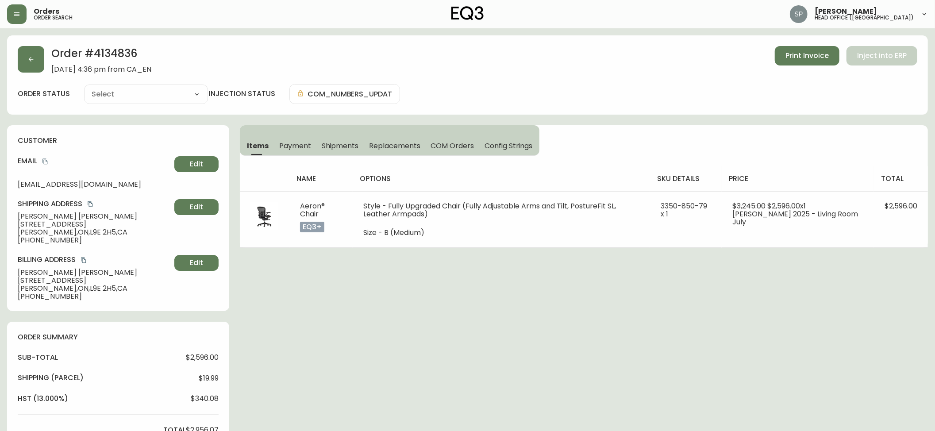
type input "Processing"
select select "PROCESSING"
click at [38, 57] on button "button" at bounding box center [31, 59] width 27 height 27
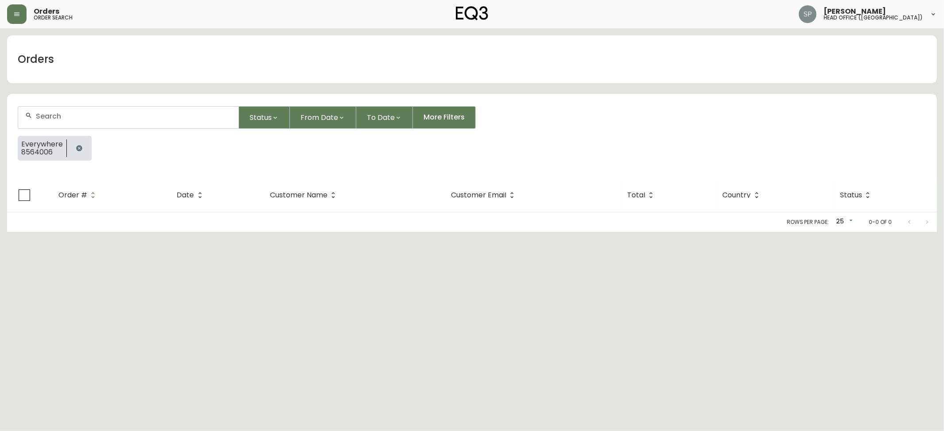
click at [103, 124] on div at bounding box center [128, 118] width 220 height 22
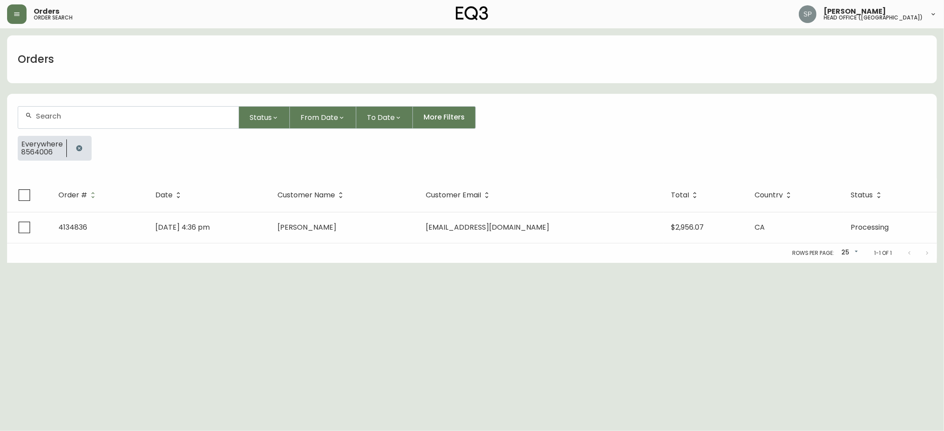
paste input "8564255"
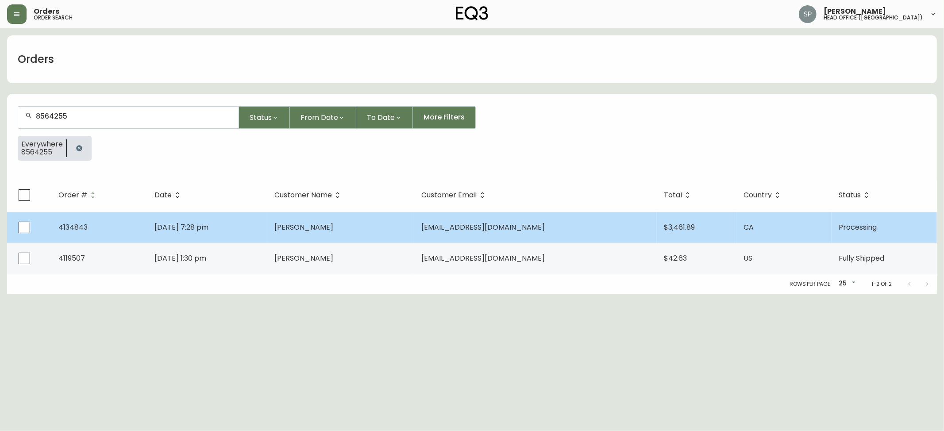
type input "8564255"
click at [351, 224] on td "[PERSON_NAME]" at bounding box center [340, 227] width 147 height 31
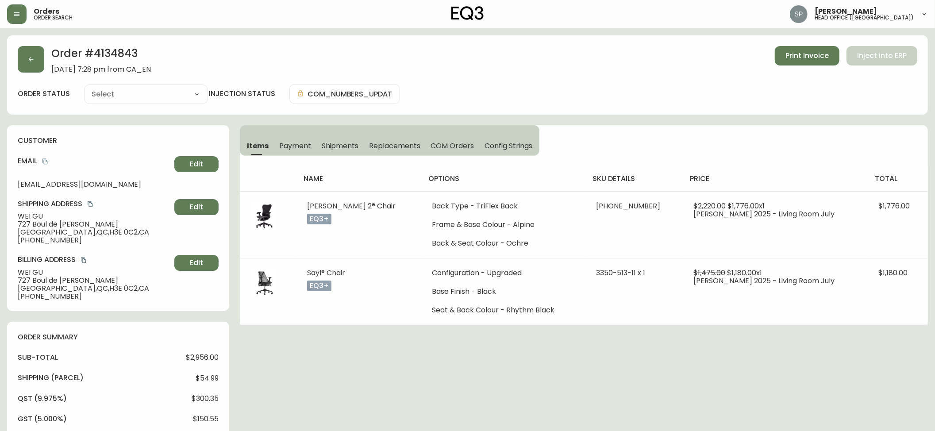
type input "Processing"
select select "PROCESSING"
click at [35, 66] on button "button" at bounding box center [31, 59] width 27 height 27
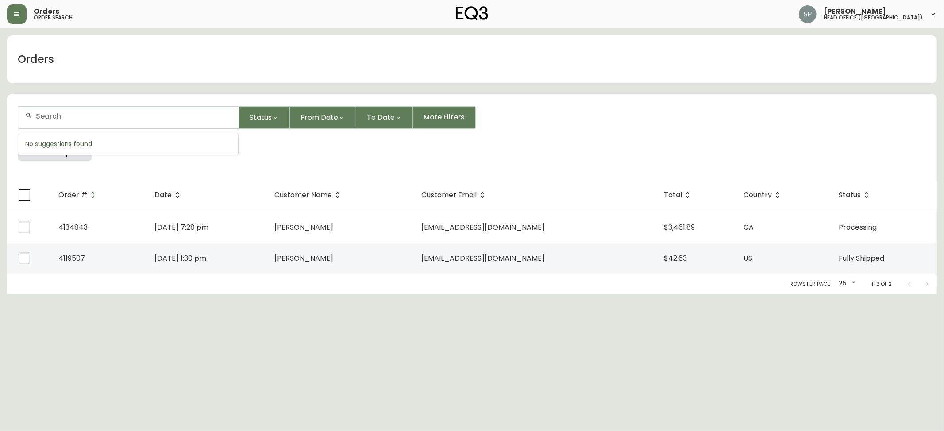
click at [107, 112] on input "text" at bounding box center [134, 116] width 196 height 8
paste input "8564256"
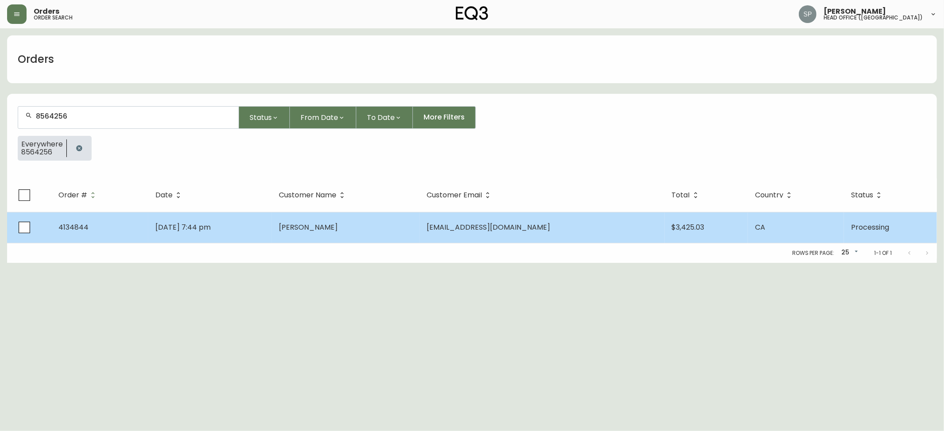
type input "8564256"
click at [390, 215] on td "[PERSON_NAME]" at bounding box center [346, 227] width 148 height 31
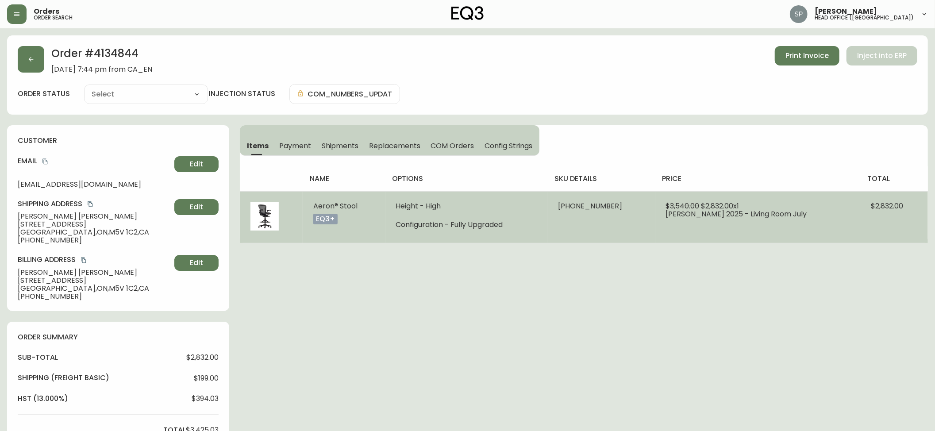
type input "Processing"
select select "PROCESSING"
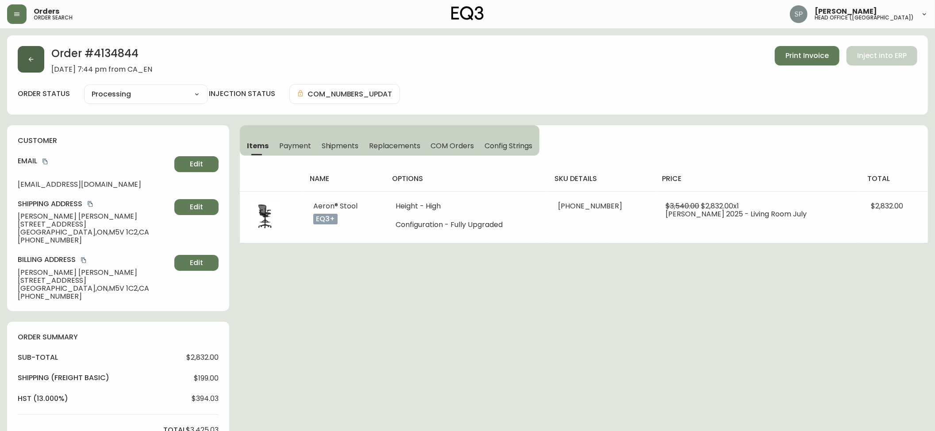
click at [36, 58] on button "button" at bounding box center [31, 59] width 27 height 27
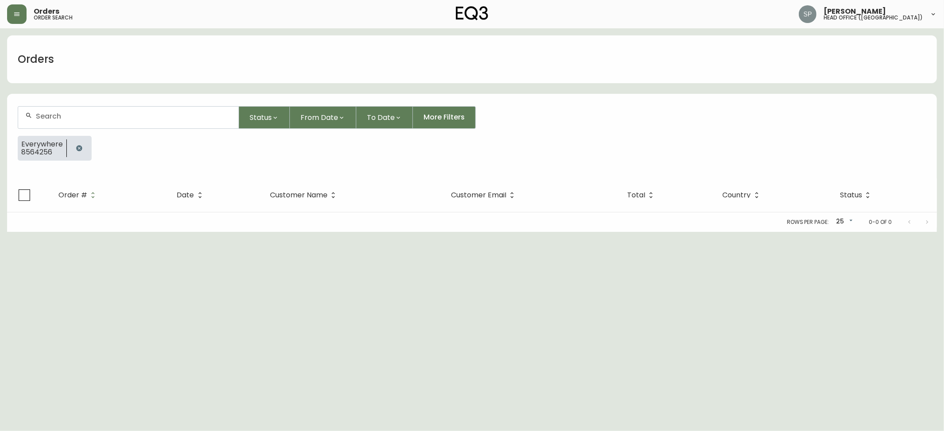
click at [100, 103] on form "Status From Date To Date More Filters Everywhere 8564256" at bounding box center [472, 137] width 930 height 83
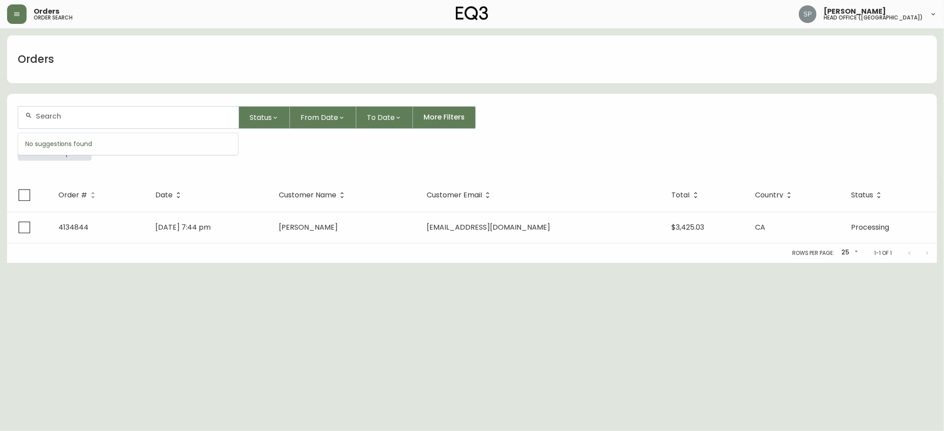
click at [116, 116] on input "text" at bounding box center [134, 116] width 196 height 8
paste input "8564258"
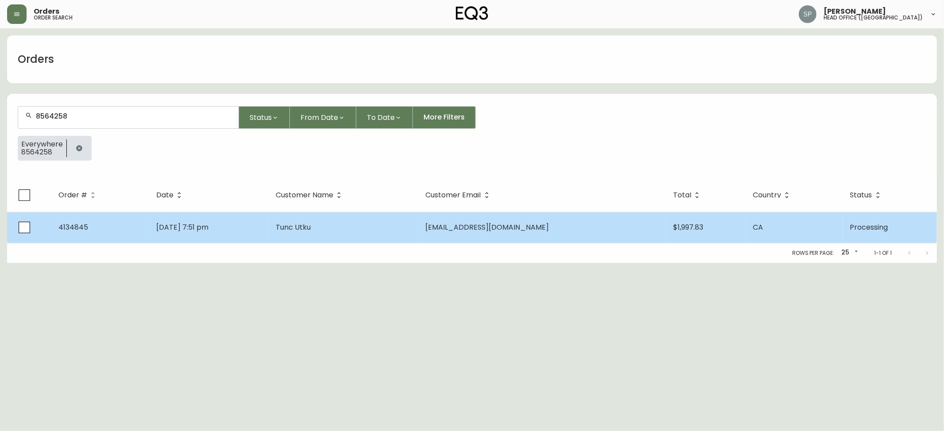
type input "8564258"
click at [401, 240] on td "Tunc Utku" at bounding box center [344, 227] width 150 height 31
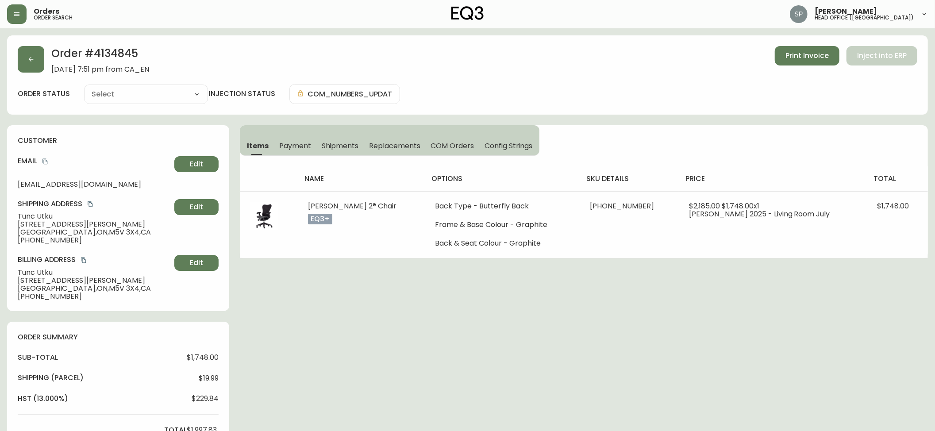
type input "Processing"
select select "PROCESSING"
click at [40, 63] on button "button" at bounding box center [31, 59] width 27 height 27
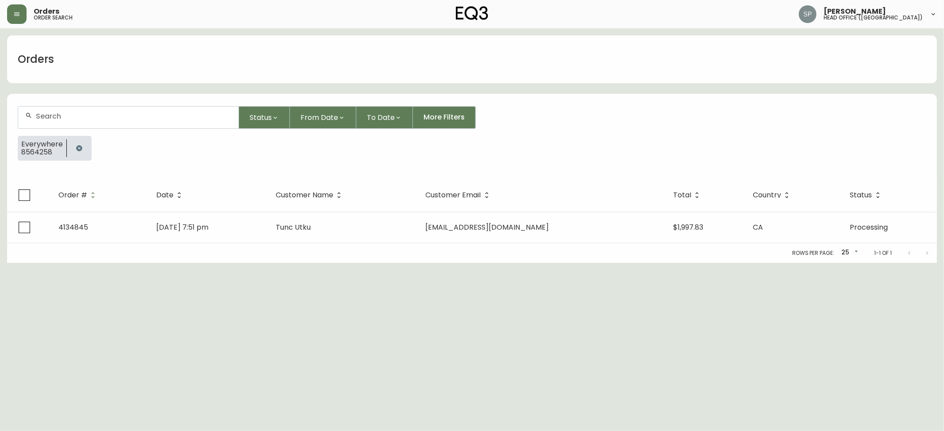
click at [95, 116] on input "text" at bounding box center [134, 116] width 196 height 8
paste input "8564262"
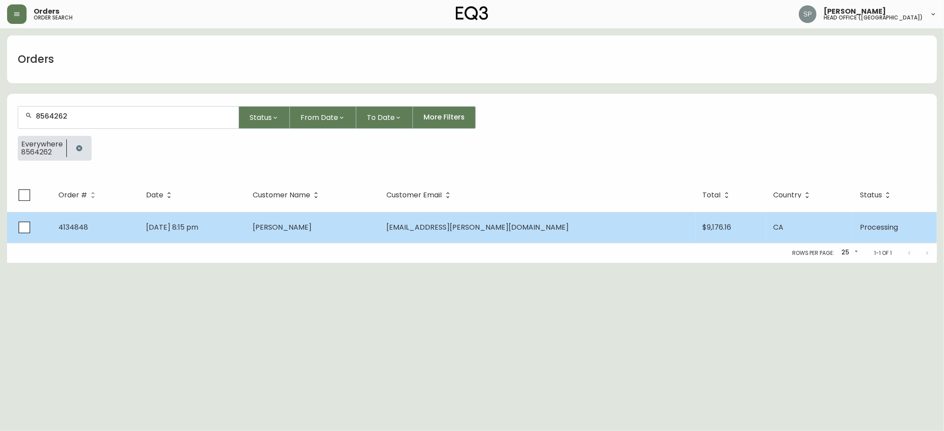
type input "8564262"
click at [379, 243] on td "[PERSON_NAME]" at bounding box center [313, 227] width 134 height 31
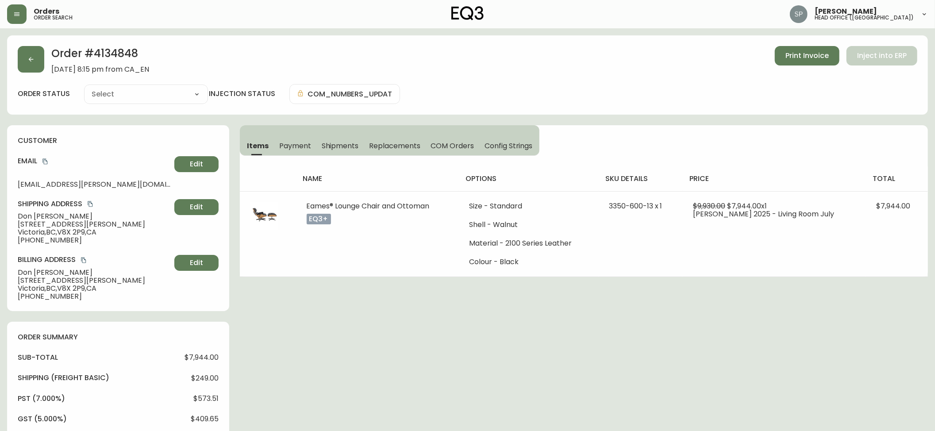
type input "Processing"
select select "PROCESSING"
click at [36, 61] on button "button" at bounding box center [31, 59] width 27 height 27
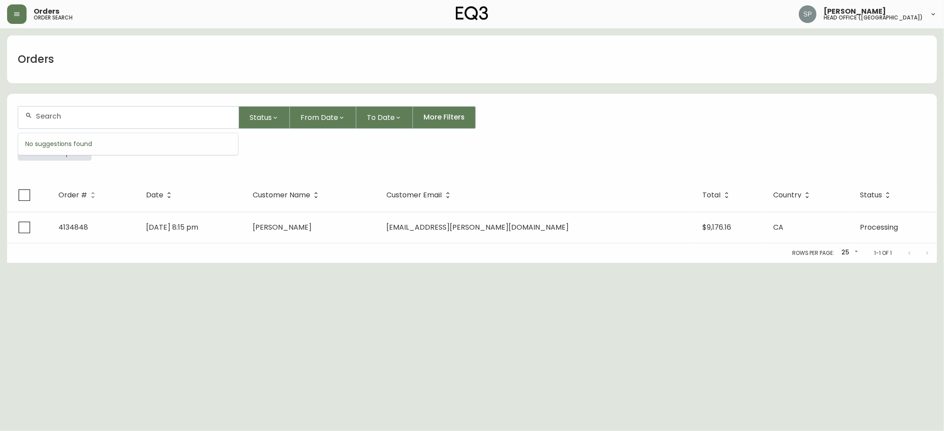
click at [108, 113] on input "text" at bounding box center [134, 116] width 196 height 8
paste input "8564267"
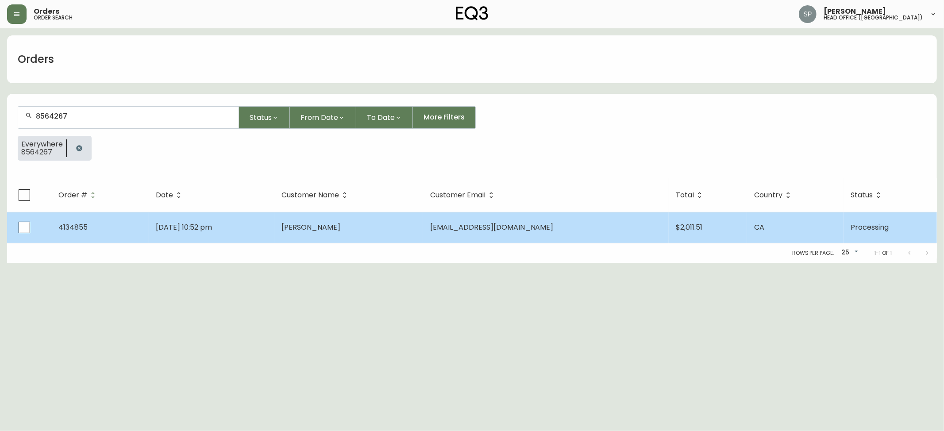
type input "8564267"
click at [659, 225] on td "[EMAIL_ADDRESS][DOMAIN_NAME]" at bounding box center [546, 227] width 246 height 31
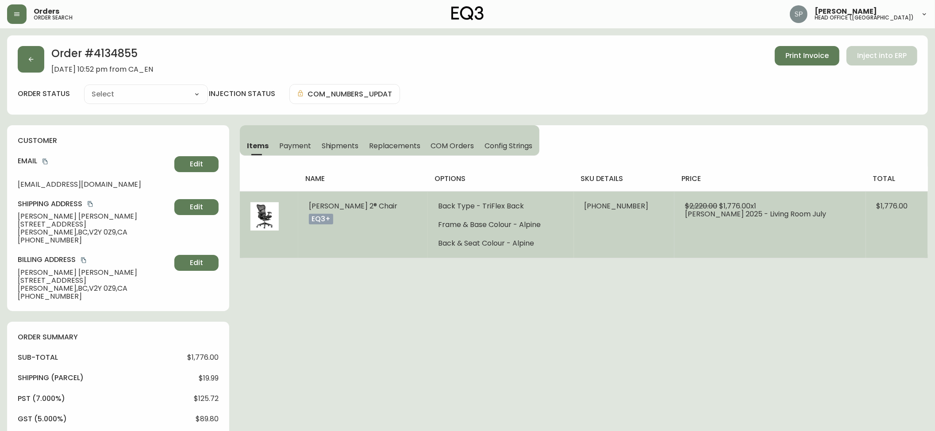
type input "Processing"
select select "PROCESSING"
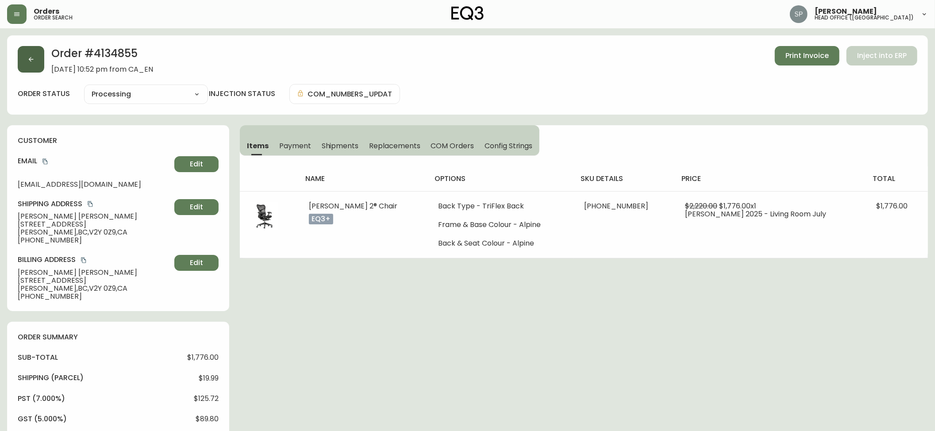
click at [28, 63] on button "button" at bounding box center [31, 59] width 27 height 27
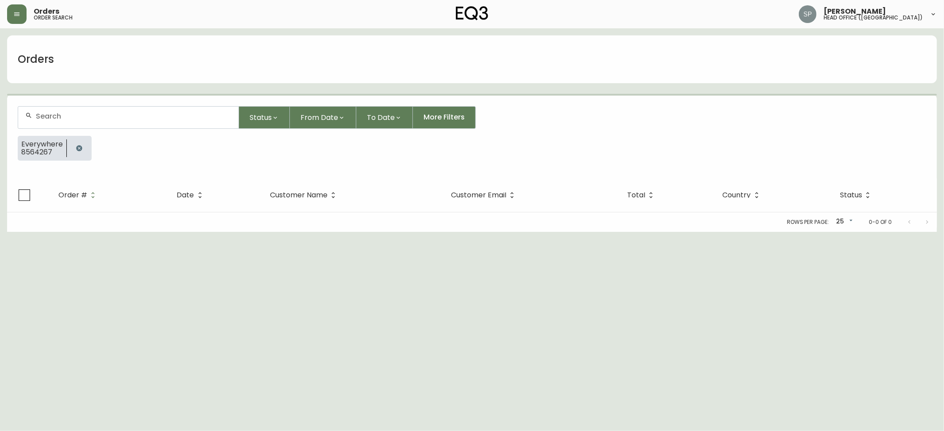
click at [82, 117] on input "text" at bounding box center [134, 116] width 196 height 8
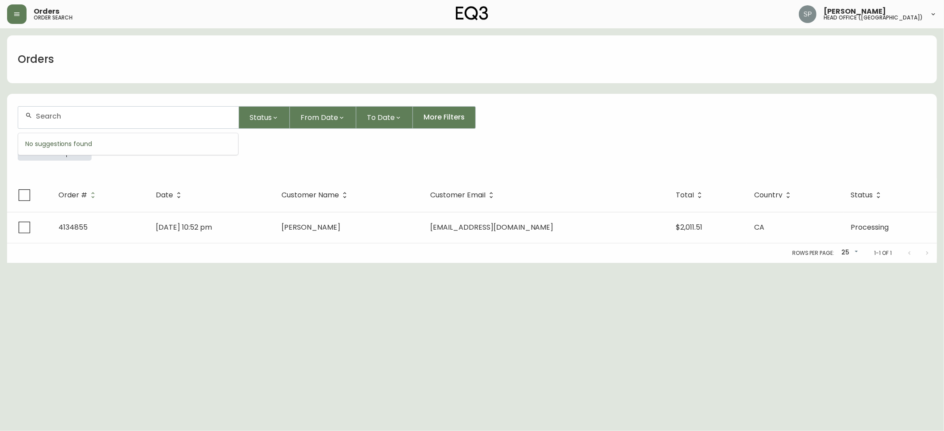
paste input "8564267"
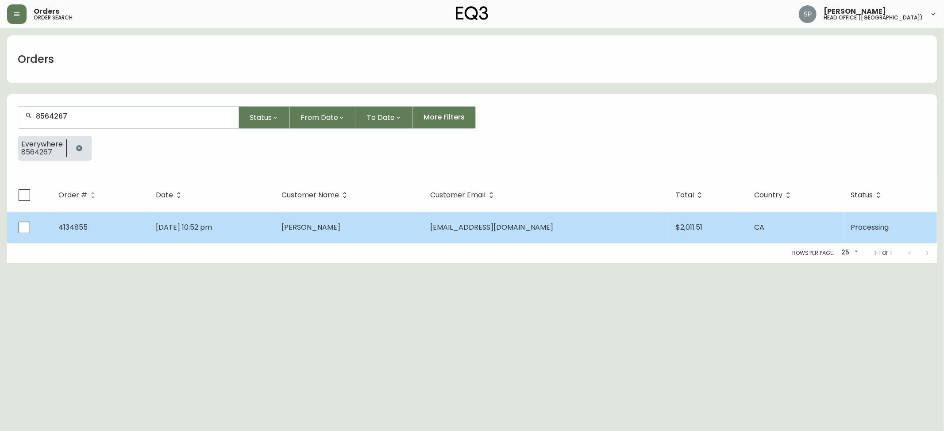
type input "8564267"
click at [390, 233] on td "[PERSON_NAME]" at bounding box center [348, 227] width 149 height 31
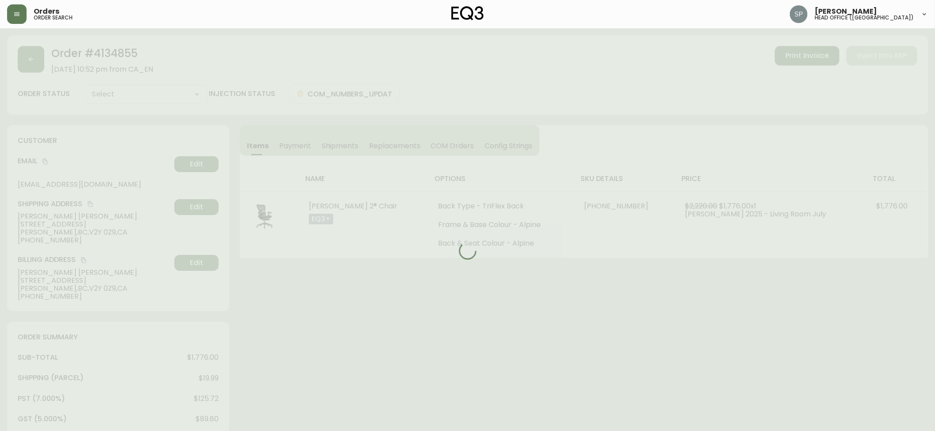
type input "Processing"
select select "PROCESSING"
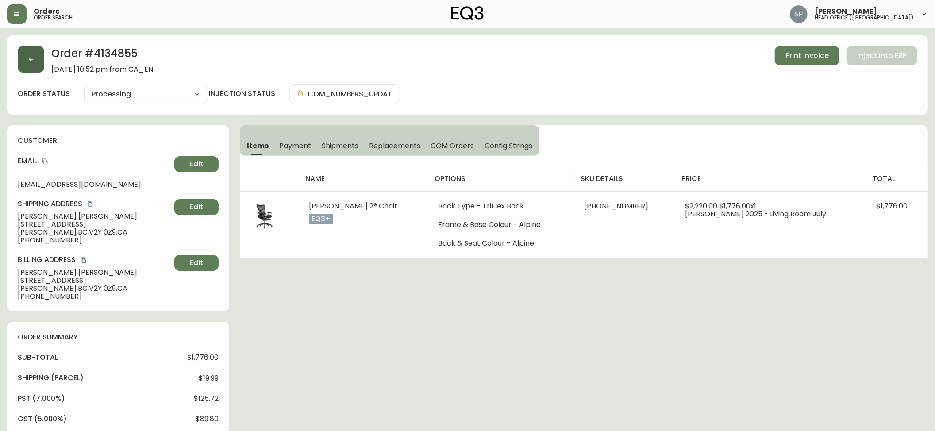
click at [34, 68] on button "button" at bounding box center [31, 59] width 27 height 27
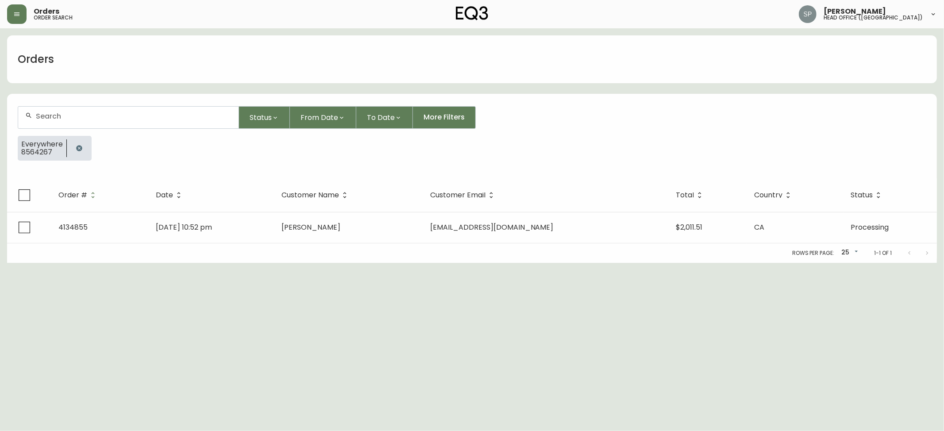
click at [87, 111] on div at bounding box center [128, 118] width 220 height 22
paste input "8564265"
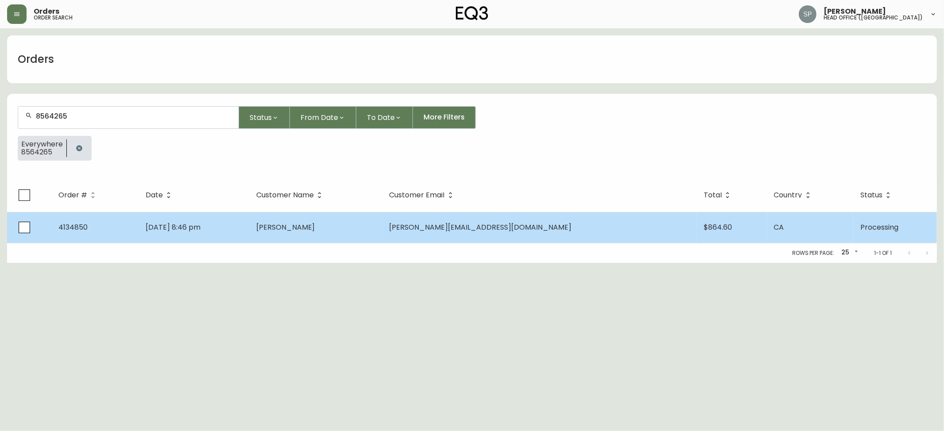
type input "8564265"
click at [315, 228] on span "[PERSON_NAME]" at bounding box center [285, 227] width 59 height 10
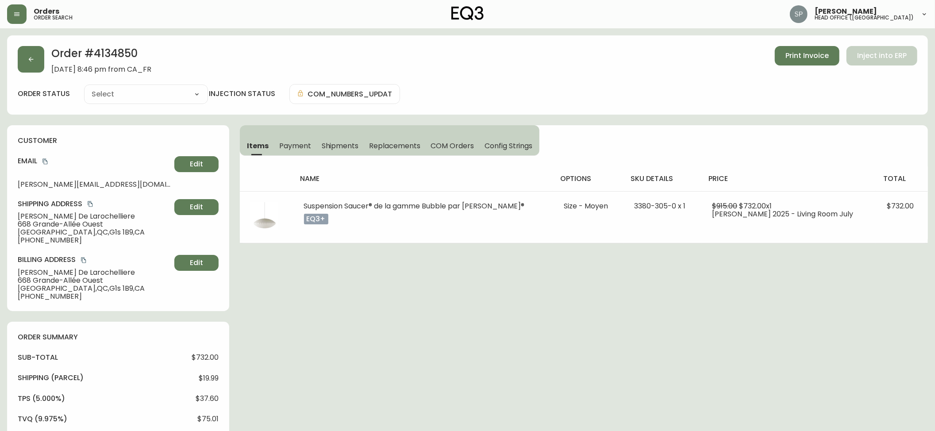
type input "Processing"
select select "PROCESSING"
click at [23, 58] on button "button" at bounding box center [31, 59] width 27 height 27
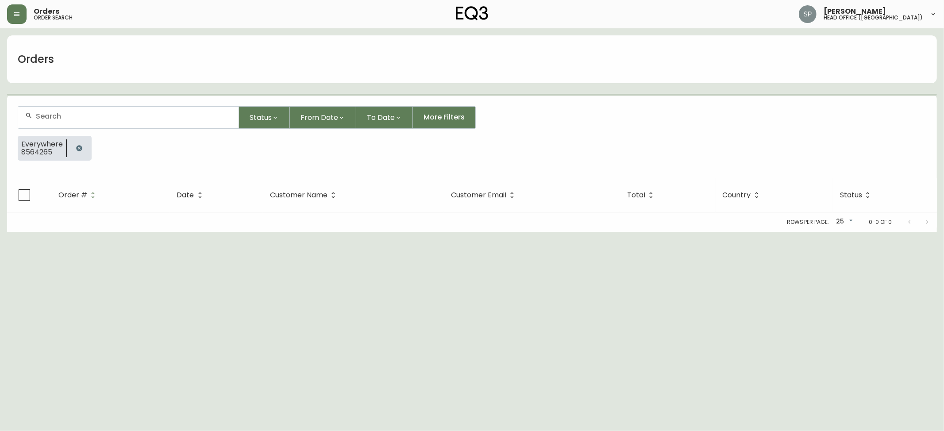
drag, startPoint x: 89, startPoint y: 108, endPoint x: 93, endPoint y: 112, distance: 5.4
click at [89, 109] on div at bounding box center [128, 118] width 220 height 22
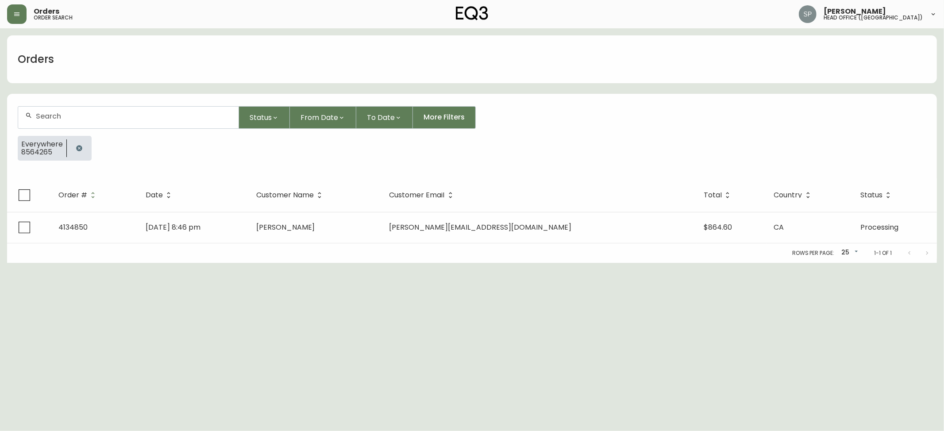
paste input "8563155"
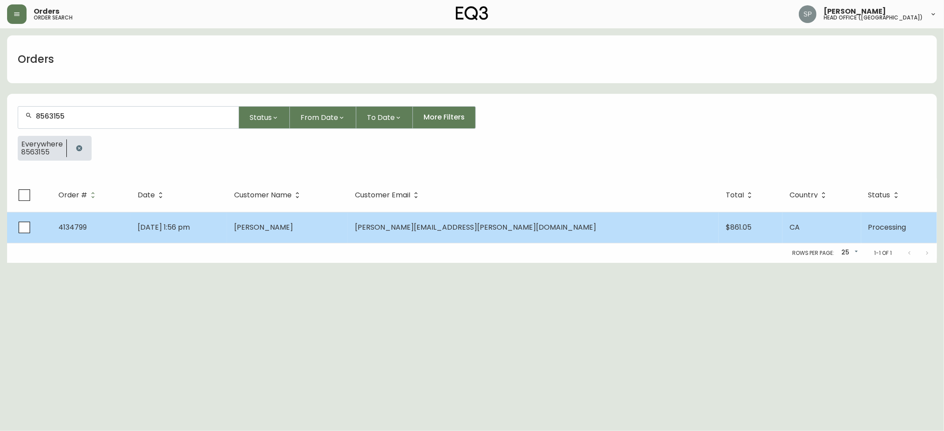
type input "8563155"
click at [348, 221] on td "[PERSON_NAME]" at bounding box center [287, 227] width 121 height 31
click at [348, 219] on td "[PERSON_NAME]" at bounding box center [287, 227] width 121 height 31
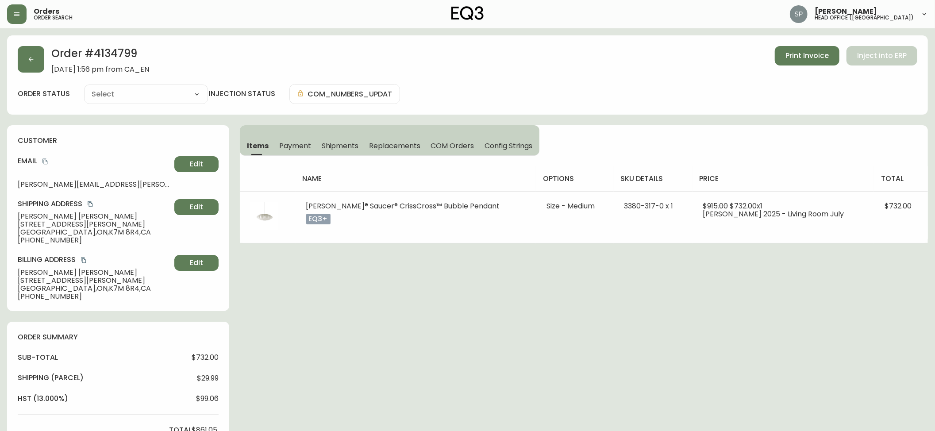
type input "Processing"
select select "PROCESSING"
click at [22, 59] on button "button" at bounding box center [31, 59] width 27 height 27
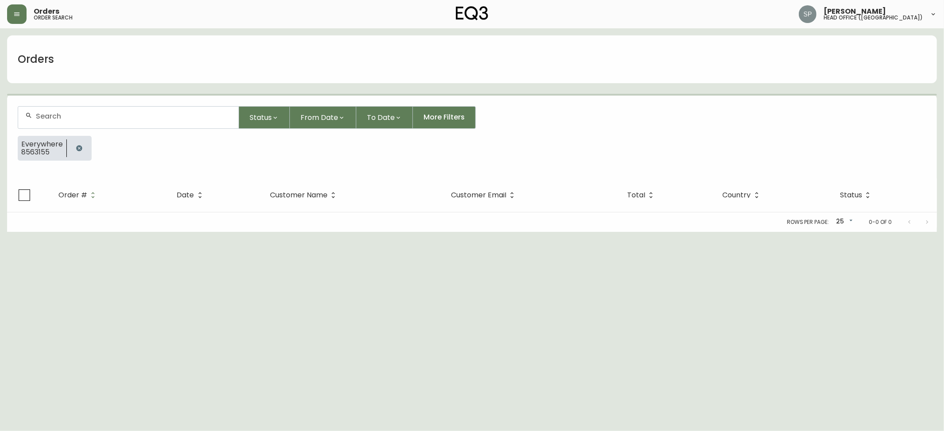
click at [91, 101] on form "Status From Date To Date More Filters Everywhere 8563155" at bounding box center [472, 137] width 930 height 83
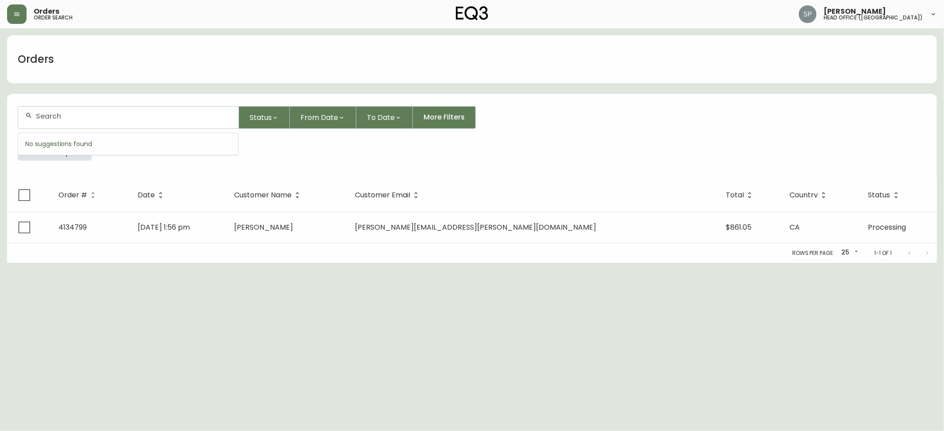
click at [107, 117] on input "text" at bounding box center [134, 116] width 196 height 8
paste input "8563156"
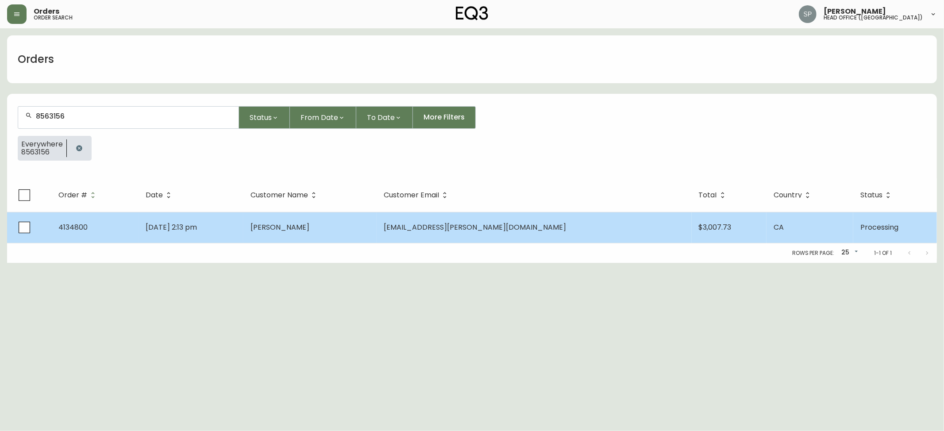
type input "8563156"
click at [483, 230] on span "[EMAIL_ADDRESS][PERSON_NAME][DOMAIN_NAME]" at bounding box center [475, 227] width 182 height 10
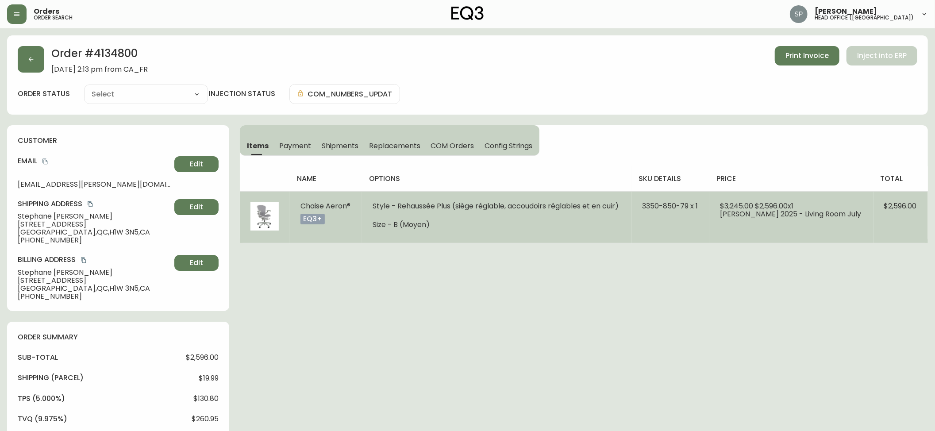
type input "Processing"
select select "PROCESSING"
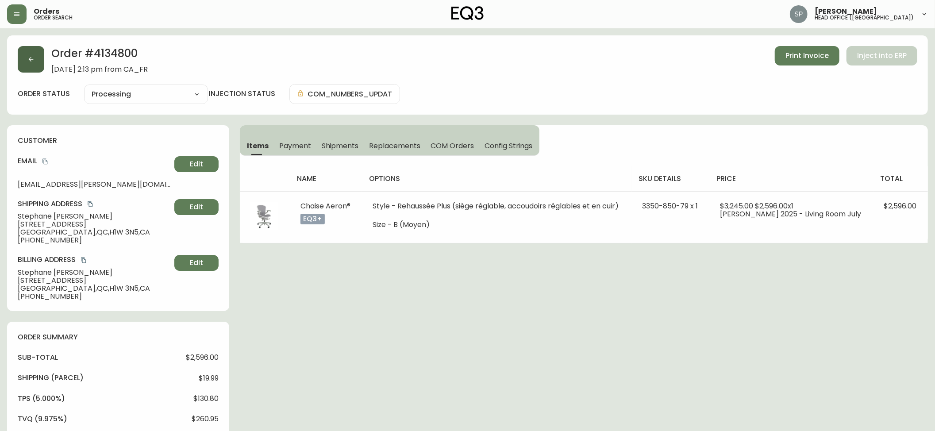
click at [33, 66] on button "button" at bounding box center [31, 59] width 27 height 27
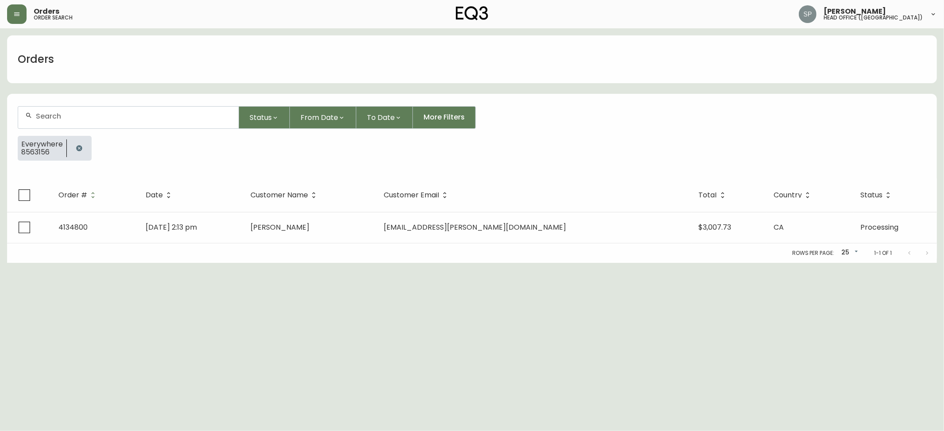
click at [109, 109] on div at bounding box center [128, 118] width 220 height 22
paste input "8563162"
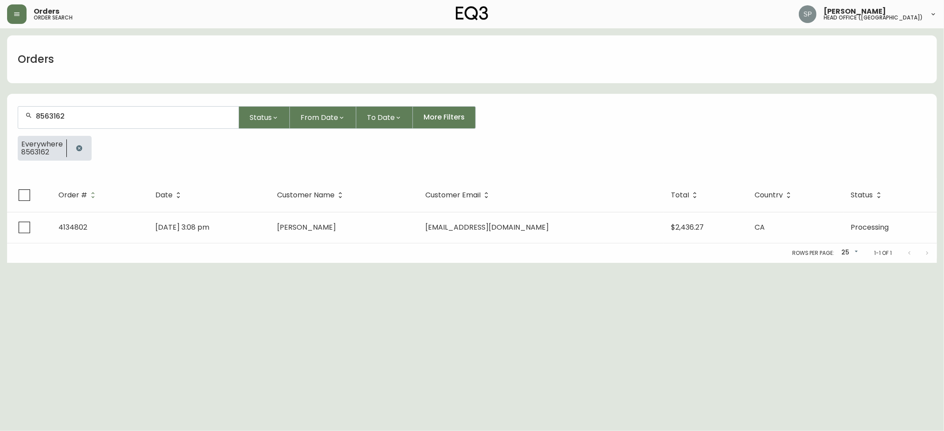
type input "8563162"
click at [387, 211] on th "Customer Name" at bounding box center [344, 195] width 148 height 34
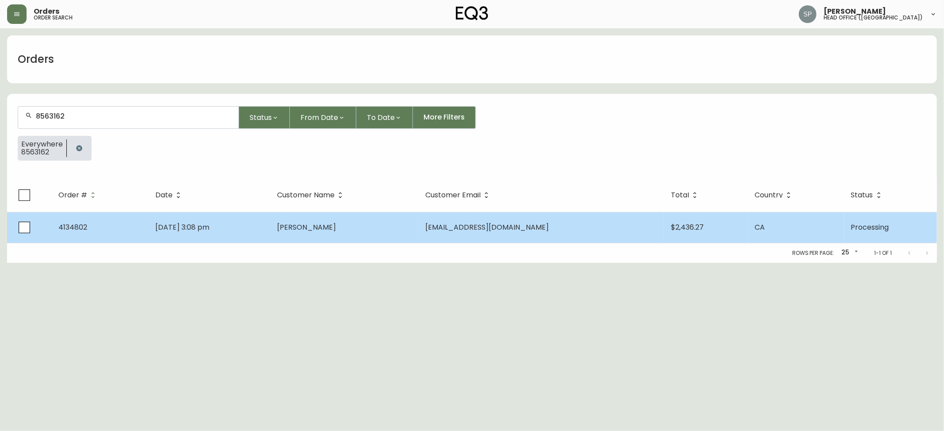
click at [394, 221] on td "[PERSON_NAME]" at bounding box center [344, 227] width 148 height 31
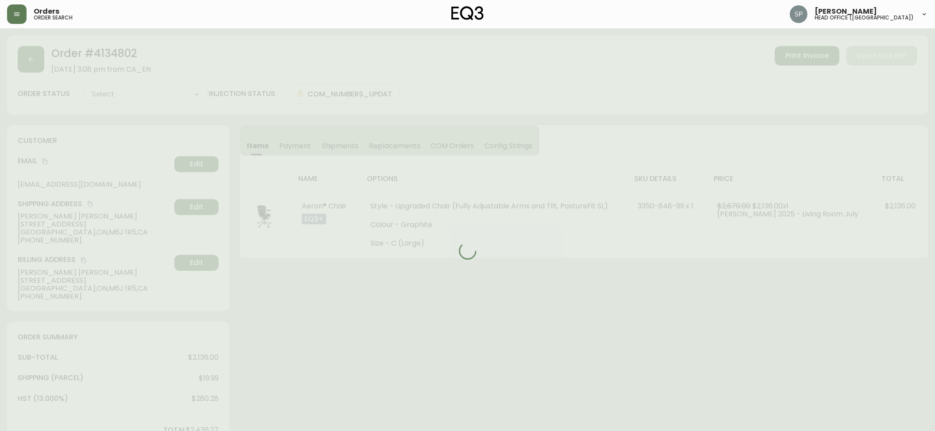
type input "Processing"
select select "PROCESSING"
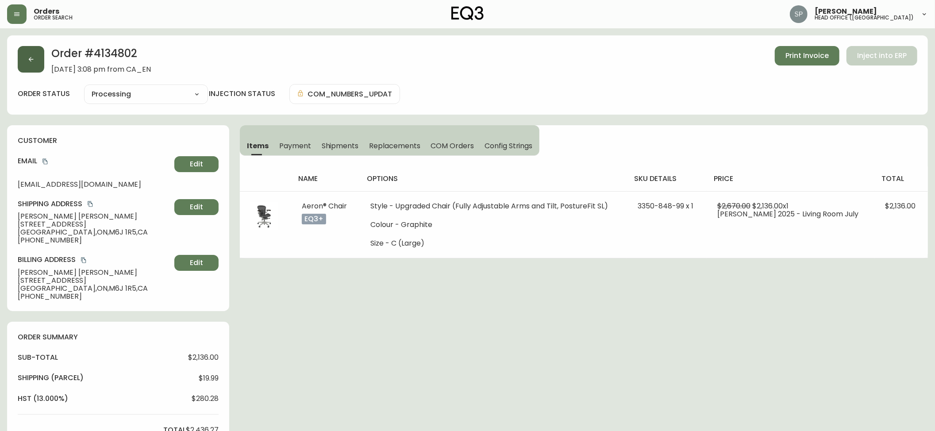
click at [35, 57] on button "button" at bounding box center [31, 59] width 27 height 27
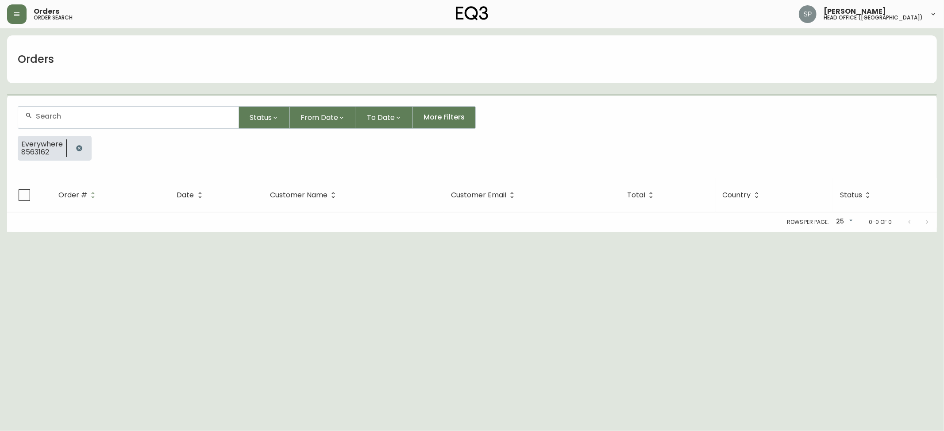
drag, startPoint x: 101, startPoint y: 108, endPoint x: 108, endPoint y: 112, distance: 8.1
click at [104, 110] on div at bounding box center [128, 118] width 220 height 22
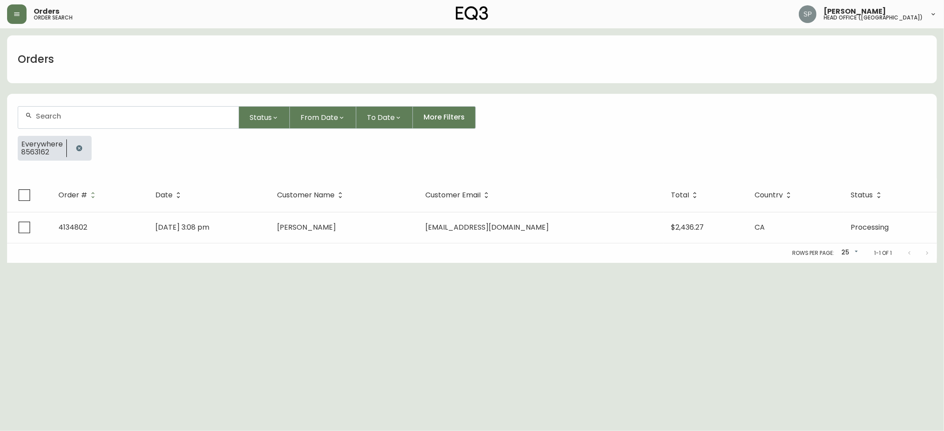
click at [120, 123] on div at bounding box center [128, 118] width 220 height 22
paste input "8563172"
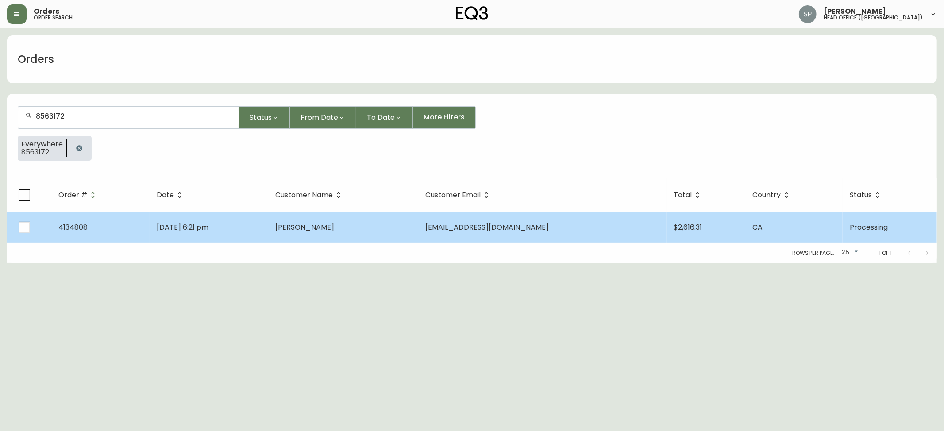
type input "8563172"
click at [361, 217] on td "[PERSON_NAME]" at bounding box center [343, 227] width 150 height 31
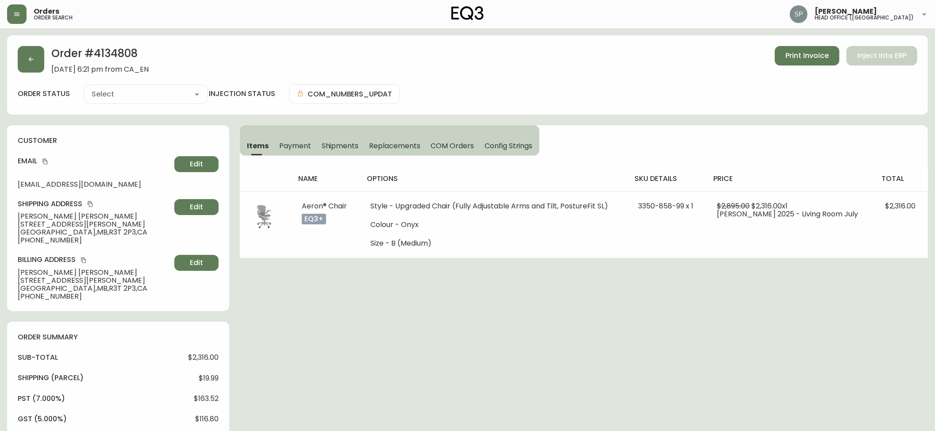
type input "Processing"
select select "PROCESSING"
click at [38, 66] on button "button" at bounding box center [31, 59] width 27 height 27
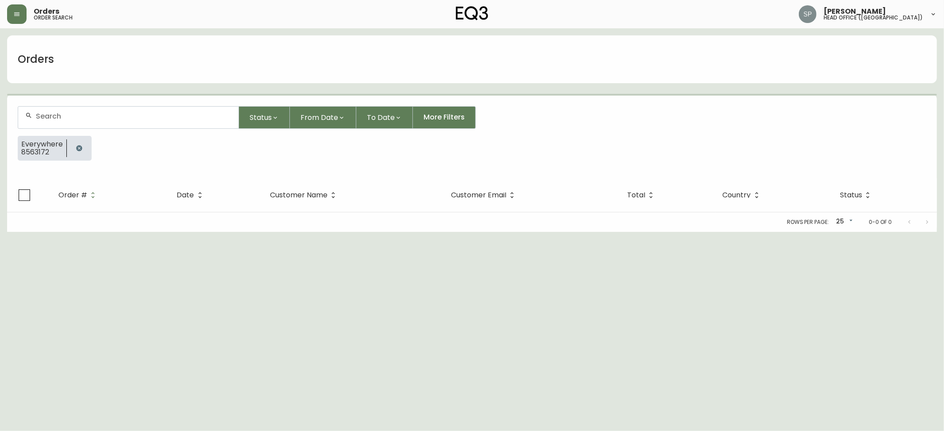
click at [87, 112] on div at bounding box center [128, 118] width 220 height 22
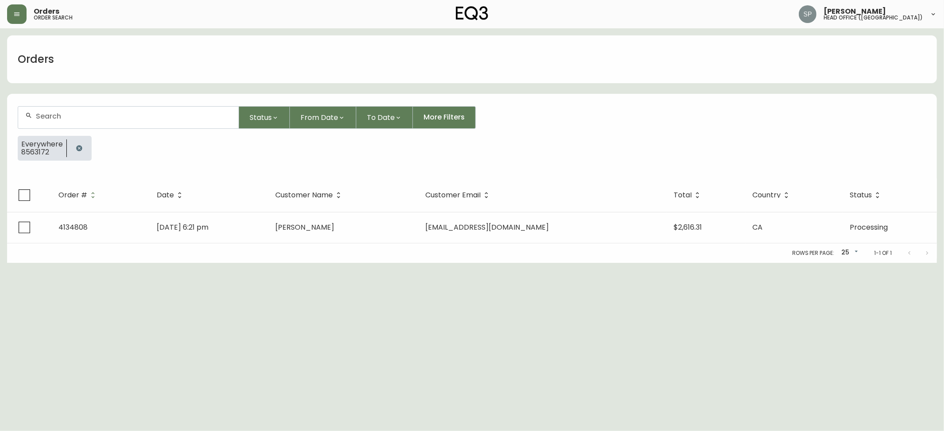
paste input "8563190"
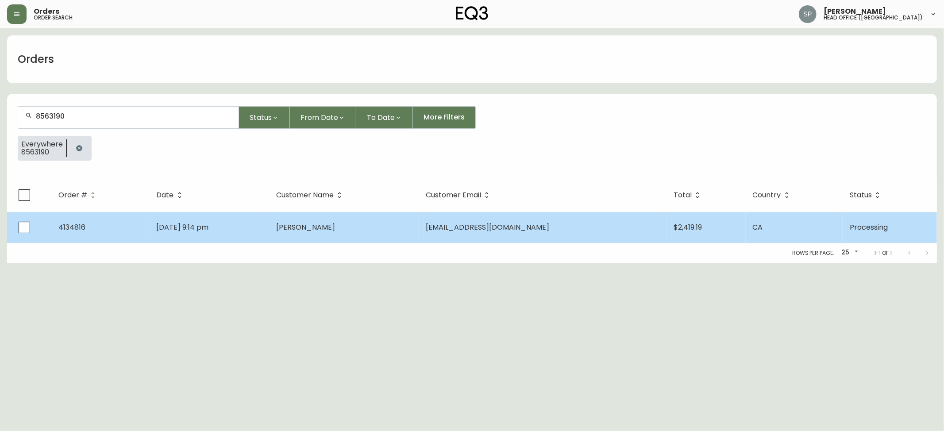
type input "8563190"
click at [482, 225] on span "[EMAIL_ADDRESS][DOMAIN_NAME]" at bounding box center [488, 227] width 124 height 10
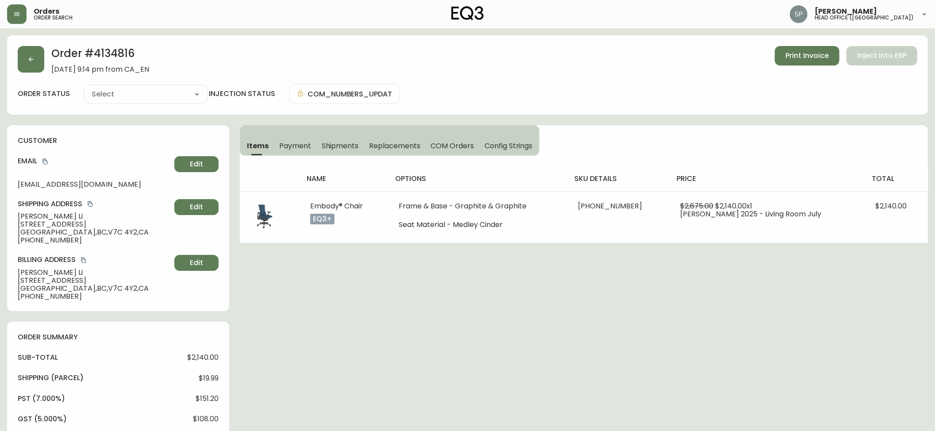
type input "Processing"
select select "PROCESSING"
click at [35, 55] on button "button" at bounding box center [31, 59] width 27 height 27
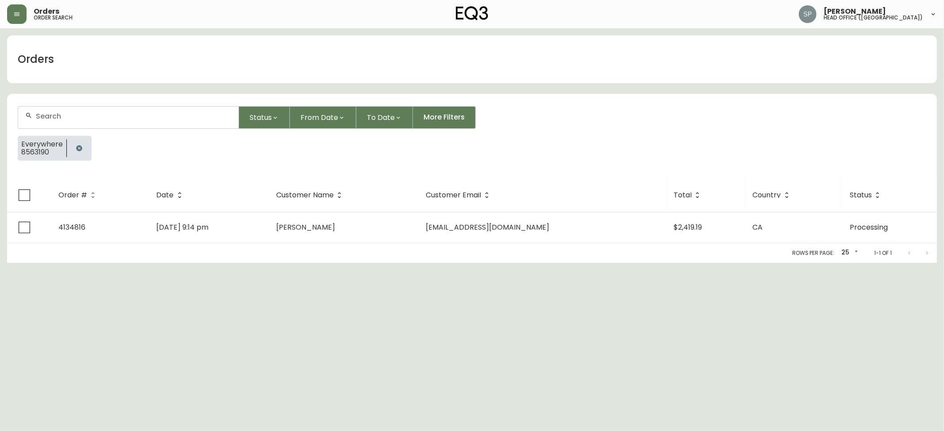
click at [107, 112] on div at bounding box center [128, 118] width 220 height 22
paste input "8563191"
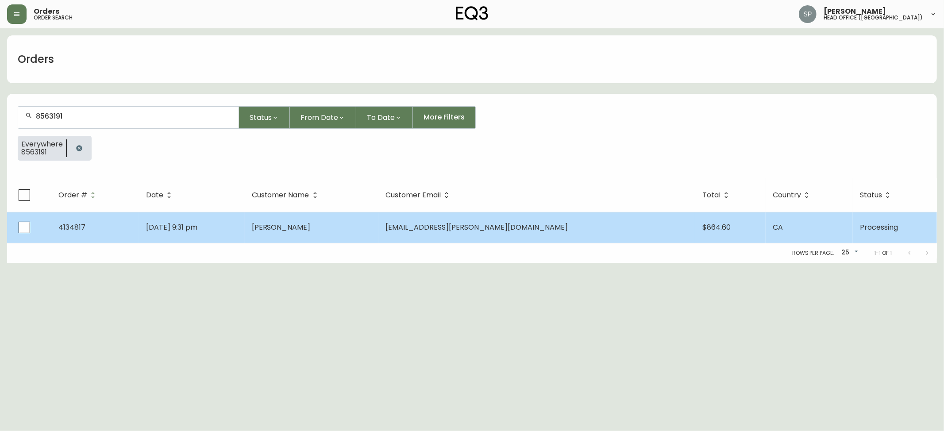
type input "8563191"
click at [244, 220] on td "[DATE] 9:31 pm" at bounding box center [191, 227] width 105 height 31
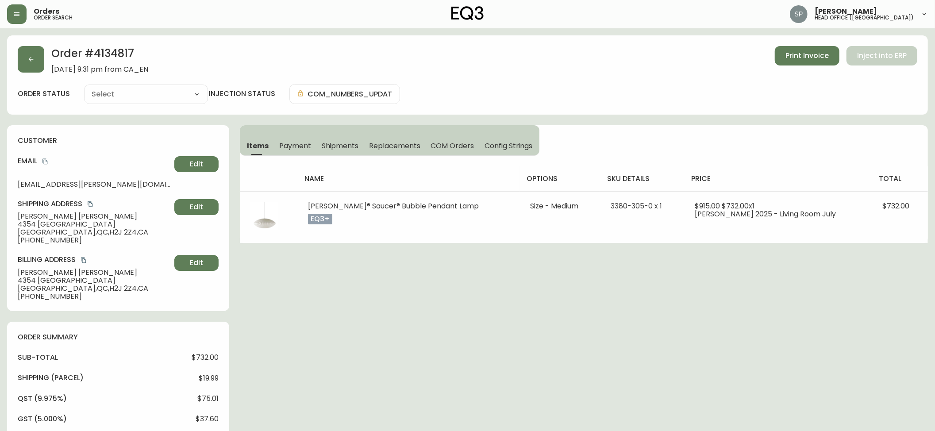
type input "Processing"
select select "PROCESSING"
click at [36, 61] on button "button" at bounding box center [31, 59] width 27 height 27
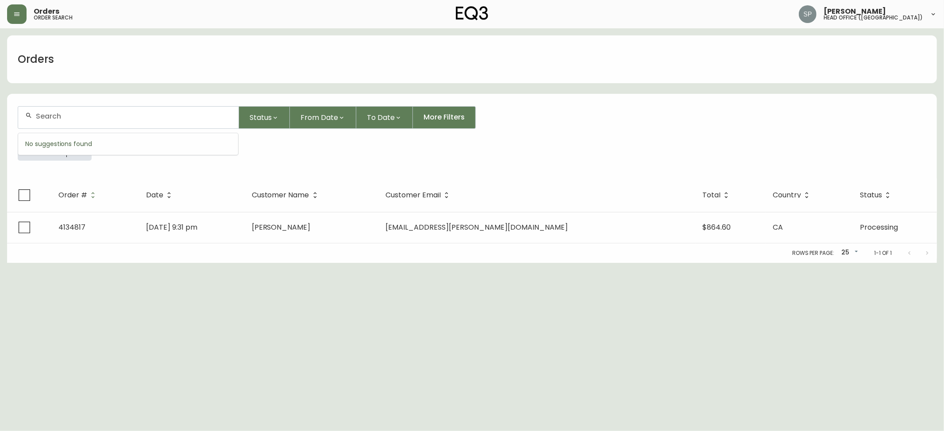
click at [78, 112] on input "text" at bounding box center [134, 116] width 196 height 8
paste input "8561867"
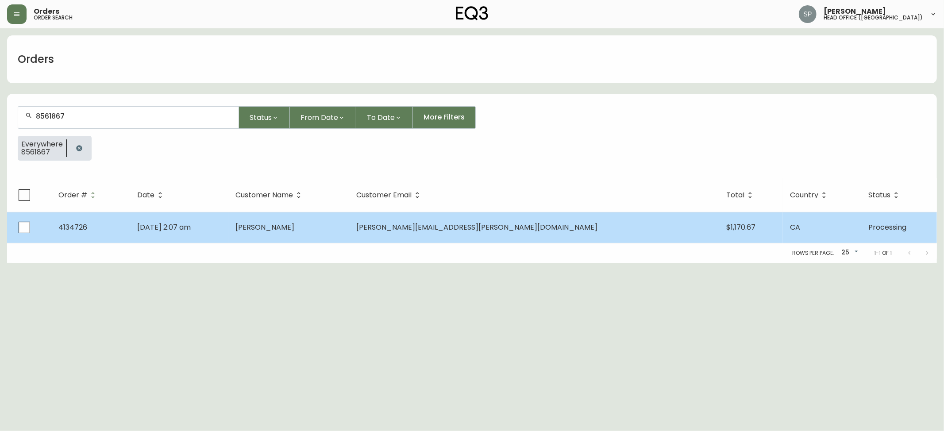
type input "8561867"
click at [224, 215] on td "[DATE] 2:07 am" at bounding box center [179, 227] width 98 height 31
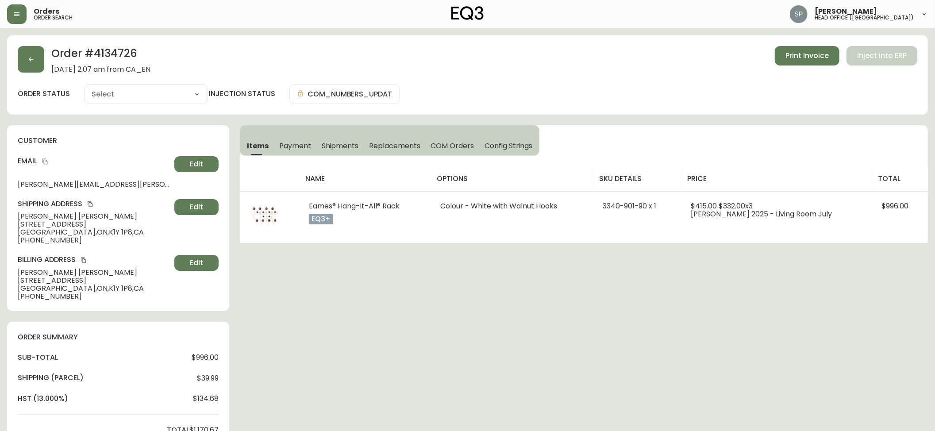
type input "Processing"
select select "PROCESSING"
click at [36, 69] on button "button" at bounding box center [31, 59] width 27 height 27
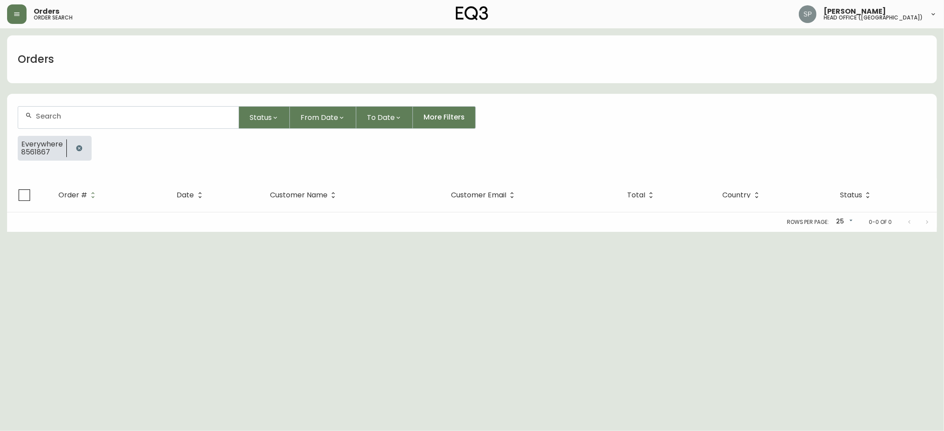
click at [89, 107] on div at bounding box center [128, 118] width 220 height 22
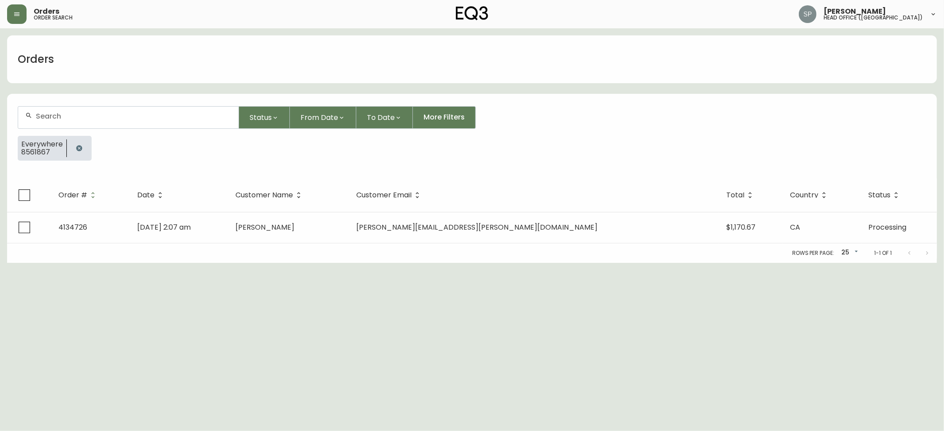
paste input "8562299"
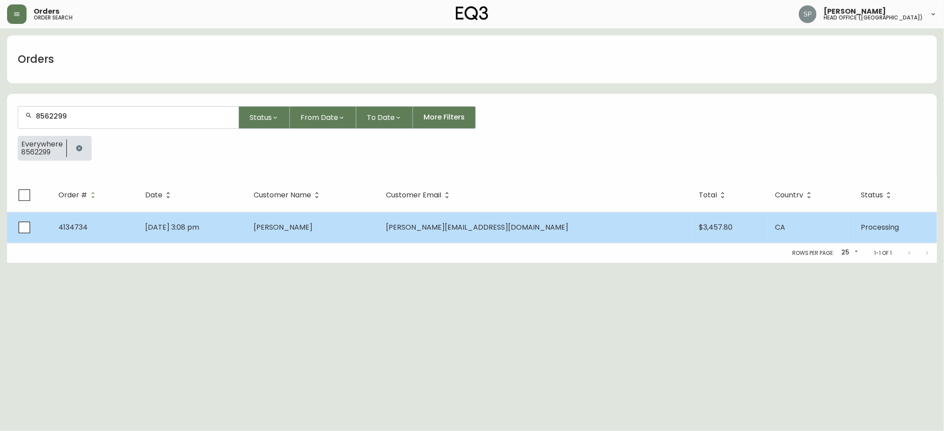
type input "8562299"
click at [236, 232] on td "[DATE] 3:08 pm" at bounding box center [192, 227] width 108 height 31
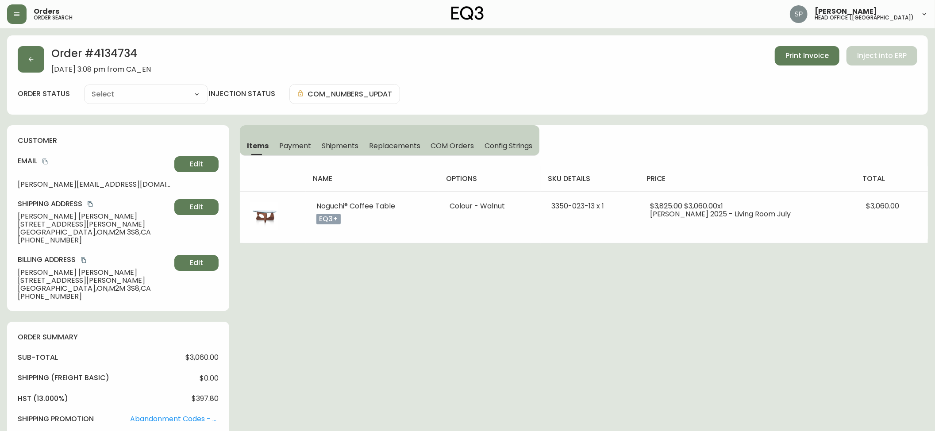
type input "Processing"
select select "PROCESSING"
click at [27, 62] on button "button" at bounding box center [31, 59] width 27 height 27
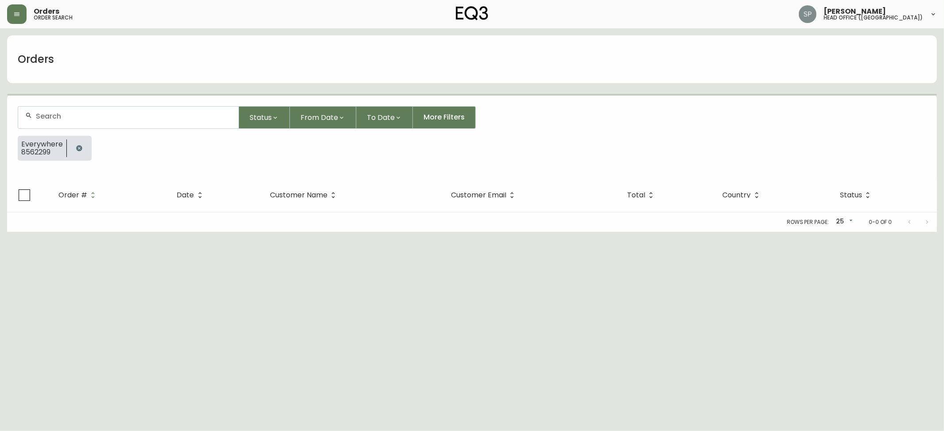
click at [113, 105] on form "Status From Date To Date More Filters Everywhere 8562299" at bounding box center [472, 137] width 930 height 83
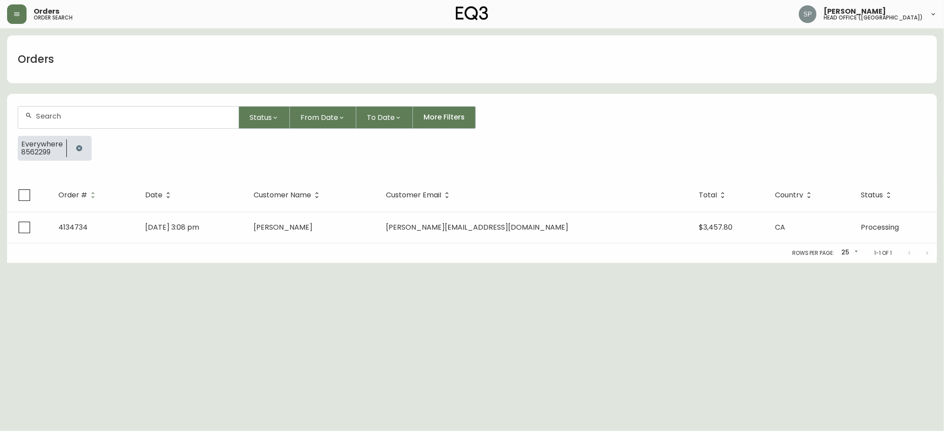
click at [128, 118] on input "text" at bounding box center [134, 116] width 196 height 8
paste input "8562506"
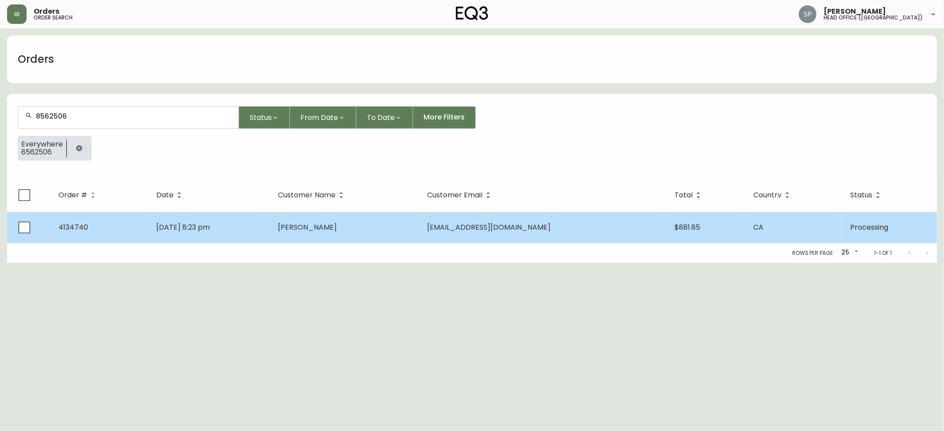
type input "8562506"
click at [421, 243] on td "[PERSON_NAME]" at bounding box center [346, 227] width 150 height 31
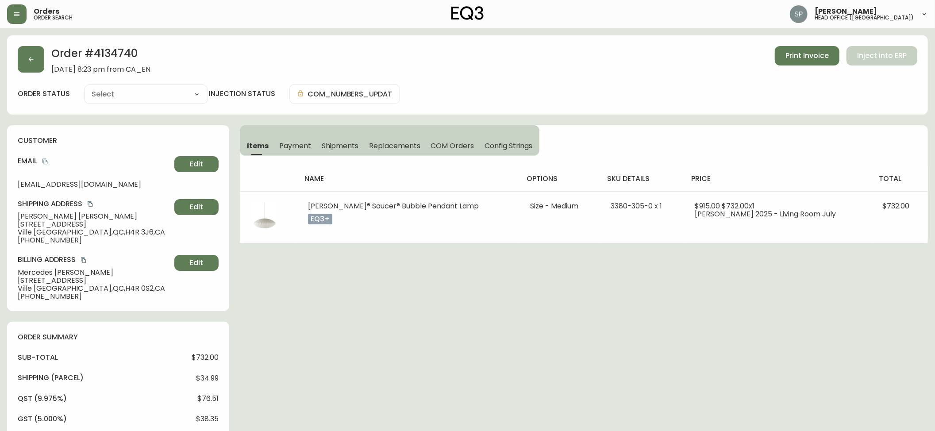
type input "Processing"
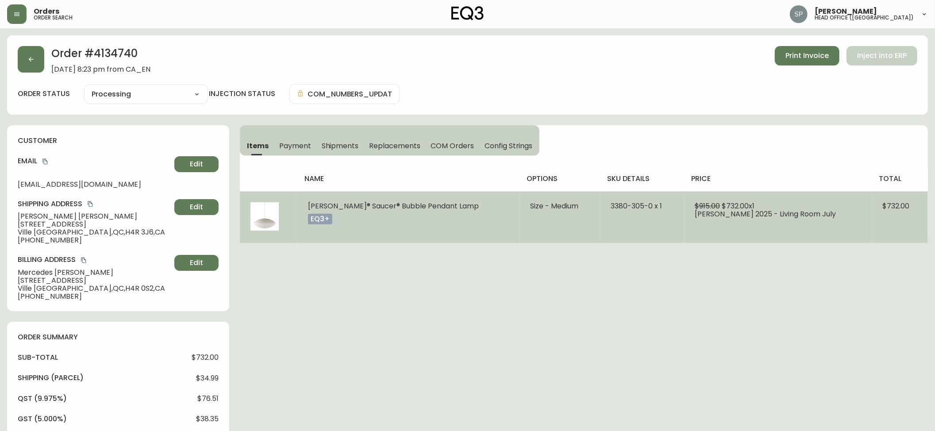
select select "PROCESSING"
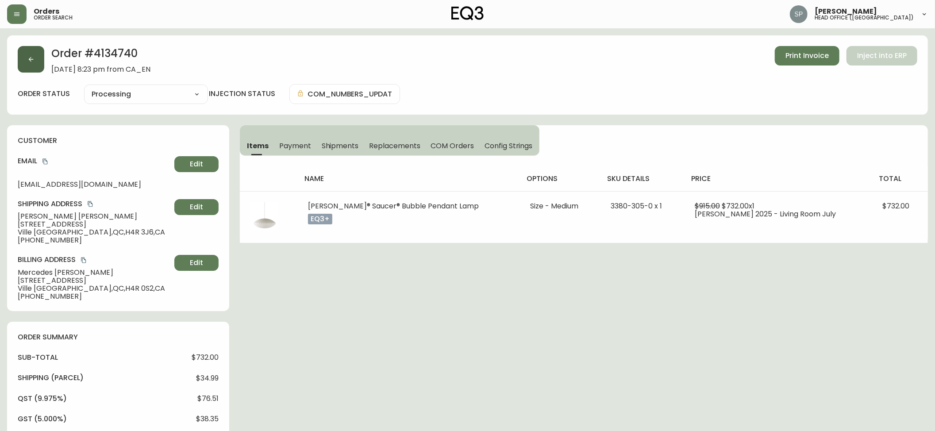
click at [36, 69] on button "button" at bounding box center [31, 59] width 27 height 27
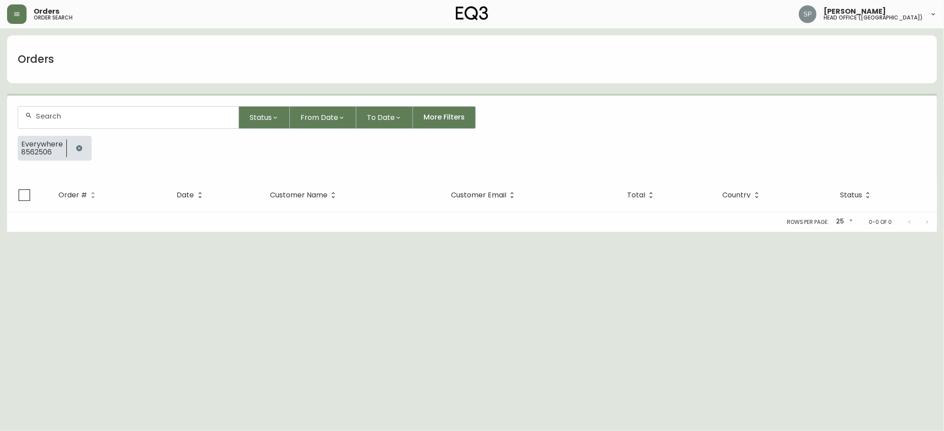
click at [98, 108] on div at bounding box center [128, 118] width 220 height 22
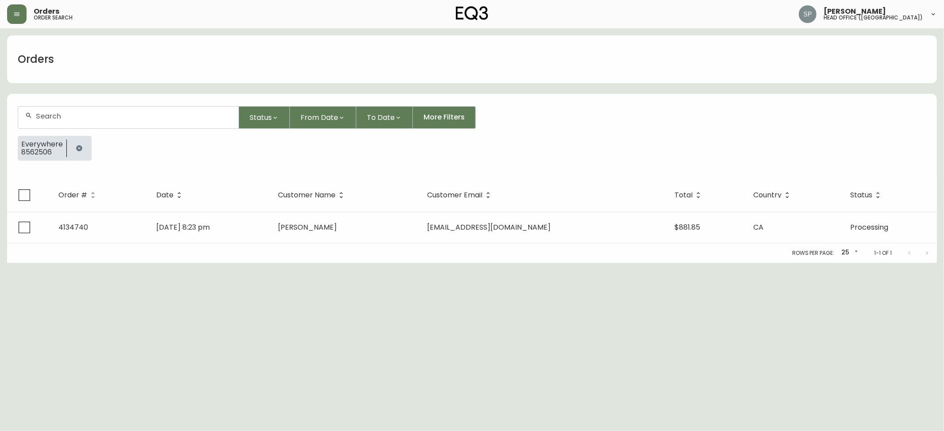
paste input "8560835"
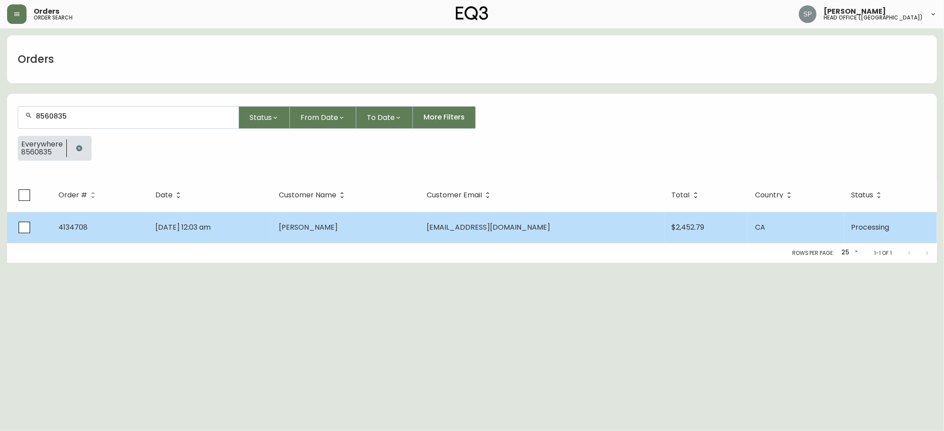
type input "8560835"
click at [272, 213] on td "[DATE] 12:03 am" at bounding box center [210, 227] width 124 height 31
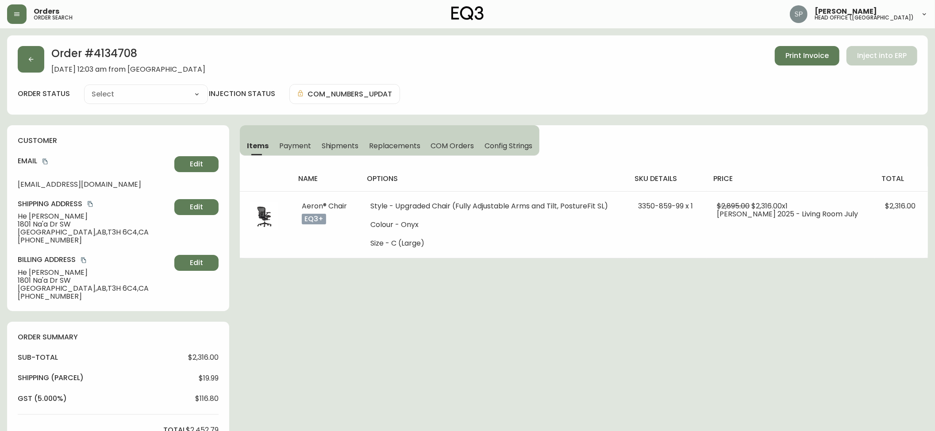
type input "Processing"
select select "PROCESSING"
click at [43, 61] on button "button" at bounding box center [31, 59] width 27 height 27
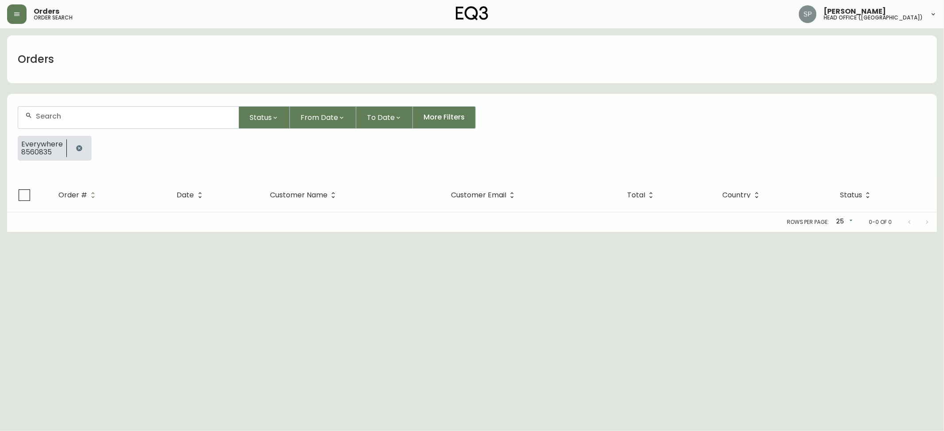
click at [106, 112] on input "text" at bounding box center [134, 116] width 196 height 8
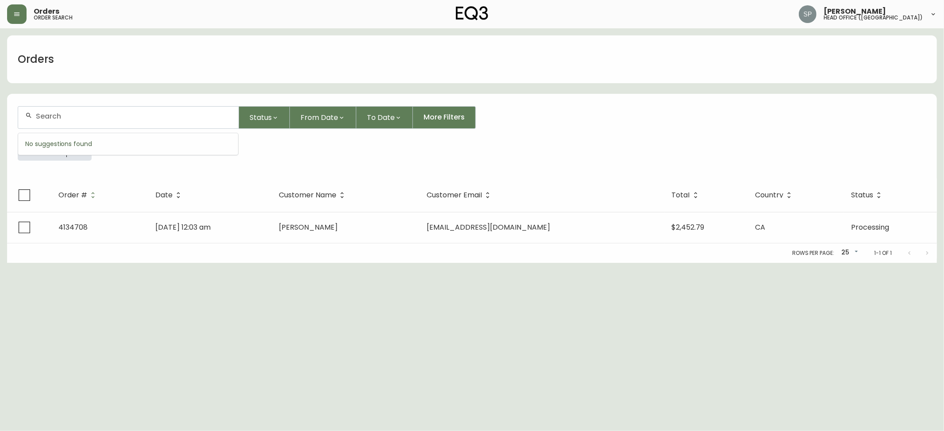
paste input "8560997"
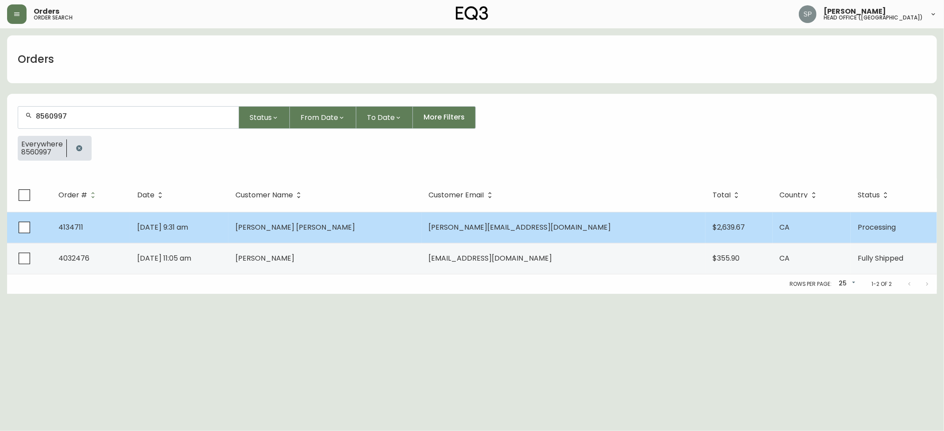
type input "8560997"
click at [355, 222] on span "[PERSON_NAME] [PERSON_NAME]" at bounding box center [296, 227] width 120 height 10
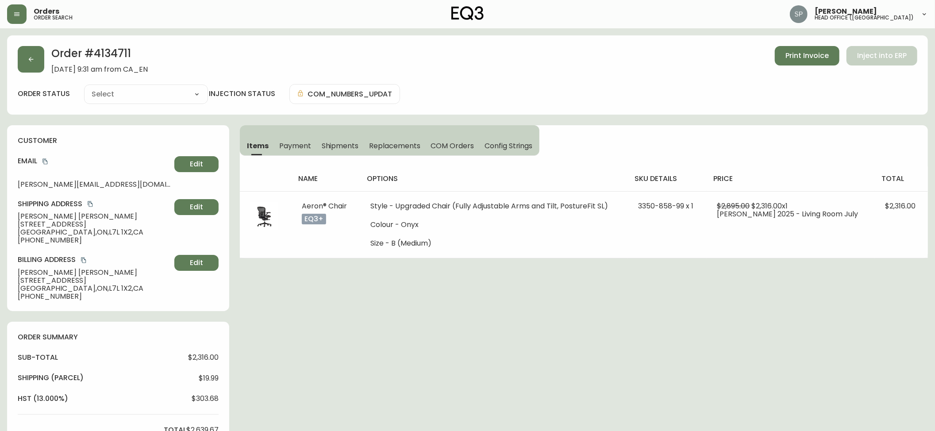
type input "Processing"
select select "PROCESSING"
click at [29, 66] on button "button" at bounding box center [31, 59] width 27 height 27
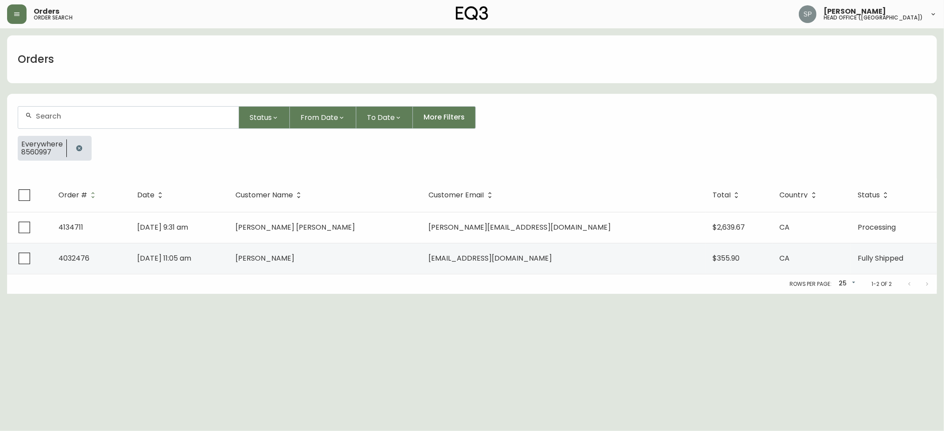
click at [106, 106] on form "Status From Date To Date More Filters Everywhere 8560997" at bounding box center [472, 137] width 930 height 83
click at [113, 123] on div at bounding box center [128, 118] width 220 height 22
paste input "8561179"
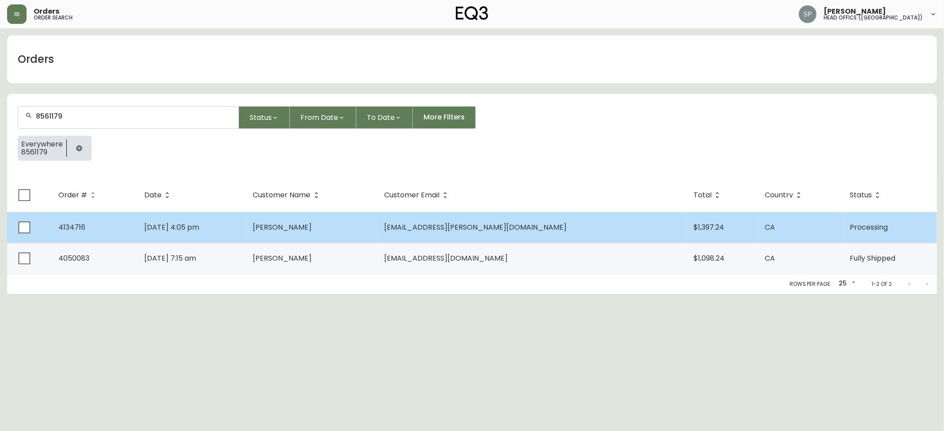
type input "8561179"
click at [246, 229] on td "[DATE] 4:05 pm" at bounding box center [191, 227] width 109 height 31
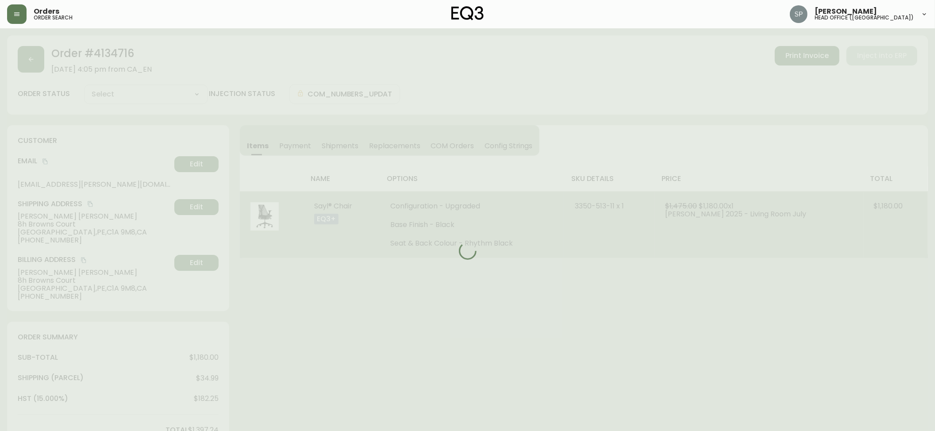
type input "Processing"
select select "PROCESSING"
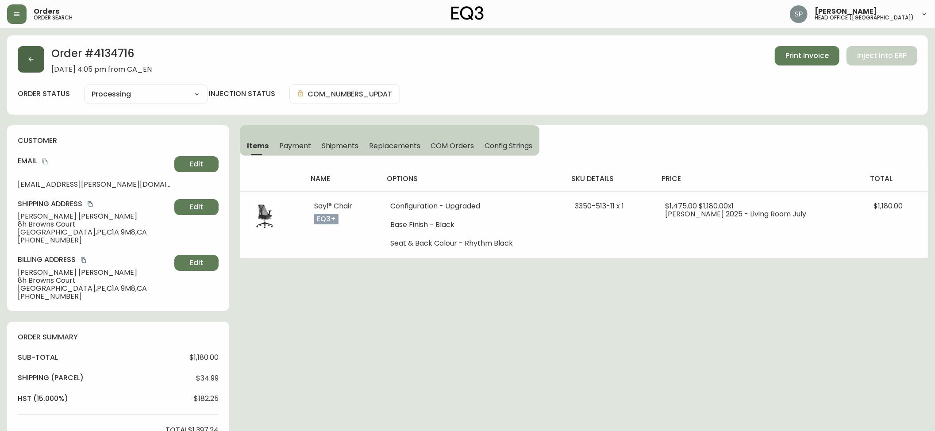
click at [27, 58] on icon "button" at bounding box center [30, 59] width 7 height 7
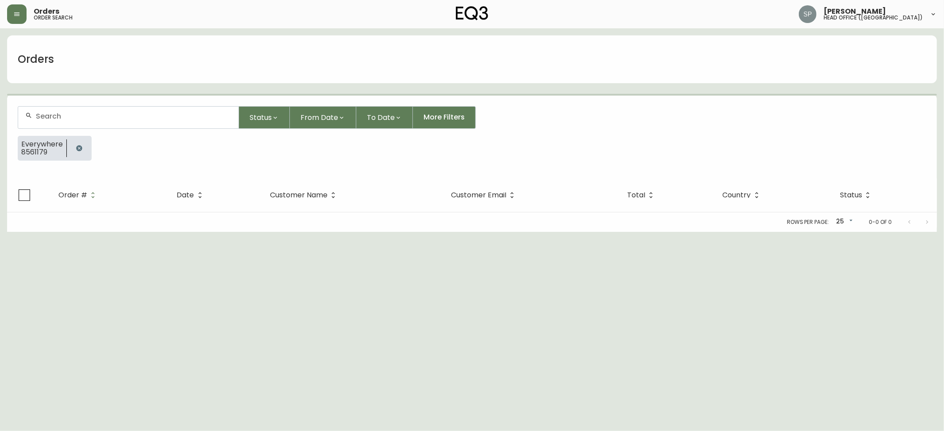
click at [84, 99] on form "Status From Date To Date More Filters Everywhere 8561179" at bounding box center [472, 137] width 930 height 83
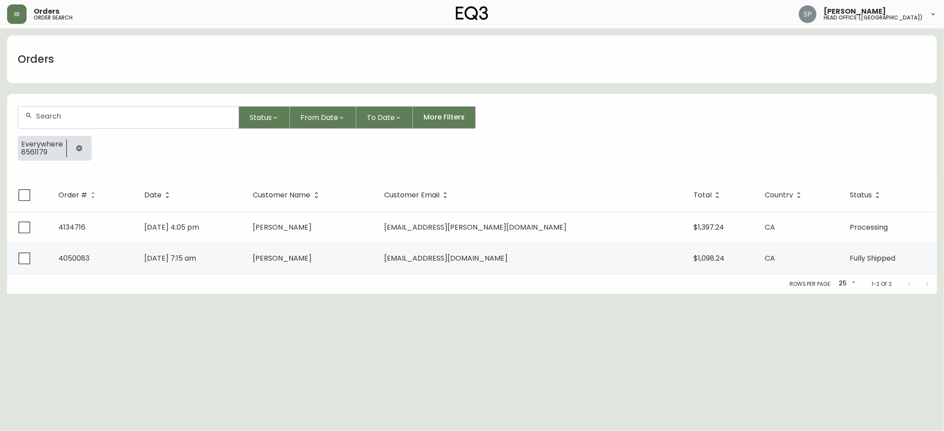
click at [91, 120] on input "text" at bounding box center [134, 116] width 196 height 8
paste input "4134698"
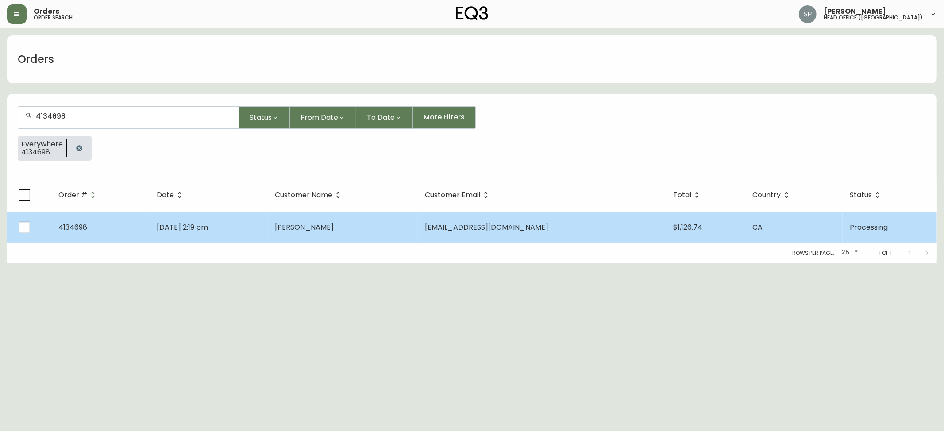
type input "4134698"
click at [565, 227] on td "[EMAIL_ADDRESS][DOMAIN_NAME]" at bounding box center [542, 227] width 248 height 31
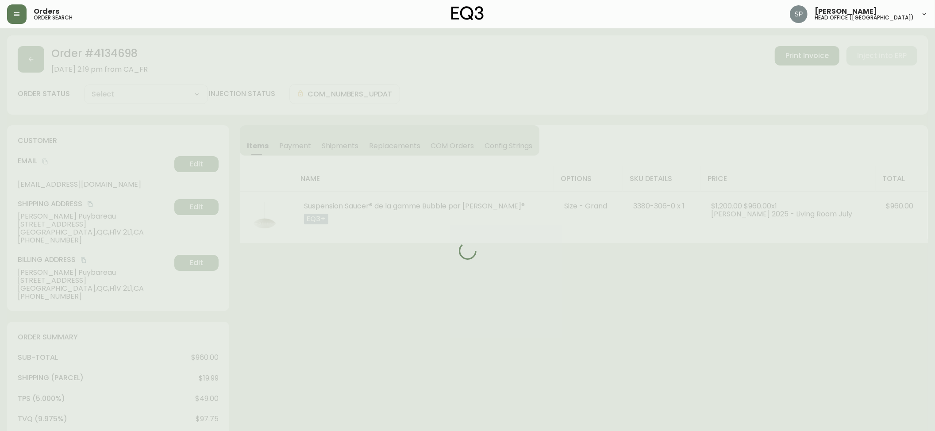
type input "Processing"
select select "PROCESSING"
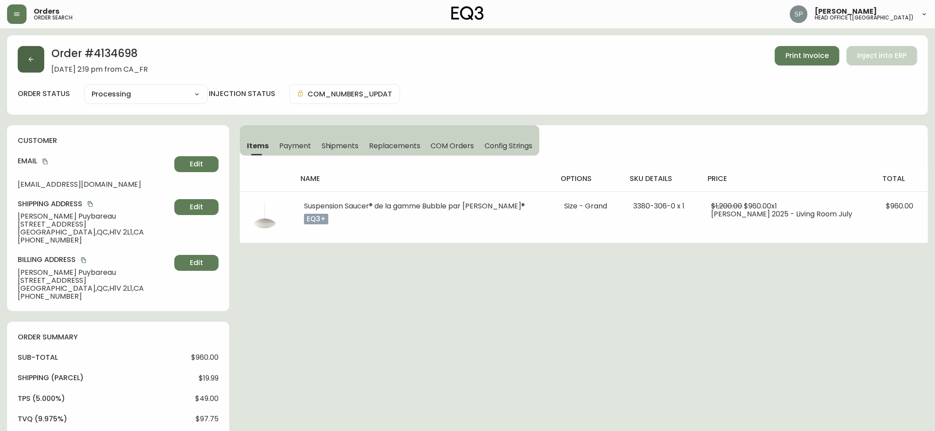
click at [35, 63] on button "button" at bounding box center [31, 59] width 27 height 27
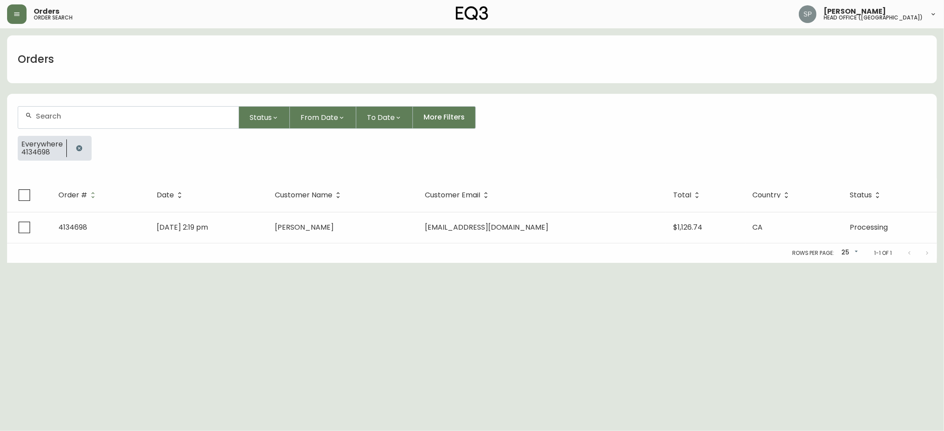
click at [101, 110] on div at bounding box center [128, 118] width 220 height 22
paste input "8560197"
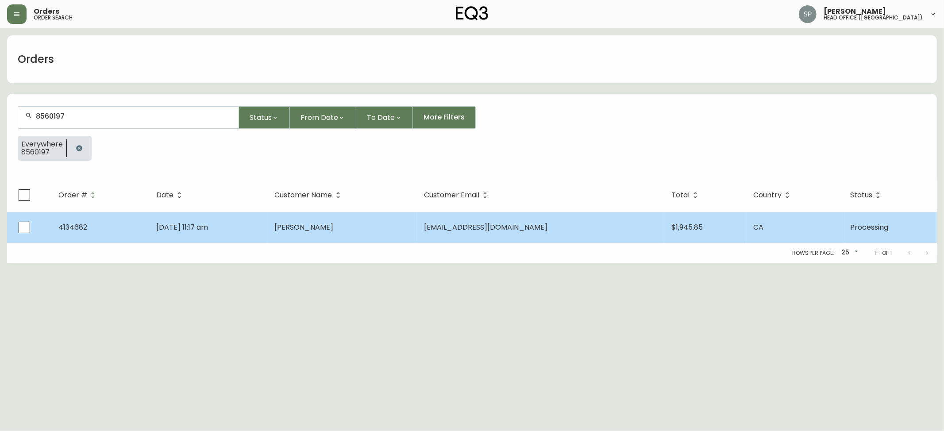
type input "8560197"
click at [349, 220] on td "[PERSON_NAME]" at bounding box center [343, 227] width 150 height 31
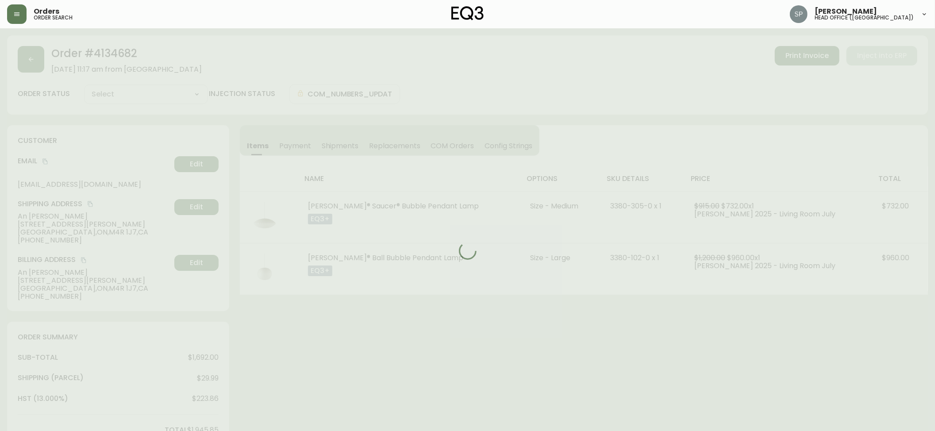
type input "Processing"
select select "PROCESSING"
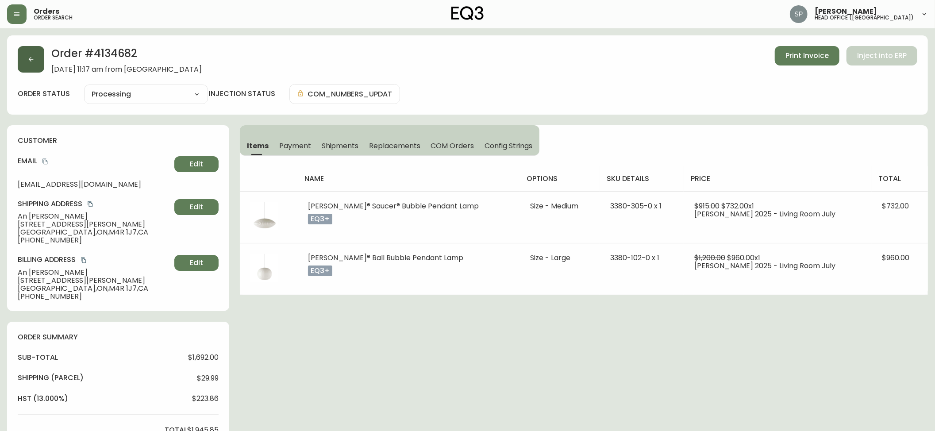
click at [26, 65] on button "button" at bounding box center [31, 59] width 27 height 27
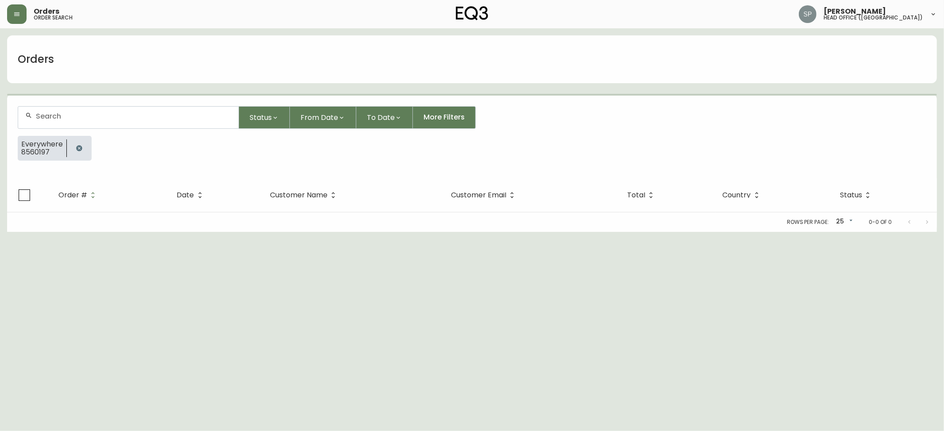
click at [103, 112] on div at bounding box center [128, 118] width 220 height 22
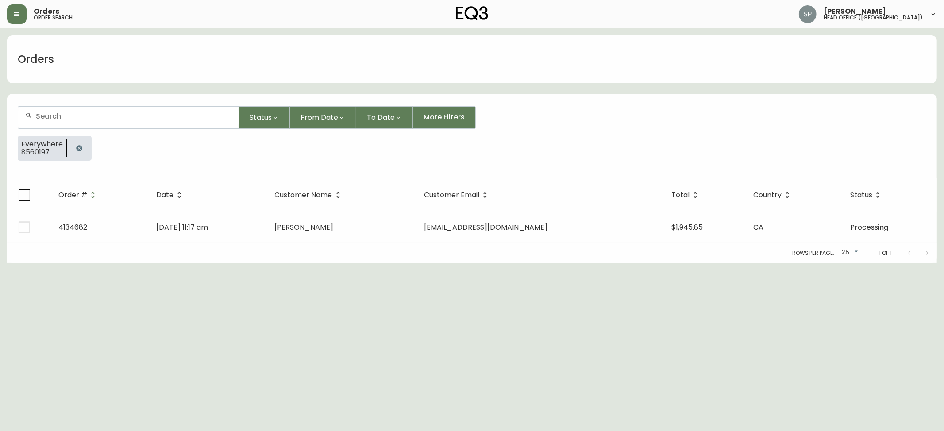
paste input "8559883"
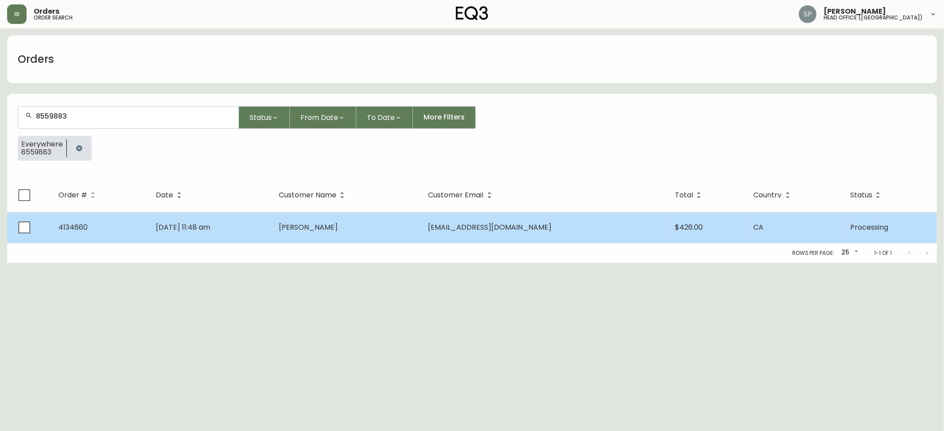
type input "8559883"
click at [354, 233] on td "[PERSON_NAME]" at bounding box center [346, 227] width 149 height 31
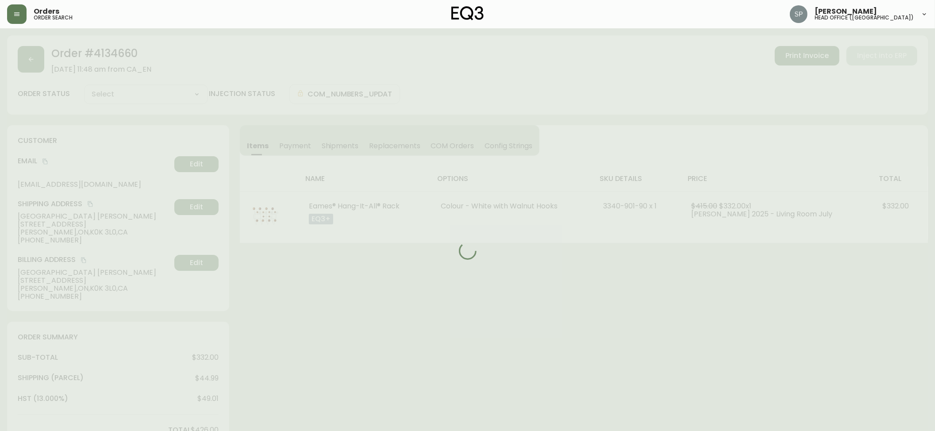
type input "Processing"
select select "PROCESSING"
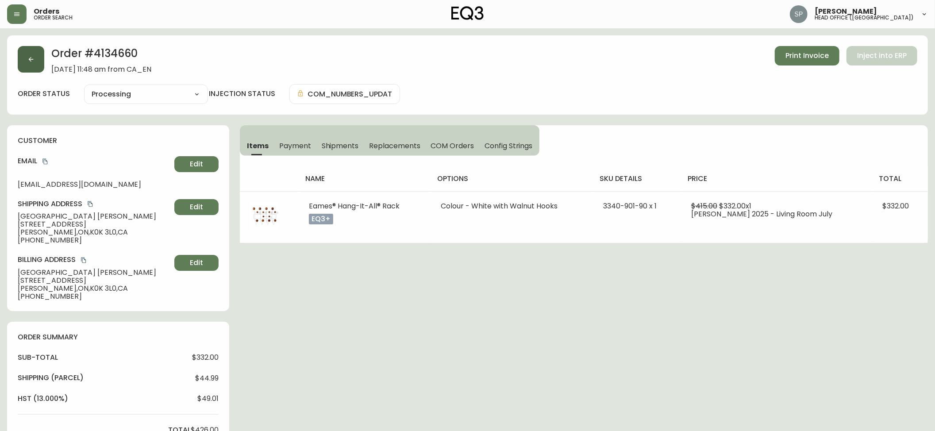
click at [38, 70] on button "button" at bounding box center [31, 59] width 27 height 27
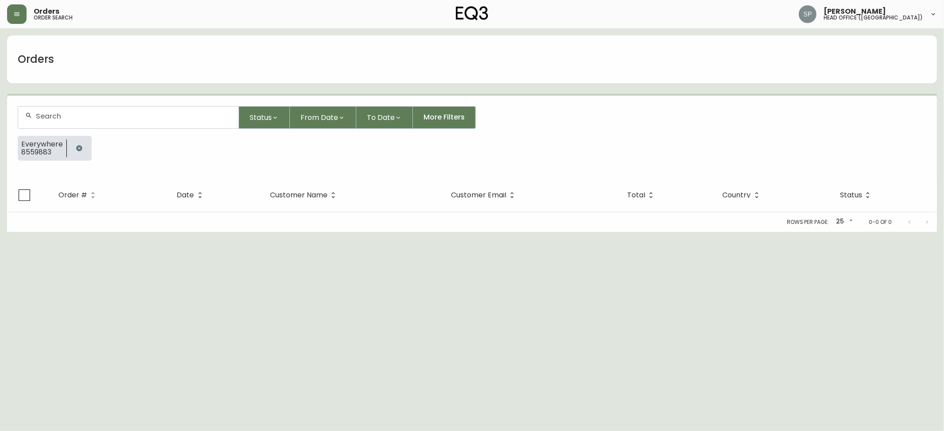
click at [91, 100] on form "Status From Date To Date More Filters Everywhere 8559883" at bounding box center [472, 137] width 930 height 83
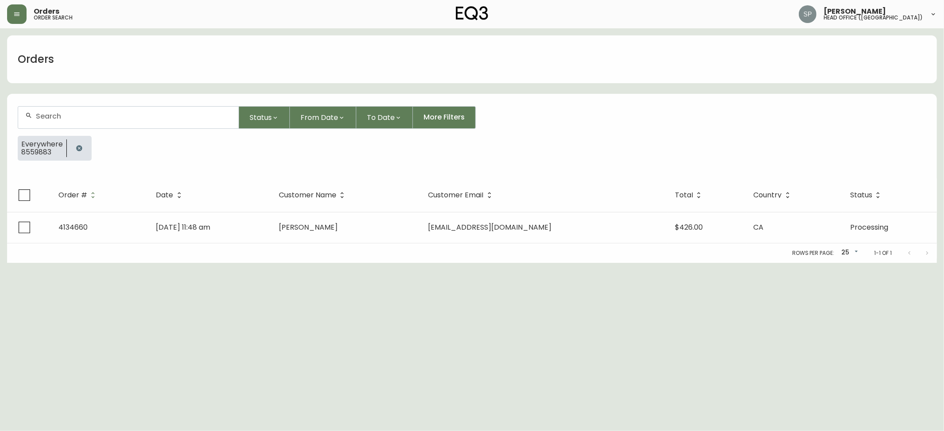
click at [117, 112] on div at bounding box center [128, 118] width 220 height 22
paste input "8559896"
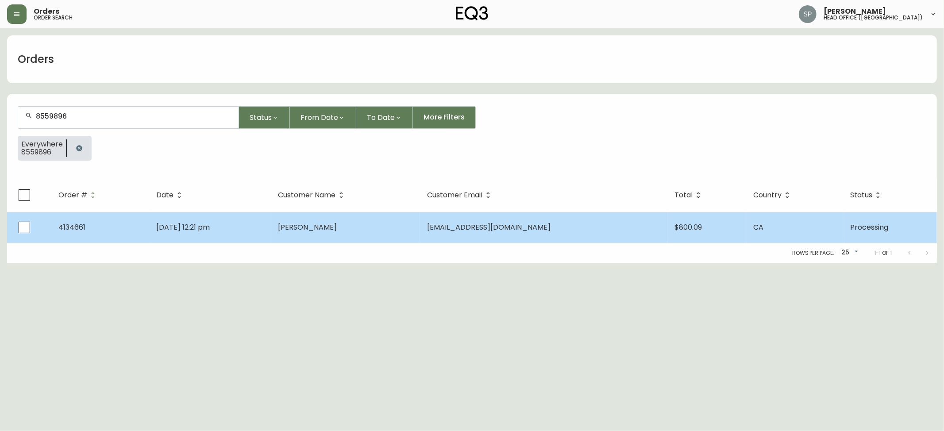
type input "8559896"
click at [358, 220] on td "[PERSON_NAME]" at bounding box center [346, 227] width 150 height 31
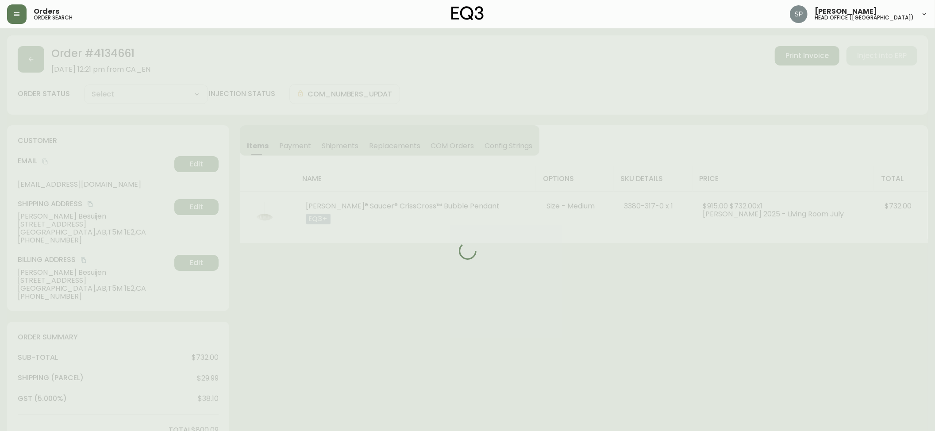
type input "Processing"
select select "PROCESSING"
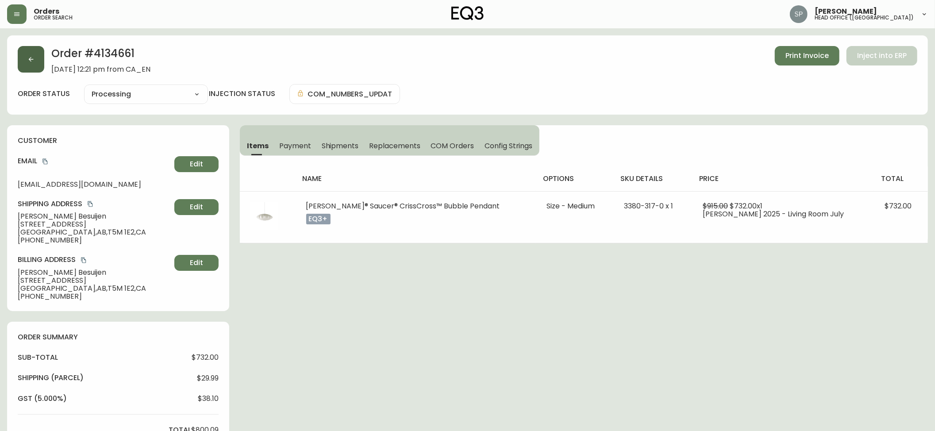
click at [32, 66] on button "button" at bounding box center [31, 59] width 27 height 27
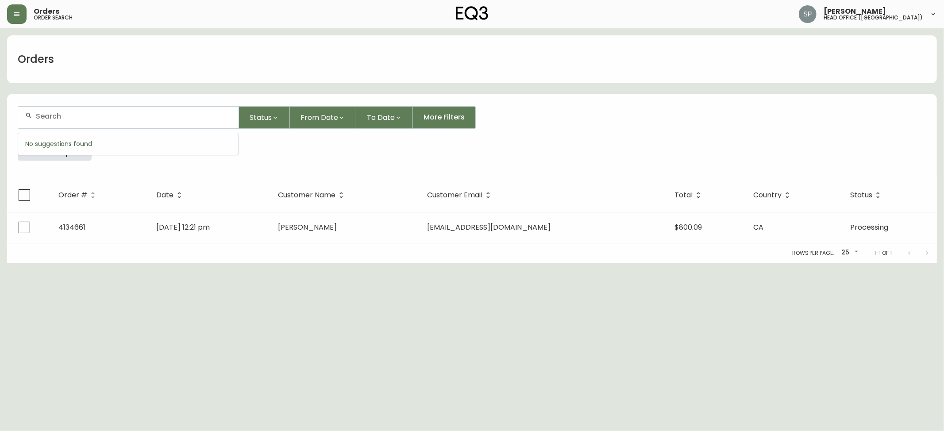
click at [95, 114] on input "text" at bounding box center [134, 116] width 196 height 8
paste input "8559901"
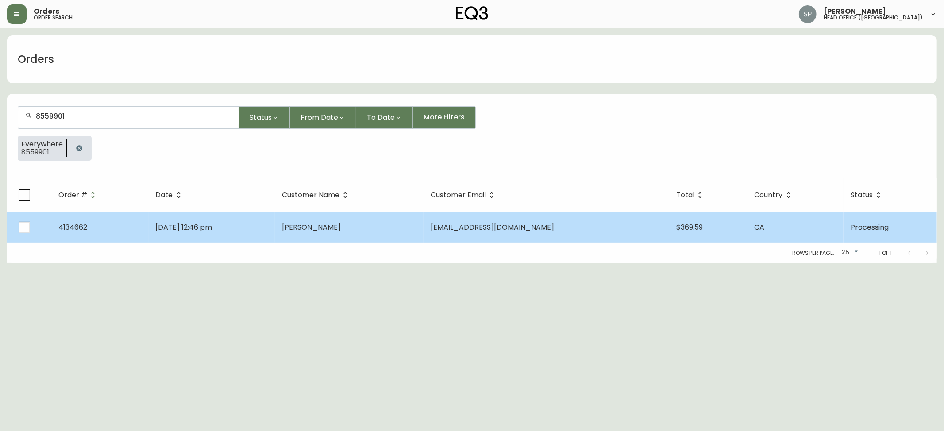
type input "8559901"
click at [518, 240] on td "[EMAIL_ADDRESS][DOMAIN_NAME]" at bounding box center [547, 227] width 246 height 31
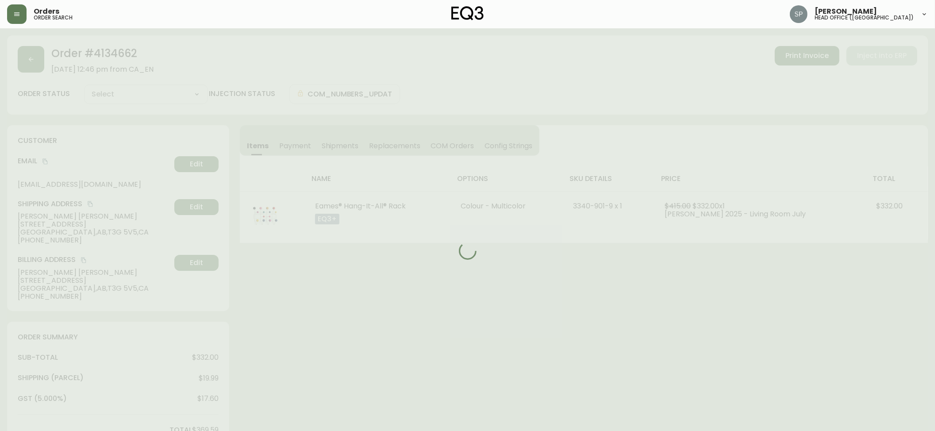
type input "Processing"
select select "PROCESSING"
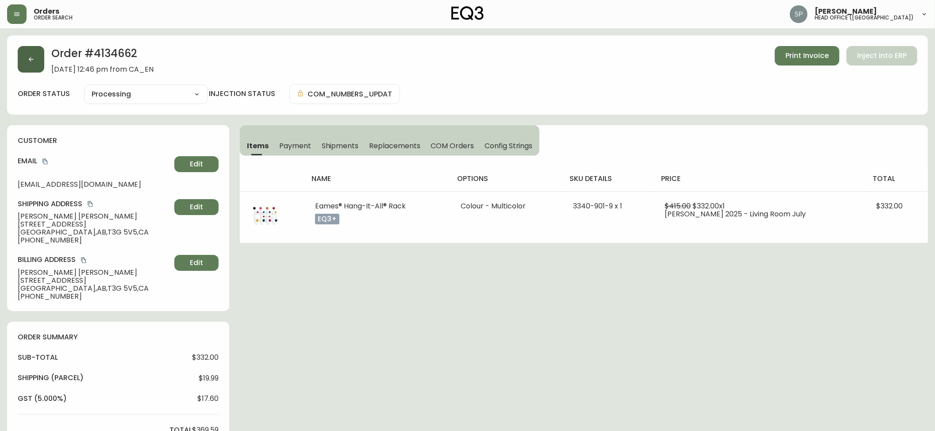
click at [34, 56] on icon "button" at bounding box center [30, 59] width 7 height 7
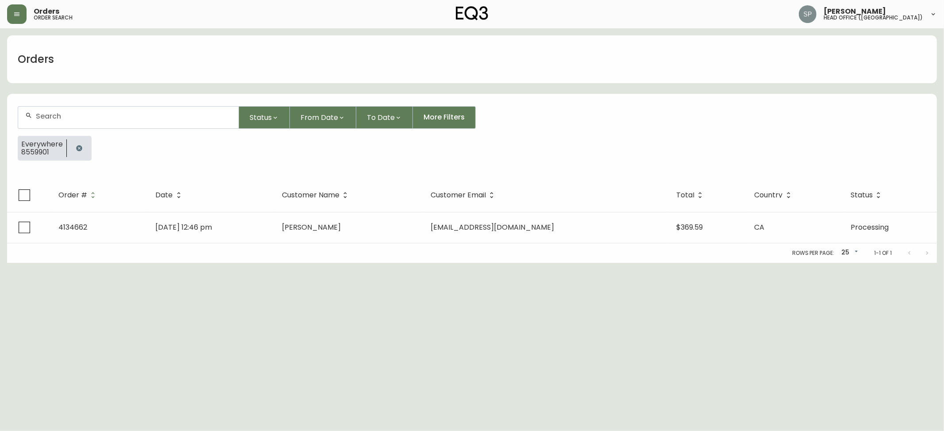
click at [121, 123] on div at bounding box center [128, 118] width 220 height 22
paste input "8559509"
type input "8559509"
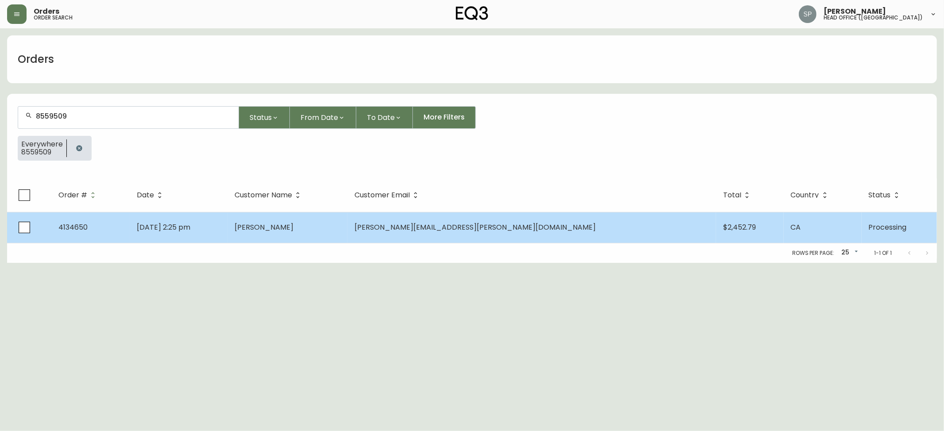
click at [624, 225] on td "[PERSON_NAME][EMAIL_ADDRESS][PERSON_NAME][DOMAIN_NAME]" at bounding box center [532, 227] width 368 height 31
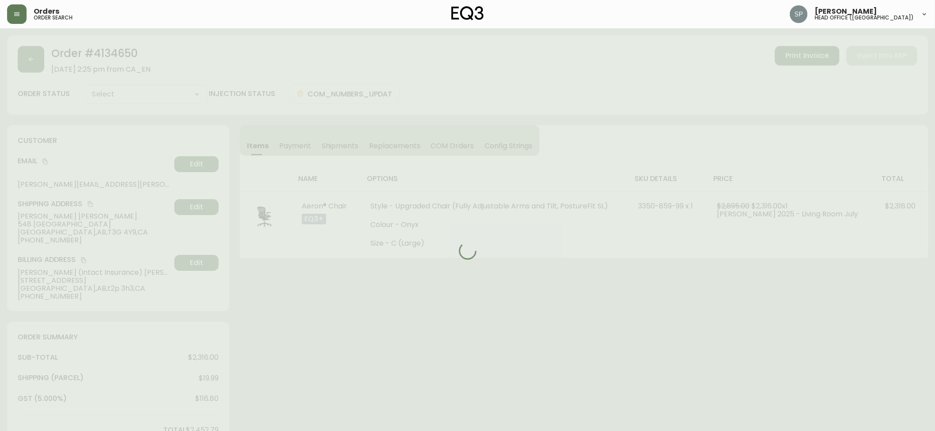
type input "Processing"
select select "PROCESSING"
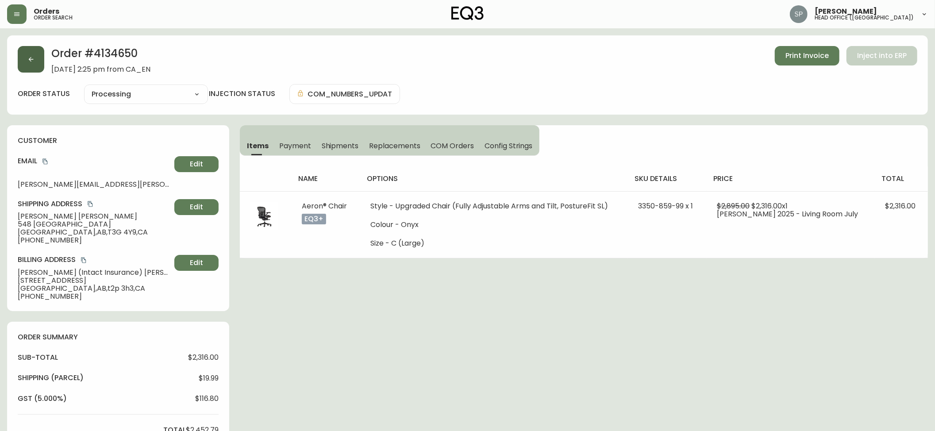
click at [38, 50] on button "button" at bounding box center [31, 59] width 27 height 27
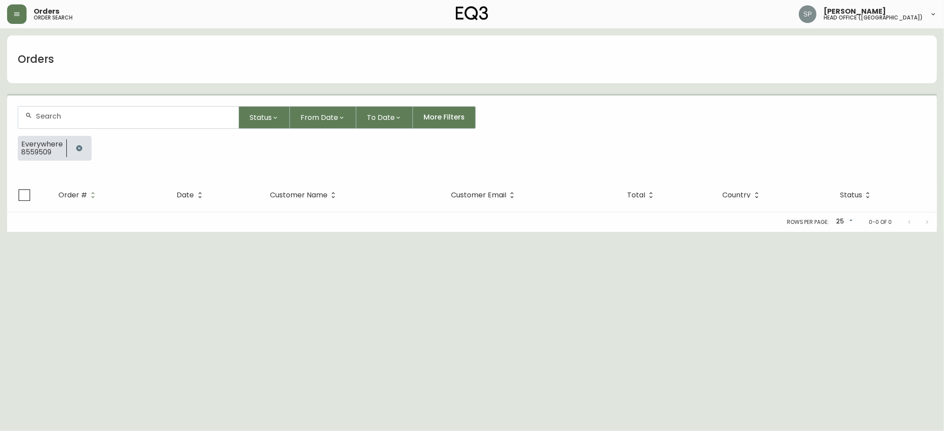
click at [102, 104] on form "Status From Date To Date More Filters Everywhere 8559509" at bounding box center [472, 137] width 930 height 83
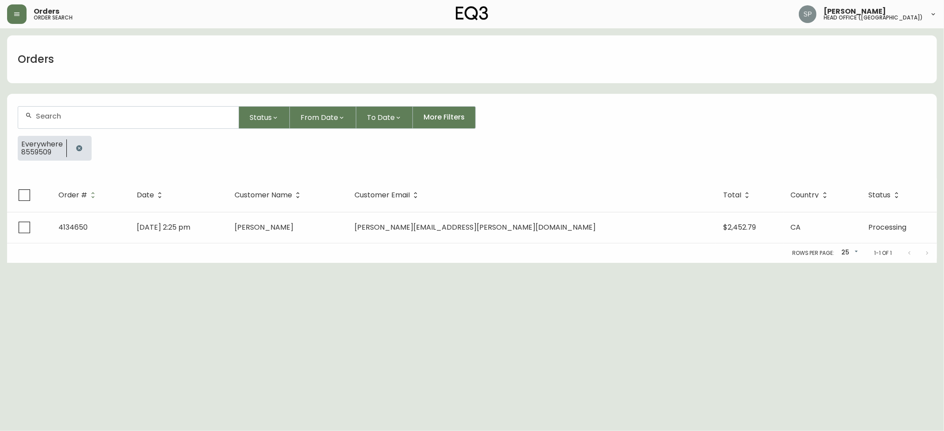
click at [117, 121] on div at bounding box center [128, 118] width 220 height 22
paste input "8559685"
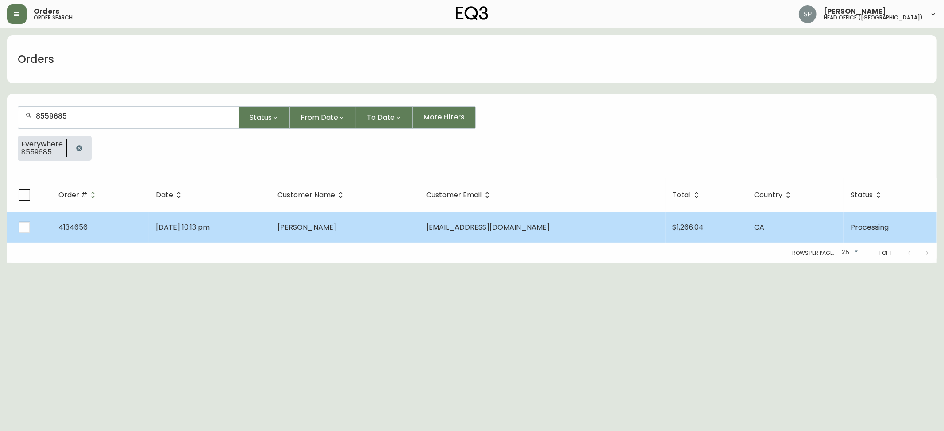
type input "8559685"
click at [374, 225] on td "[PERSON_NAME]" at bounding box center [345, 227] width 149 height 31
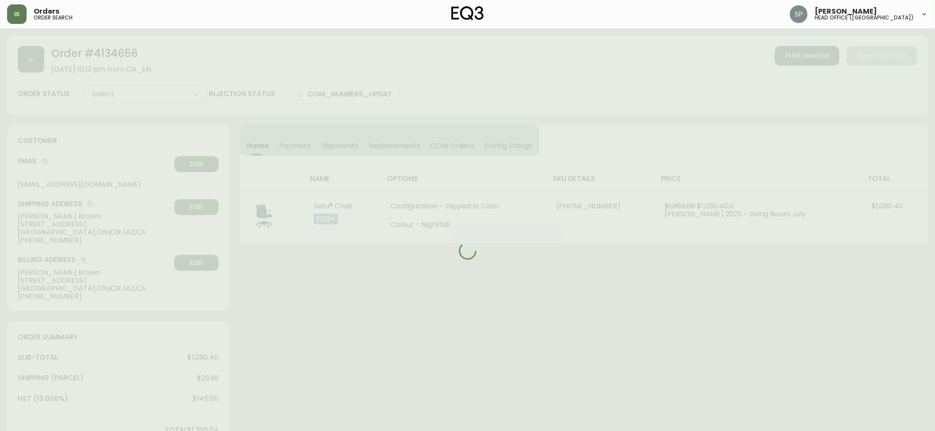
type input "Processing"
select select "PROCESSING"
